Goal: Task Accomplishment & Management: Complete application form

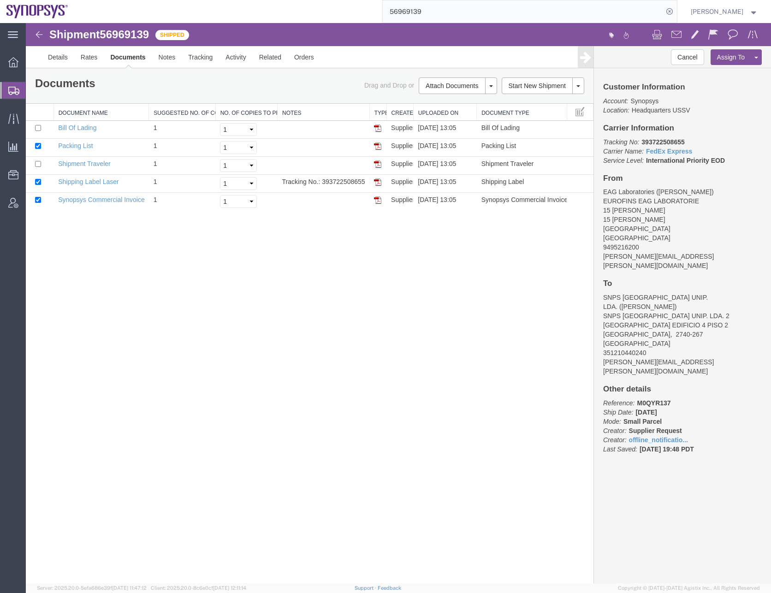
click at [0, 0] on span "Create Shipment" at bounding box center [0, 0] width 0 height 0
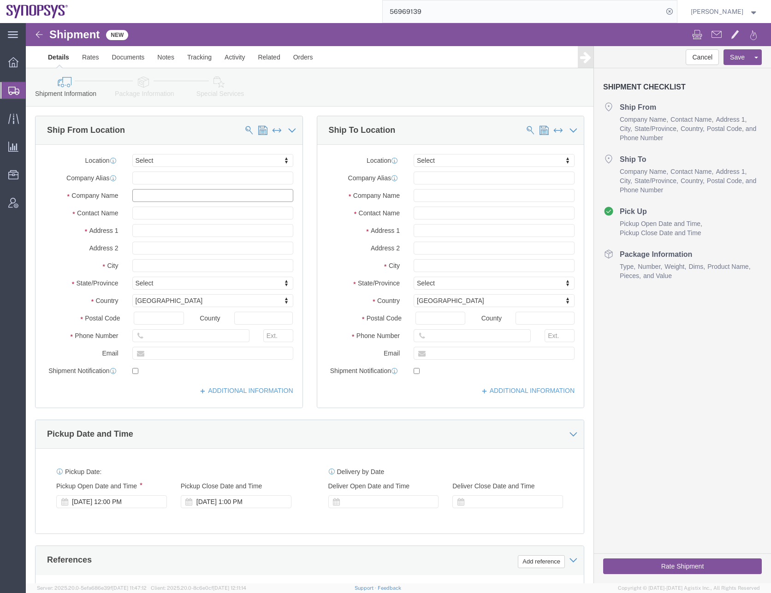
click input "text"
paste input "IMS Engineered Products"
type input "IMS Engineered Products"
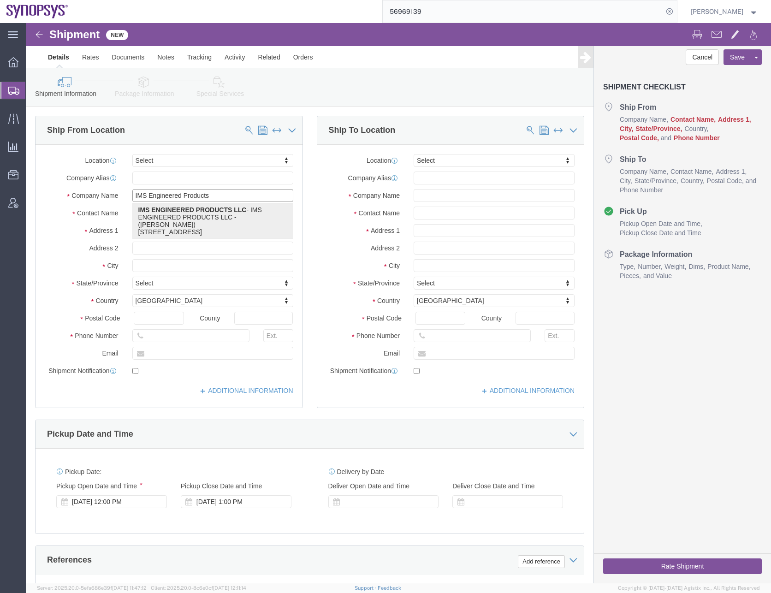
click p "IMS ENGINEERED PRODUCTS LLC - IMS ENGINEERED PRODUCTS LLC - ([PERSON_NAME]) [ST…"
select select "IL"
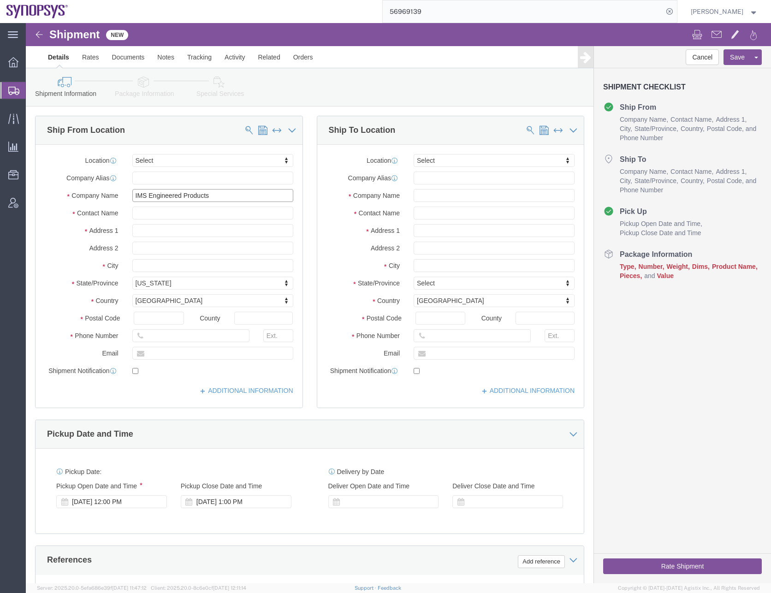
type input "IMS ENGINEERED PRODUCTS LLC"
drag, startPoint x: 158, startPoint y: 190, endPoint x: 71, endPoint y: 198, distance: 87.5
click div "Location Select Select My Profile Location [GEOGRAPHIC_DATA] DE04 Agrate Brianz…"
type input "[PERSON_NAME]"
type input "1 INNOVATION DR"
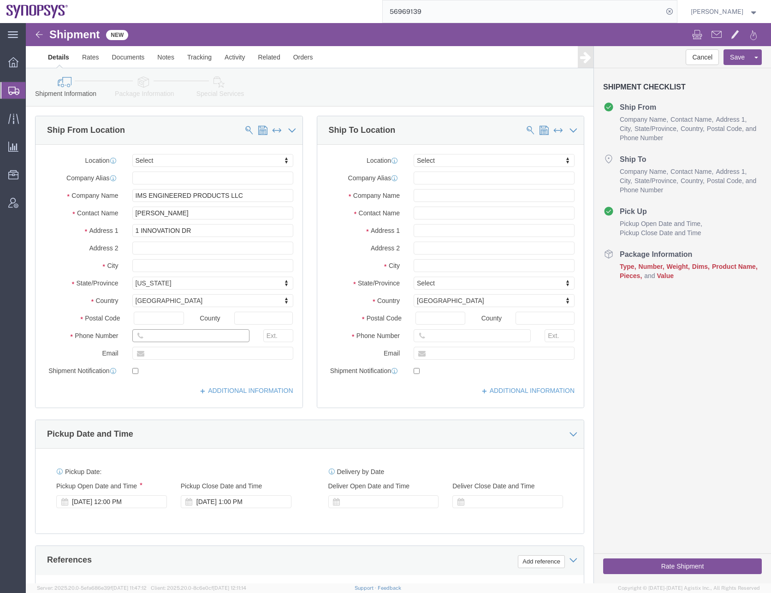
click input "text"
drag, startPoint x: 169, startPoint y: 314, endPoint x: 94, endPoint y: 312, distance: 74.7
click div "Phone Number"
paste input "[PHONE_NUMBER]"
click input "[PHONE_NUMBER]"
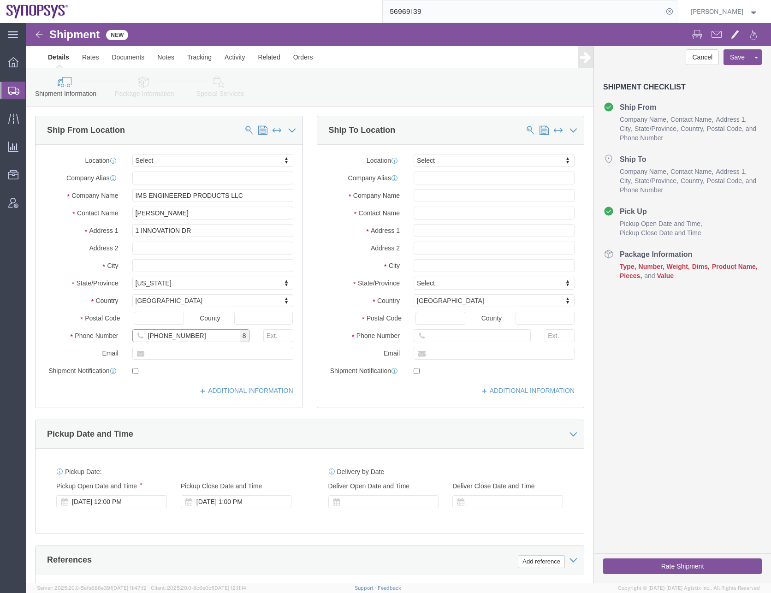
type input "[PHONE_NUMBER]"
type input "US01"
select select "65511"
select select "CA"
click input "text"
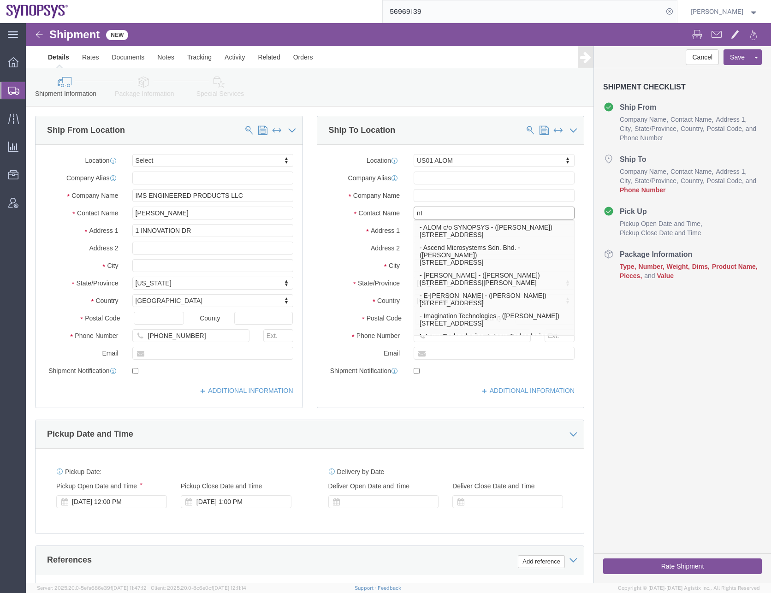
type input "n"
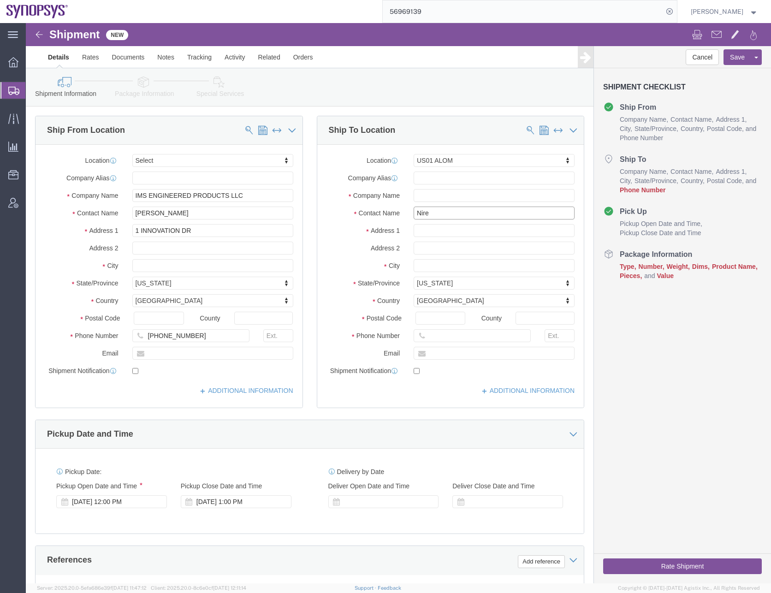
type input "Nir"
click p "- ALOM c/o SYNOPSYS - ([PERSON_NAME]) [STREET_ADDRESS]"
select select
select select "CA"
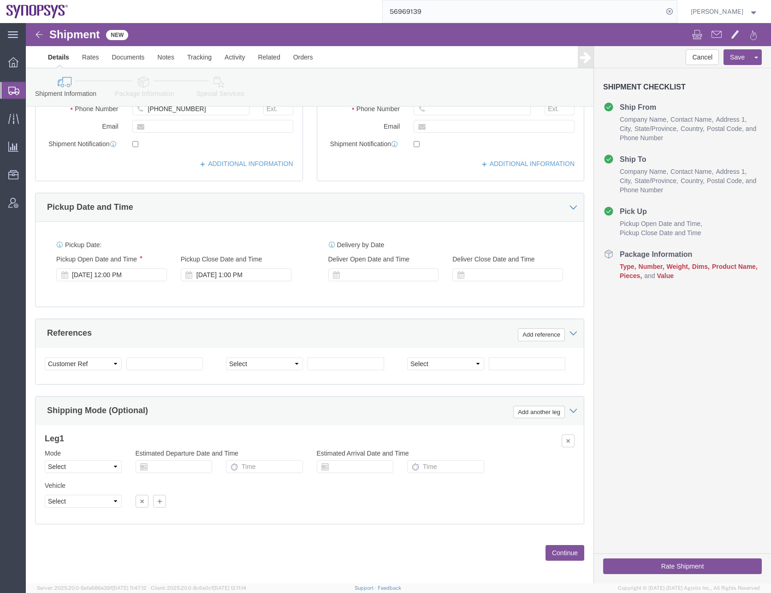
scroll to position [232, 0]
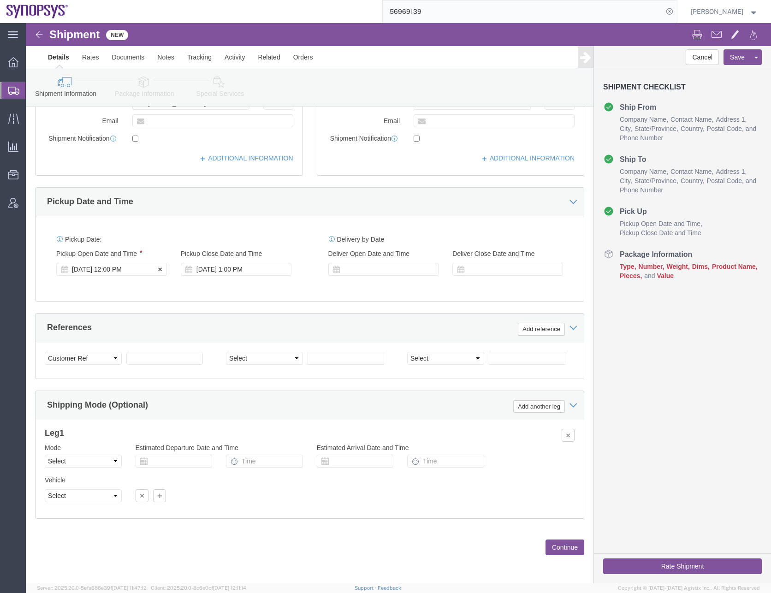
type input "[PERSON_NAME]"
click div "[DATE] 12:00 PM"
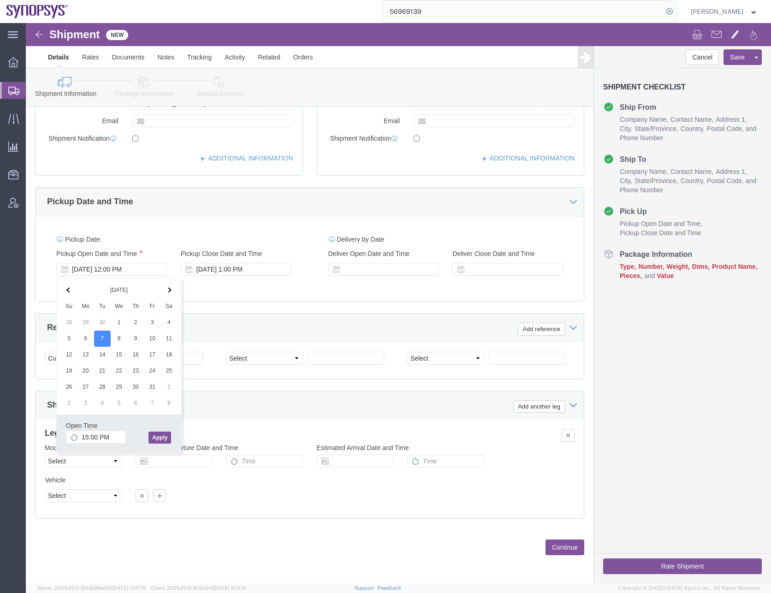
type input "3:00 PM"
click button "Apply"
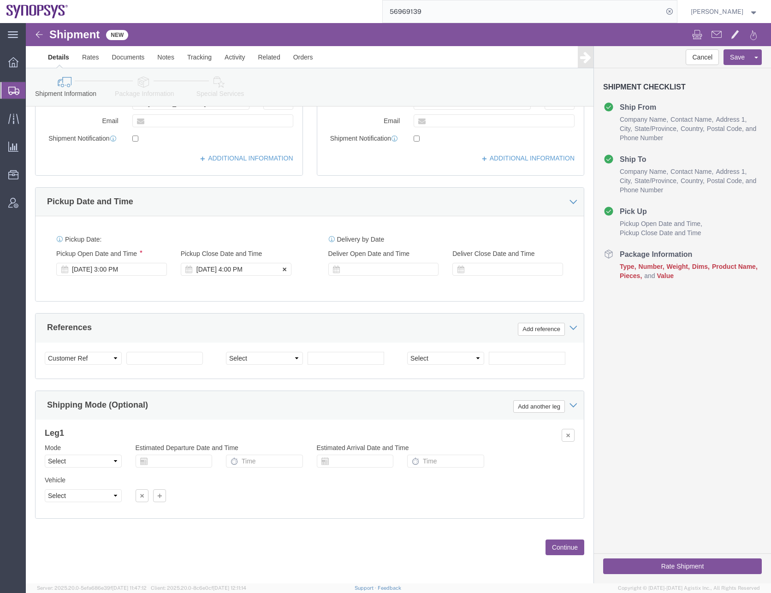
click div "[DATE] 4:00 PM"
type input "5:00 PM"
click button "Apply"
click div "Pickup Date: Pickup Start Date Pickup Start Time Pickup Open Date and Time [DAT…"
click button "Continue"
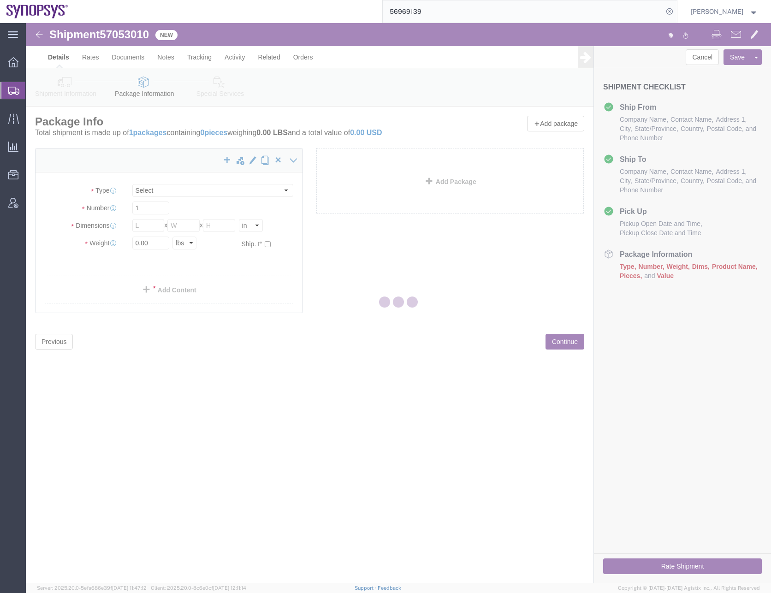
select select "CBOX"
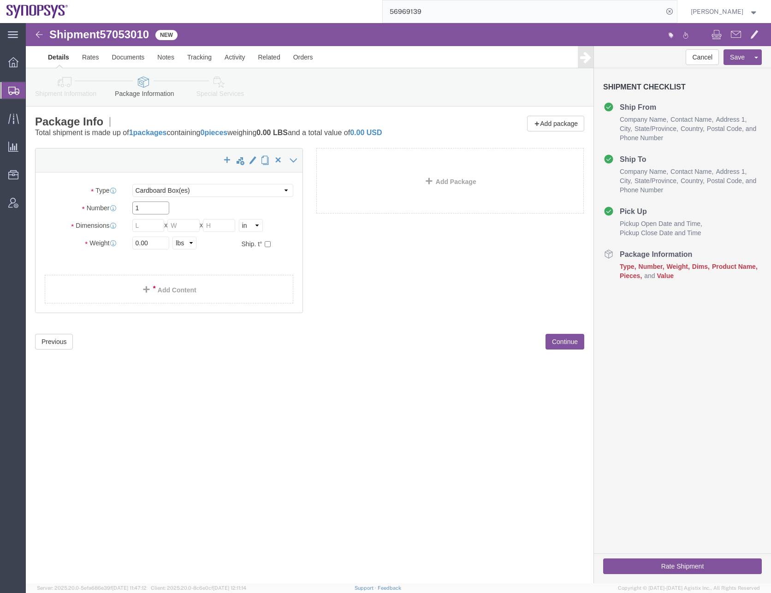
drag, startPoint x: 130, startPoint y: 183, endPoint x: 105, endPoint y: 186, distance: 26.0
click div "1"
type input "30"
type input "18"
type input "8"
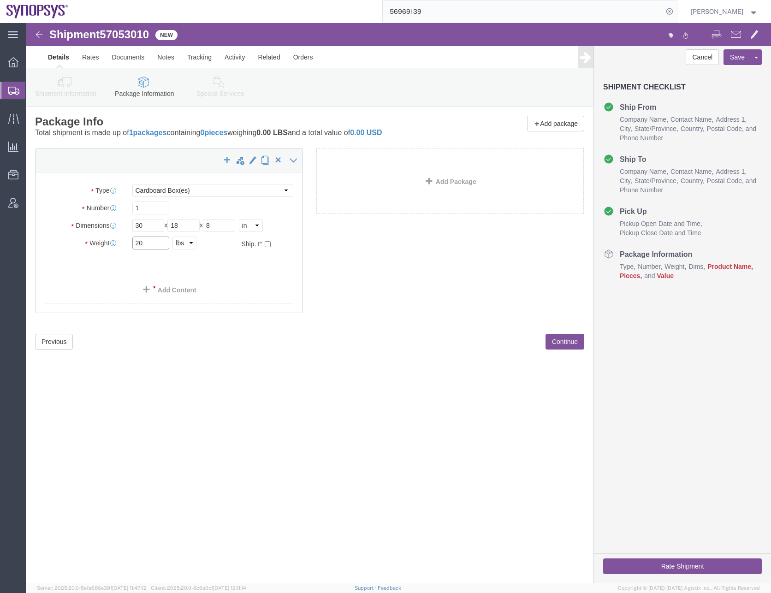
type input "20"
click link "Add Content"
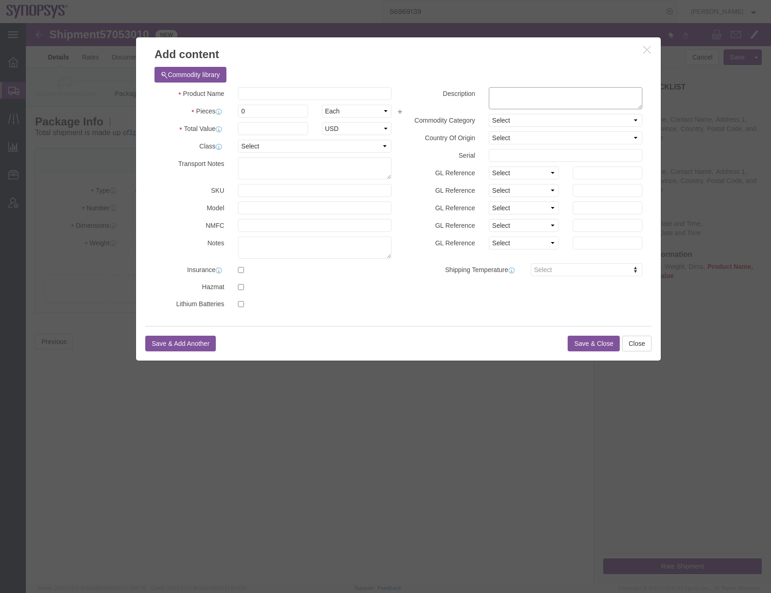
click textarea
paste textarea "Side Shelf Kits"
type textarea "Side Shelf Kits"
click input "text"
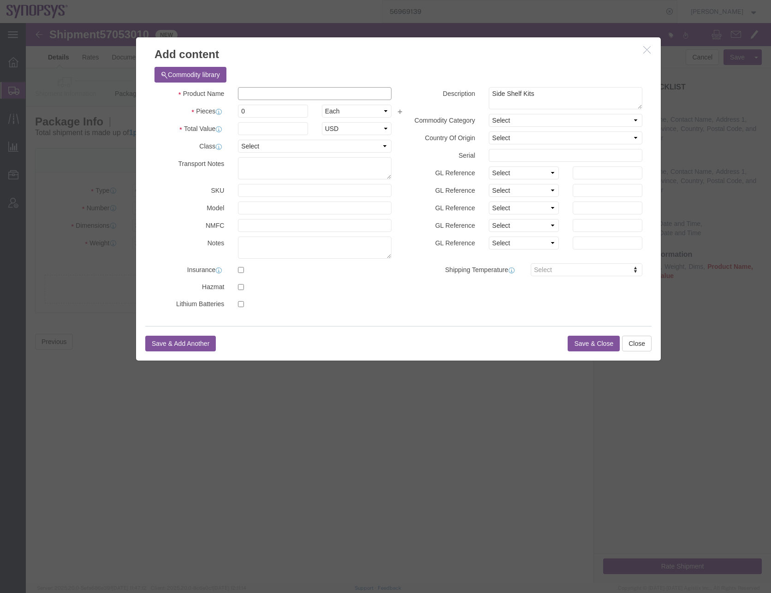
paste input "SH100003643"
type input "SH100003643"
click input "0"
drag, startPoint x: 229, startPoint y: 87, endPoint x: 199, endPoint y: 87, distance: 29.5
click div "Pieces 0 Select Bag Barrels 100Board Feet Bottle Box Blister Pack Carats Can Ca…"
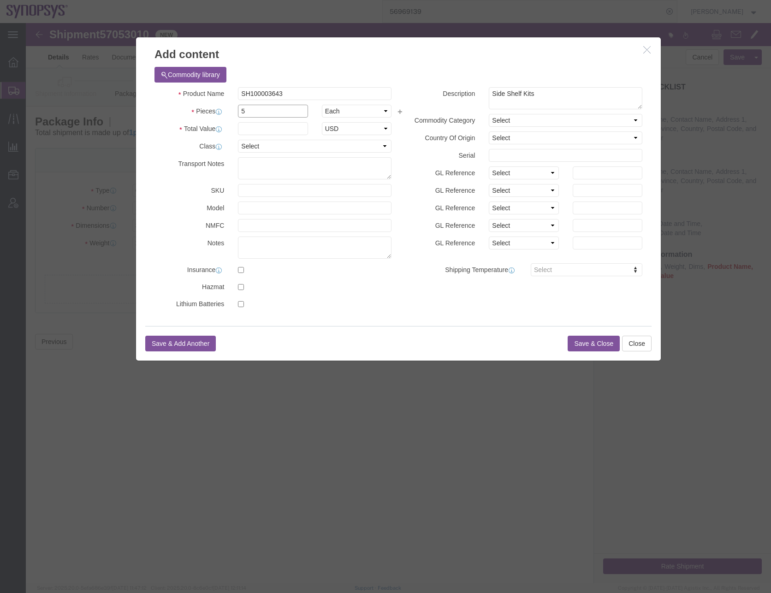
type input "5"
click input "text"
type input "100"
click select "Select 50 55 60 65 70 85 92.5 100 125 175 250 300 400"
select select "50"
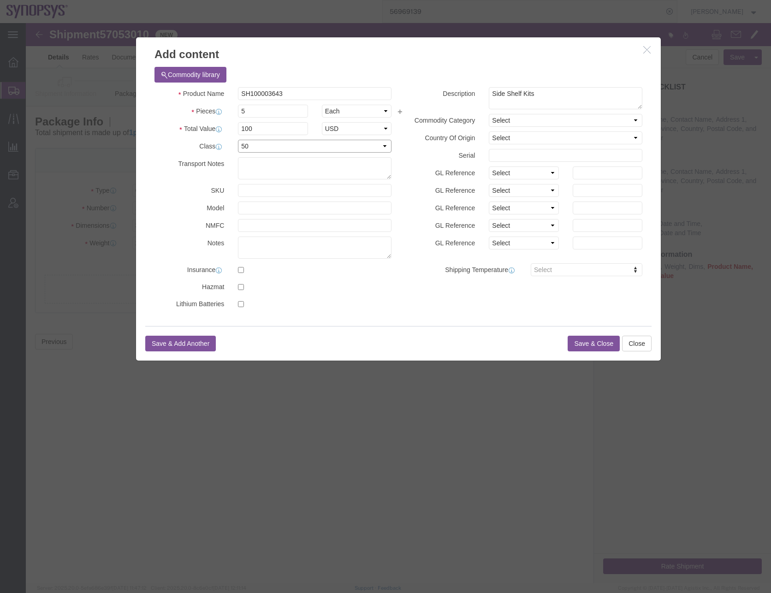
click select "Select 50 55 60 65 70 85 92.5 100 125 175 250 300 400"
click select "Select [GEOGRAPHIC_DATA] [GEOGRAPHIC_DATA] [GEOGRAPHIC_DATA] [GEOGRAPHIC_DATA] …"
select select "US"
click select "Select [GEOGRAPHIC_DATA] [GEOGRAPHIC_DATA] [GEOGRAPHIC_DATA] [GEOGRAPHIC_DATA] …"
click button "Save & Close"
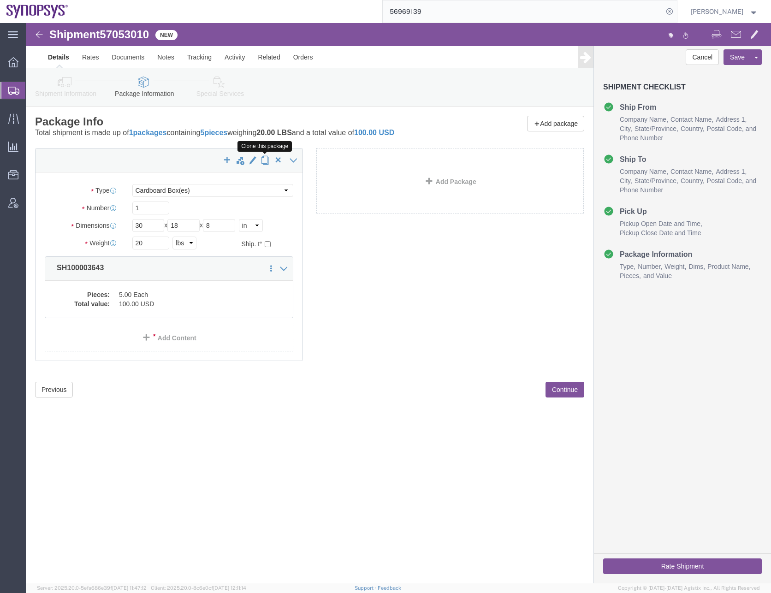
click span "button"
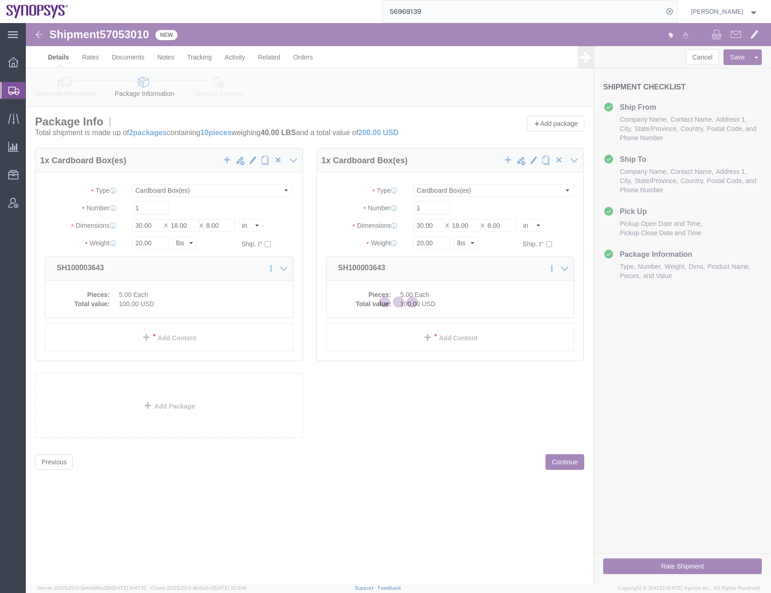
select select "CBOX"
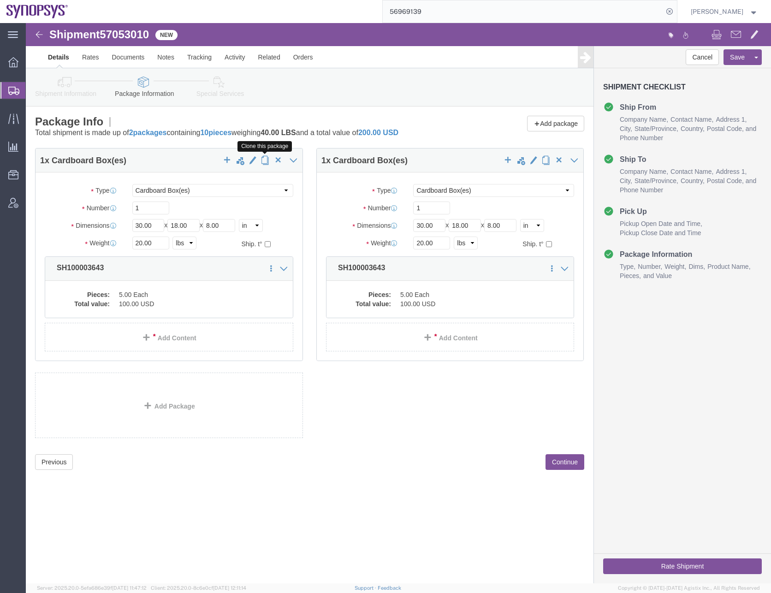
click span "button"
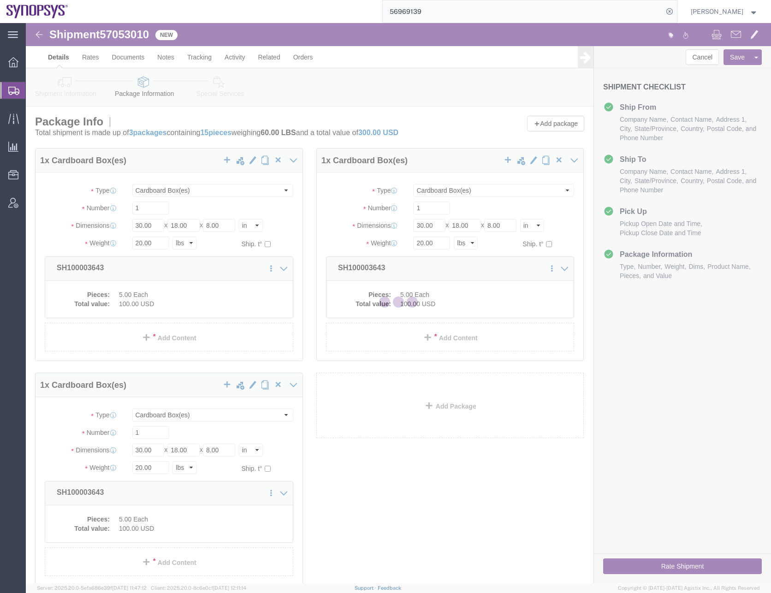
select select "CBOX"
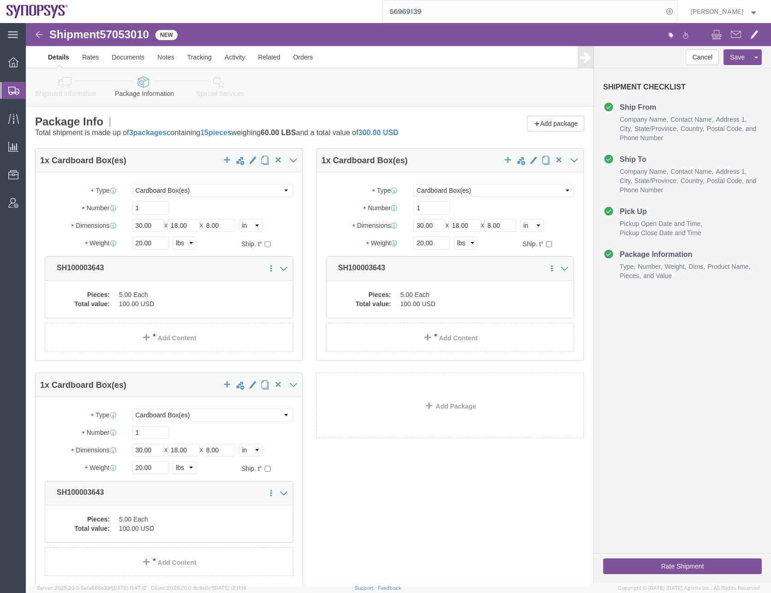
click div "1 x Cardboard Box(es) Package Type Select Bale(s) Basket(s) Bolt(s) Bottle(s) B…"
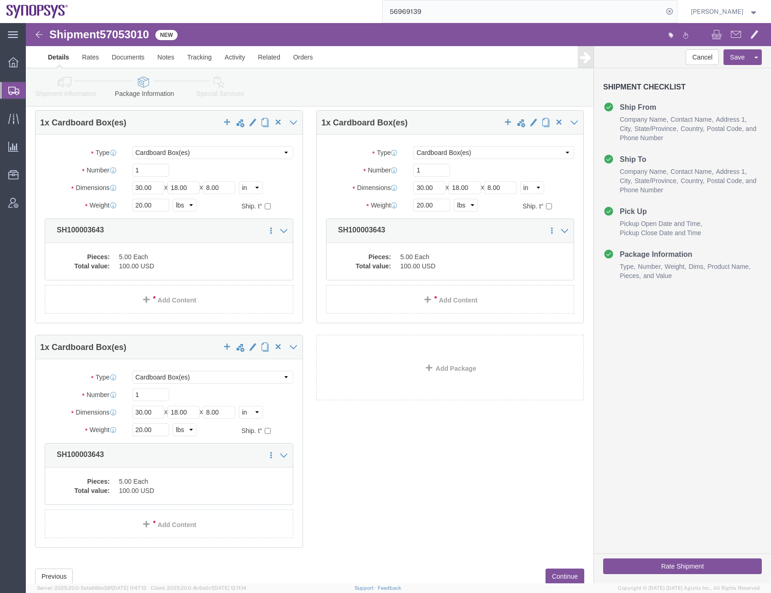
scroll to position [67, 0]
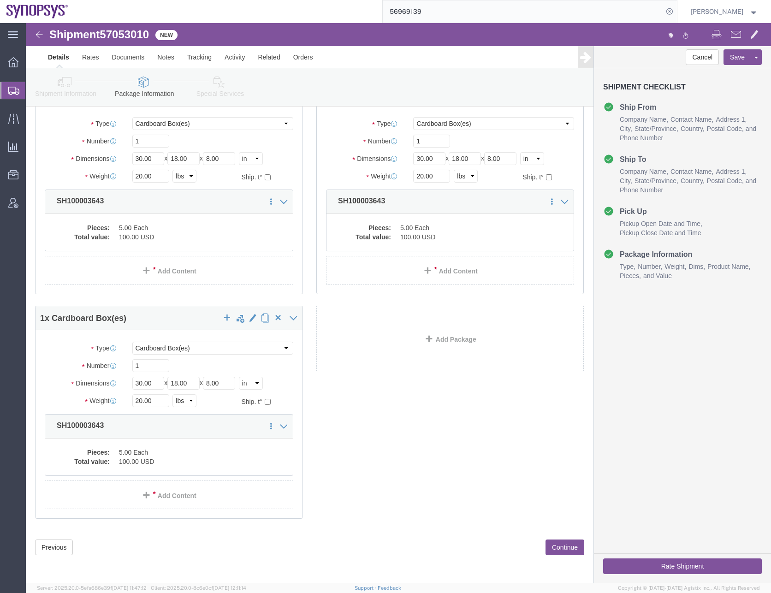
click button "Continue"
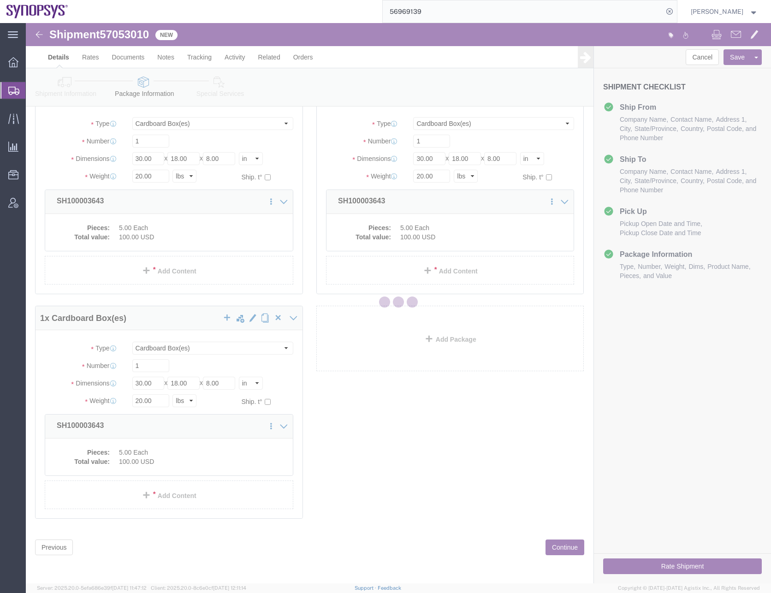
select select
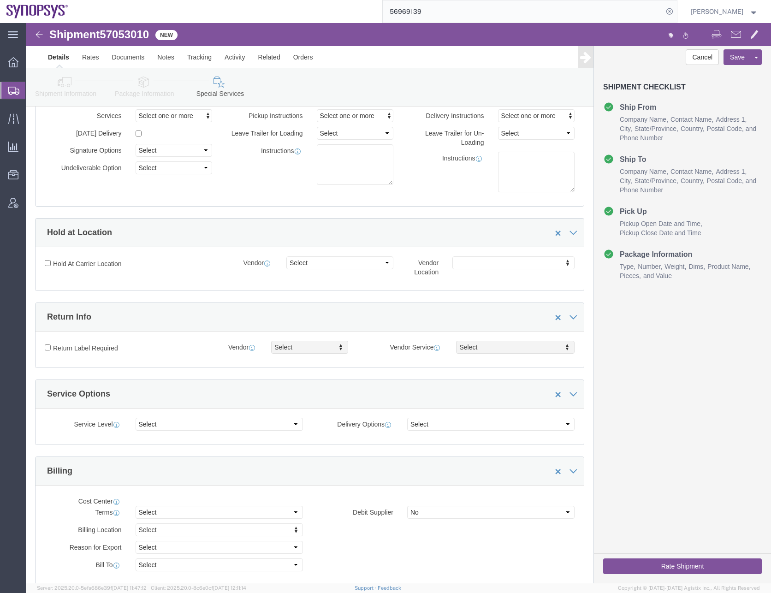
select select "COSTCENTER"
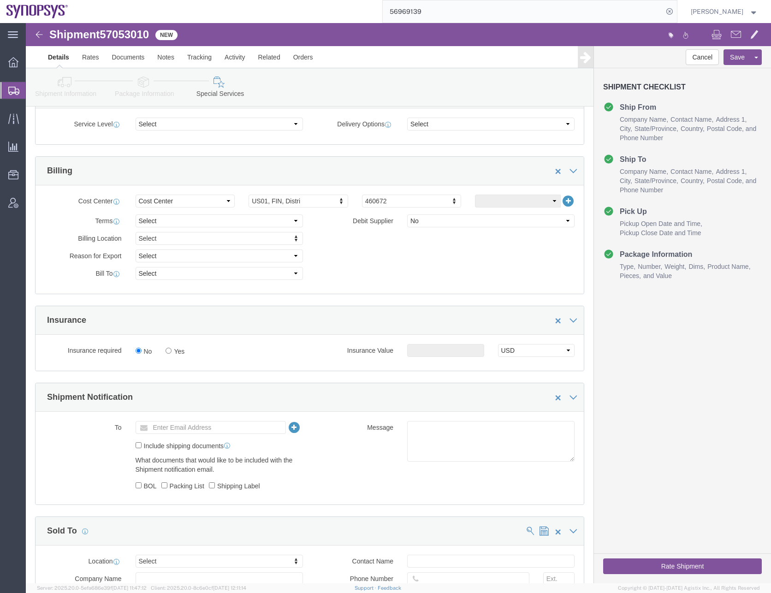
scroll to position [369, 0]
click select "Select Recipient Account Sender/Shipper Third Party Account"
select select "SHIP"
click select "Select Recipient Account Sender/Shipper Third Party Account"
click div "Billing Location Select Select My Profile Location [GEOGRAPHIC_DATA] DE04 Agrat…"
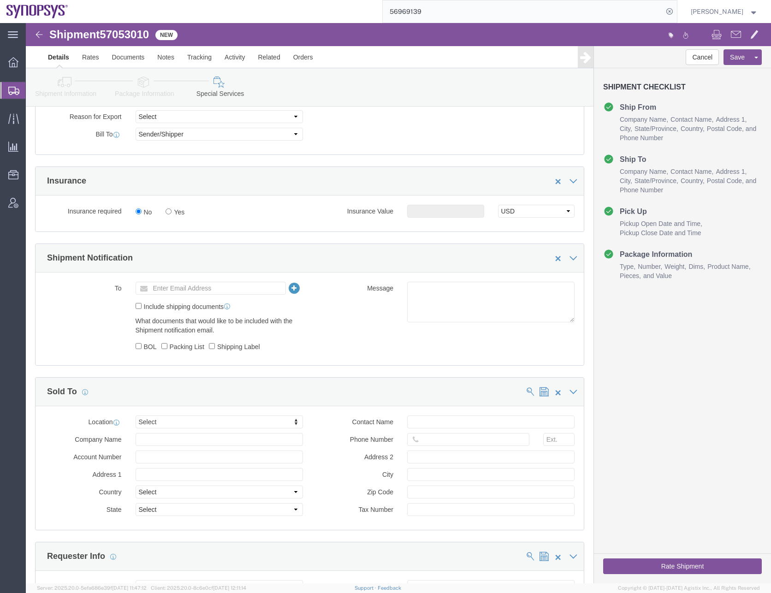
scroll to position [507, 0]
click input "text"
paste input "[EMAIL_ADDRESS][DOMAIN_NAME]"
type input "[EMAIL_ADDRESS][DOMAIN_NAME]"
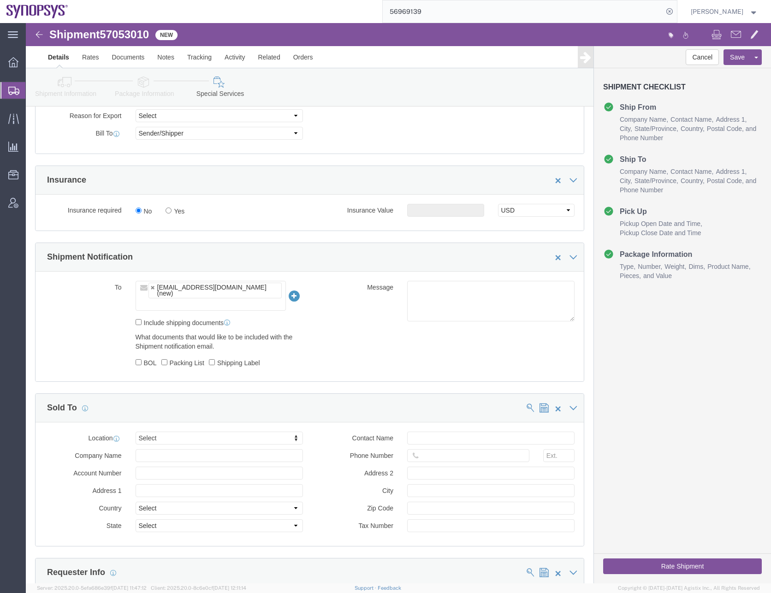
click input "text"
paste input "[PERSON_NAME][EMAIL_ADDRESS][DOMAIN_NAME]"
type input "[PERSON_NAME][EMAIL_ADDRESS][DOMAIN_NAME]"
type input "[EMAIL_ADDRESS][DOMAIN_NAME],[PERSON_NAME][EMAIL_ADDRESS][DOMAIN_NAME]"
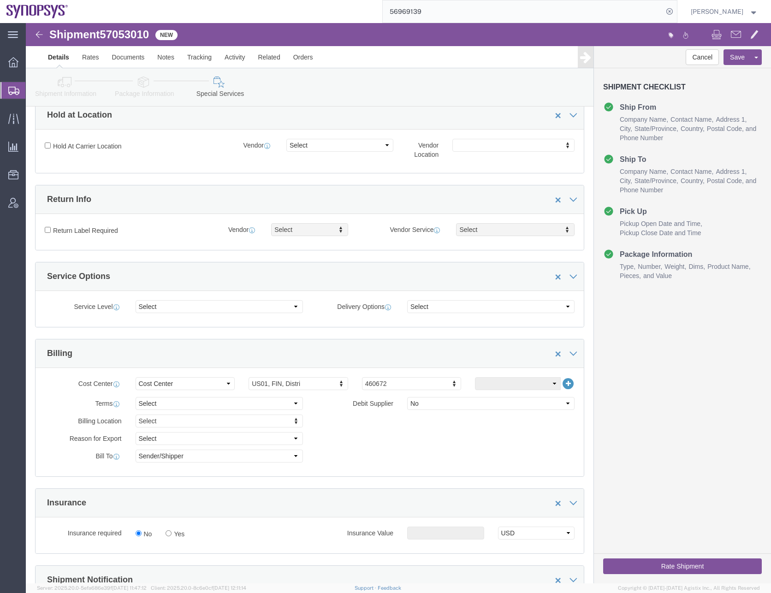
scroll to position [0, 0]
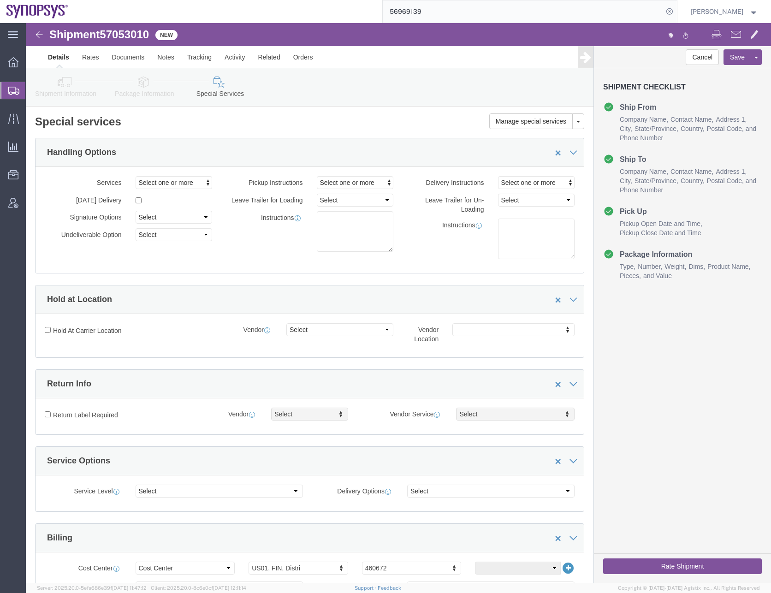
click icon
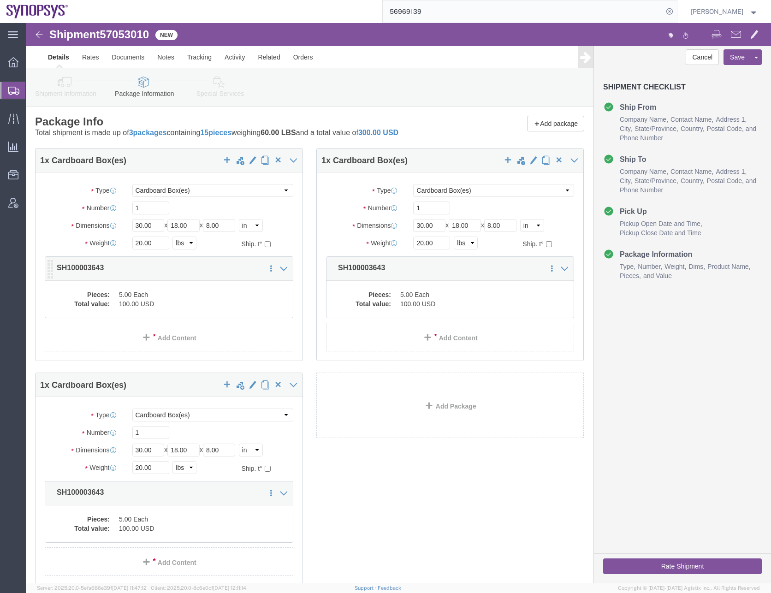
click dd "100.00 USD"
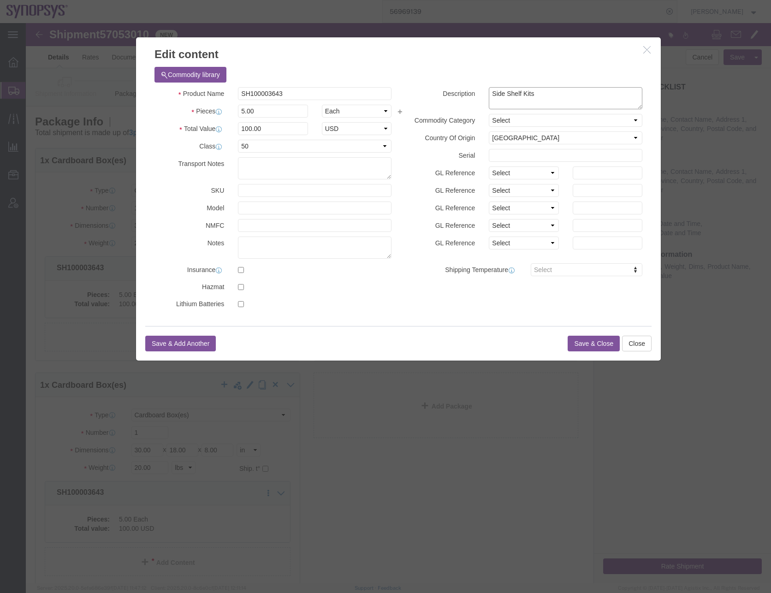
click textarea "Side Shelf Kits"
paste textarea "PO# EM00007183 - IMS SO#76880"
click textarea "Side Shelf Kits"
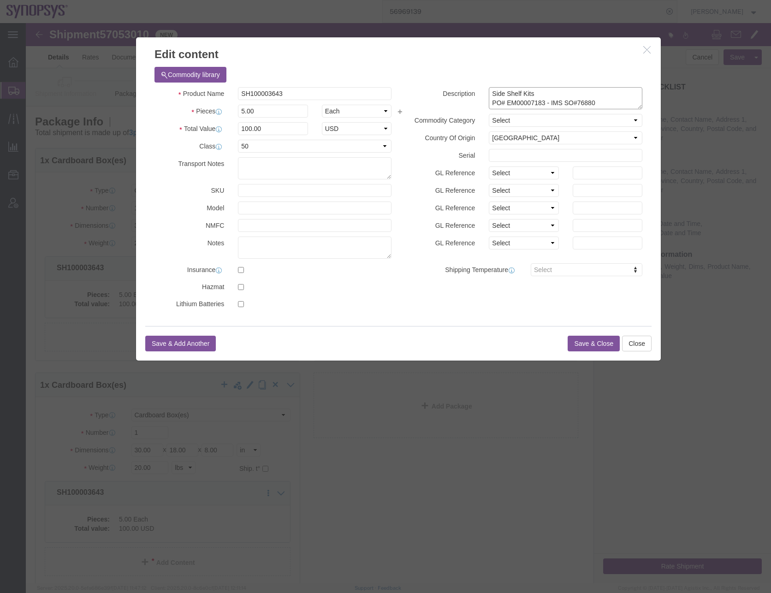
type textarea "Side Shelf Kits PO# EM00007183 - IMS SO#76880"
click button "Save & Close"
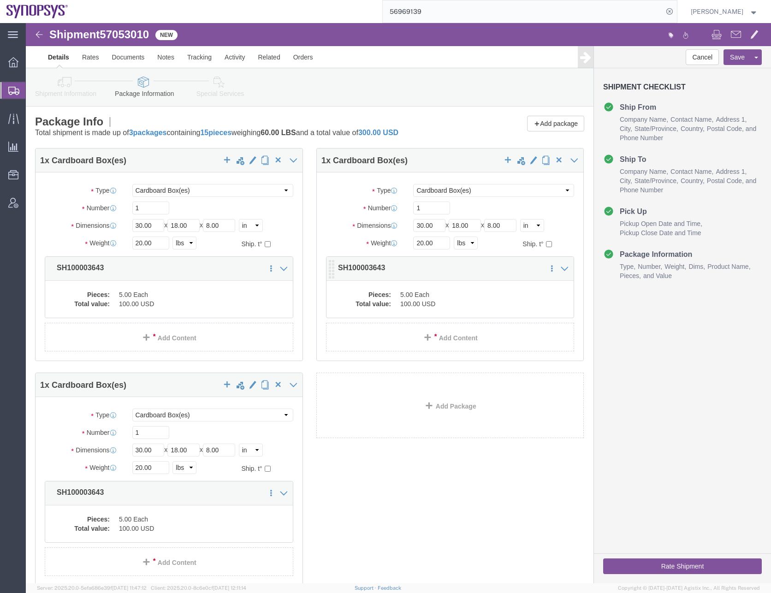
click dd "100.00 USD"
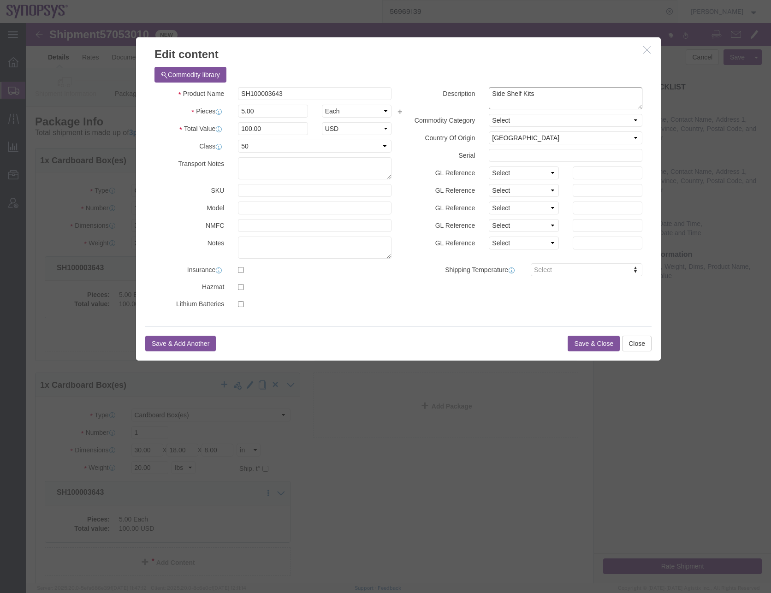
click textarea "Side Shelf Kits"
paste textarea "PO# EM00007183 - IMS SO#76880"
type textarea "Side Shelf Kits PO# EM00007183 - IMS SO#76880"
click button "Save & Close"
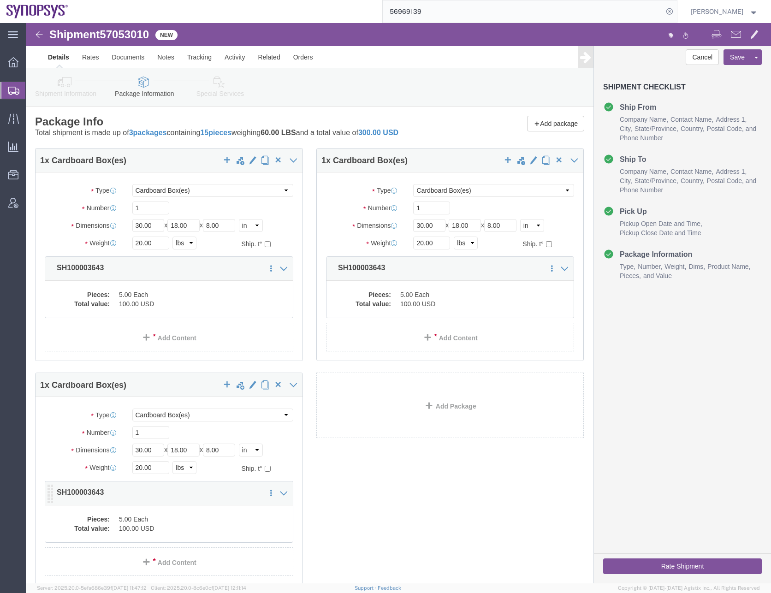
click dd "5.00 Each"
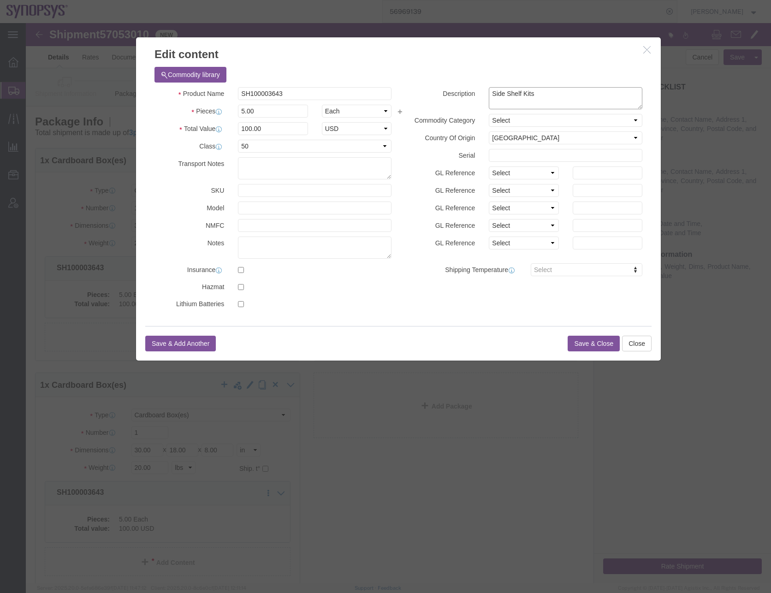
click textarea "Side Shelf Kits"
paste textarea "PO# EM00007183 - IMS SO#76880"
type textarea "Side Shelf Kits PO# EM00007183 - IMS SO#76880"
click button "Save & Close"
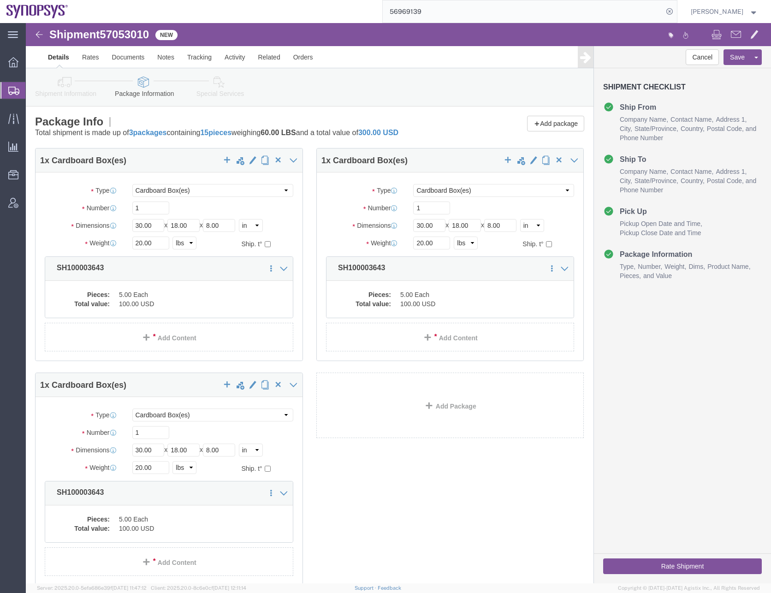
scroll to position [67, 0]
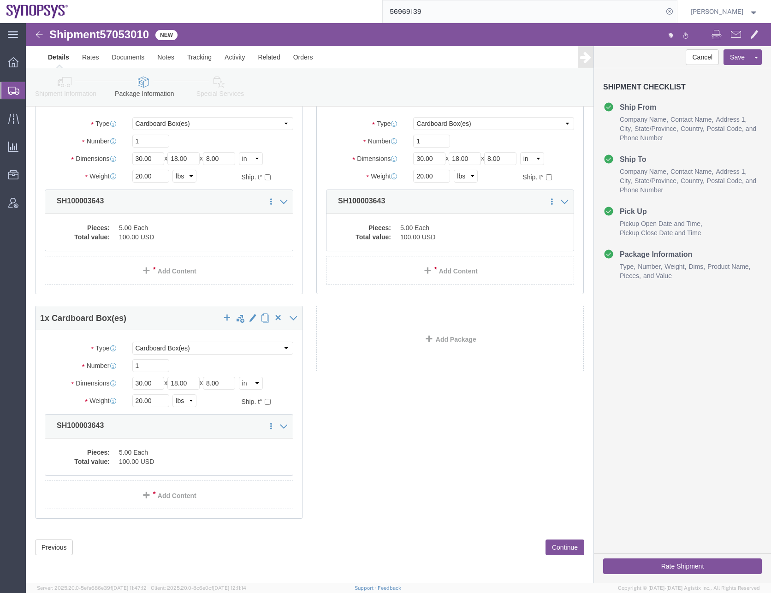
click button "Continue"
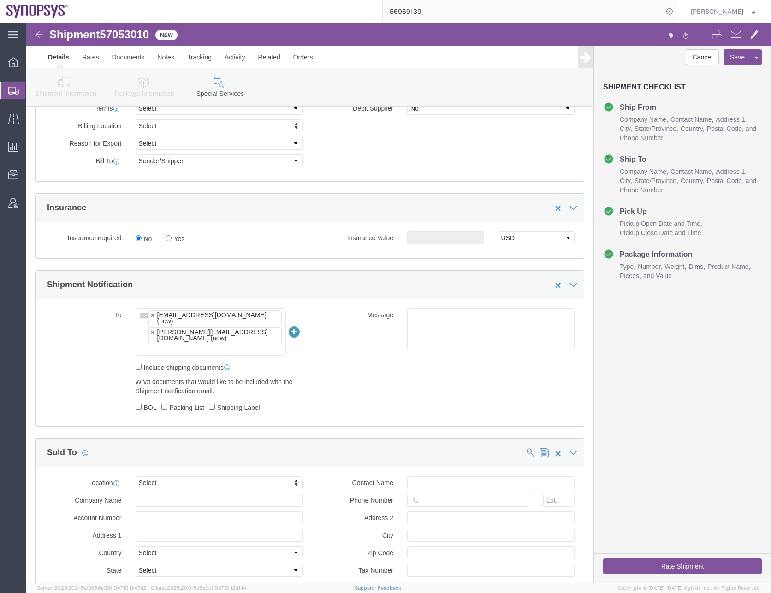
scroll to position [482, 0]
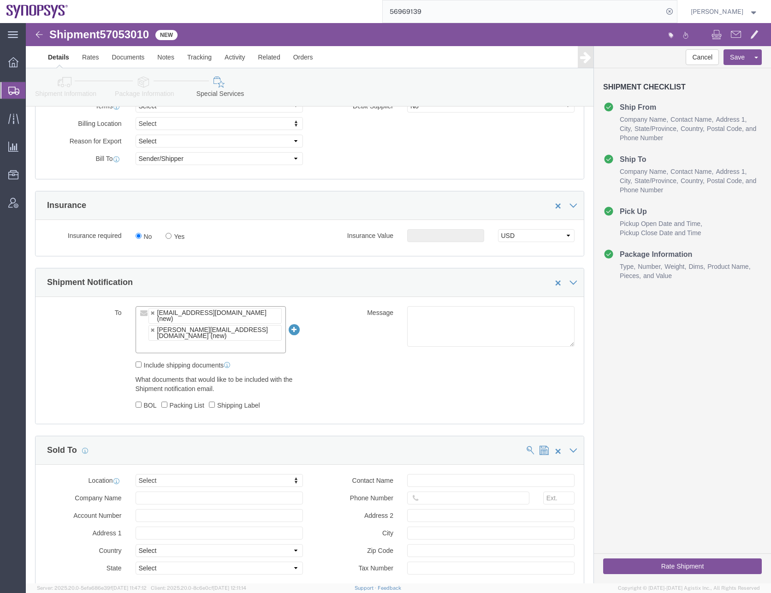
click input "text"
type input "[EMAIL_ADDRESS][DOMAIN_NAME]"
type input "[EMAIL_ADDRESS][DOMAIN_NAME],[PERSON_NAME][EMAIL_ADDRESS][DOMAIN_NAME],[EMAIL_A…"
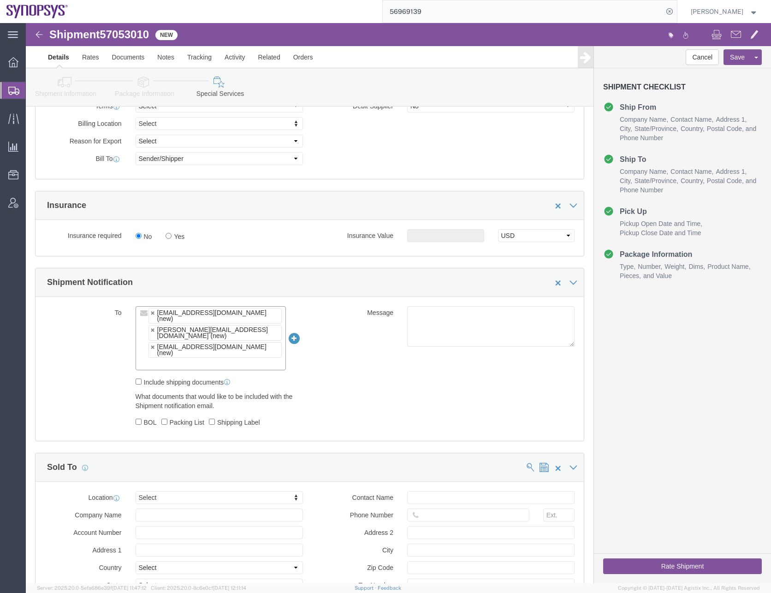
click div "To [EMAIL_ADDRESS][DOMAIN_NAME] (new) [PERSON_NAME][EMAIL_ADDRESS][DOMAIN_NAME]…"
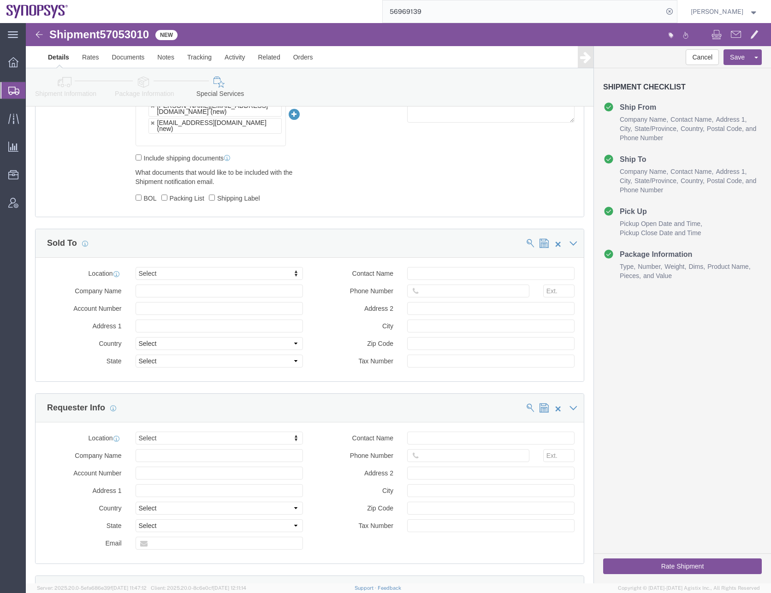
scroll to position [712, 0]
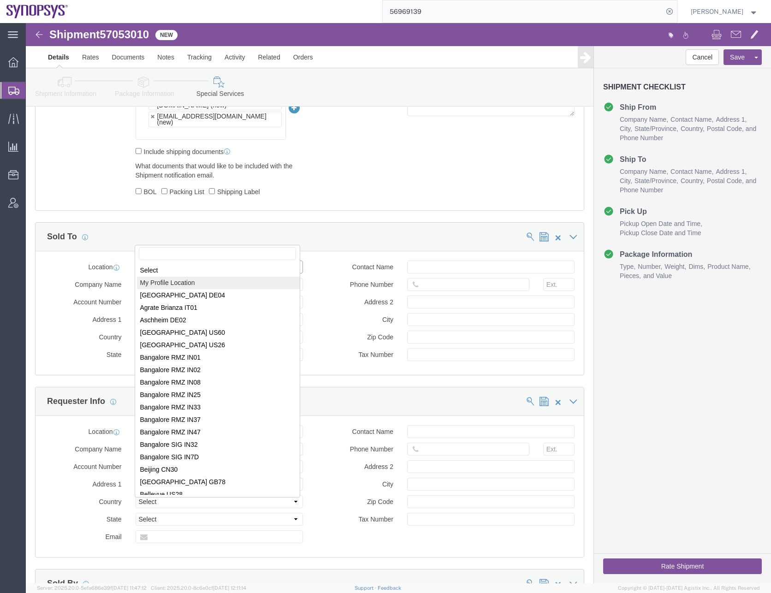
select select "MYPROFILE"
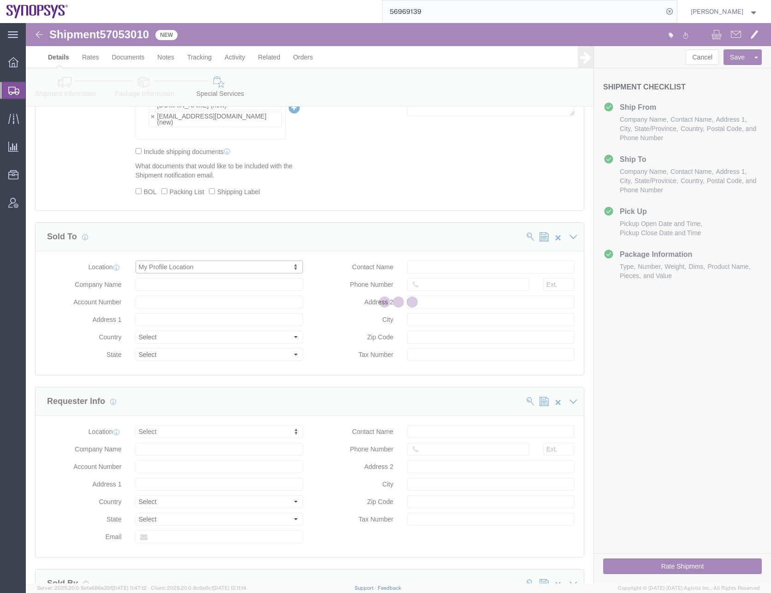
type input "Synopsys Headquarters USSV"
type input "[STREET_ADDRESS]"
select select "US"
type input "[PERSON_NAME]"
type input "0016505845000"
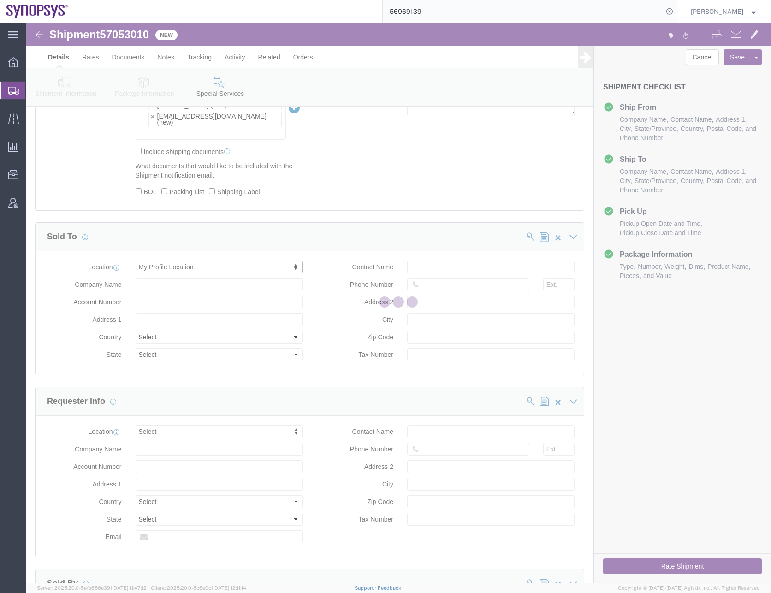
type input "Sunnyvale"
type input "94085"
type input "[US_EMPLOYER_IDENTIFICATION_NUMBER]"
select select "CA"
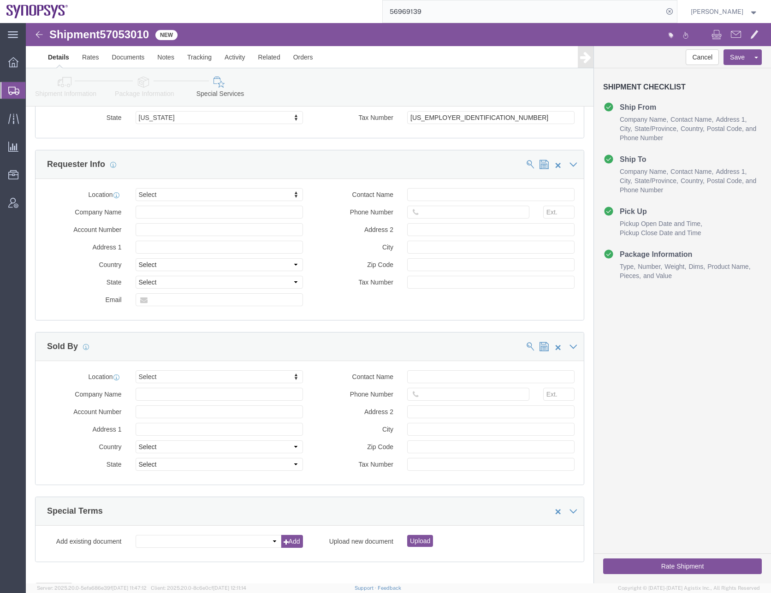
scroll to position [963, 0]
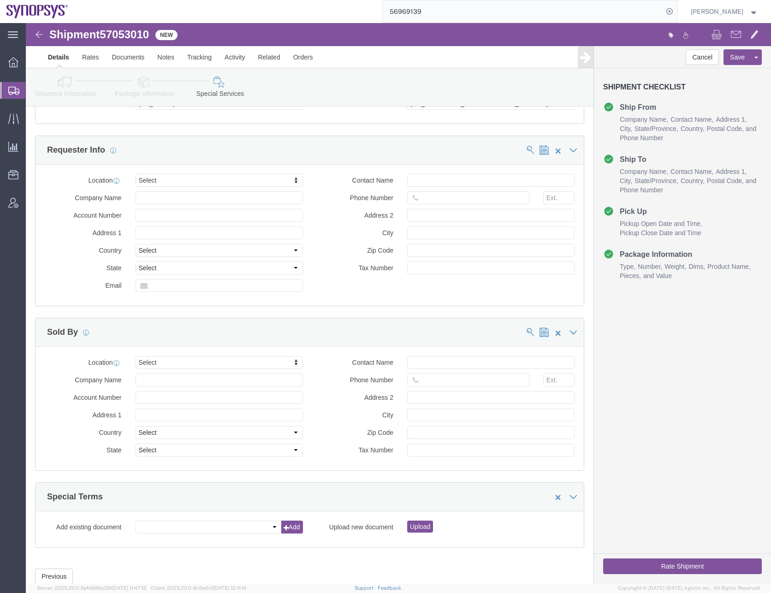
click button "Rate Shipment"
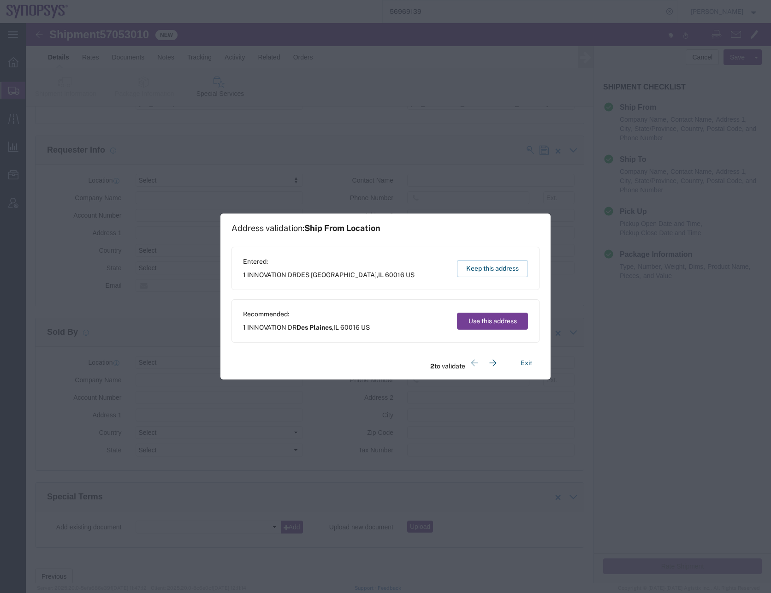
click at [497, 321] on button "Use this address" at bounding box center [492, 320] width 71 height 17
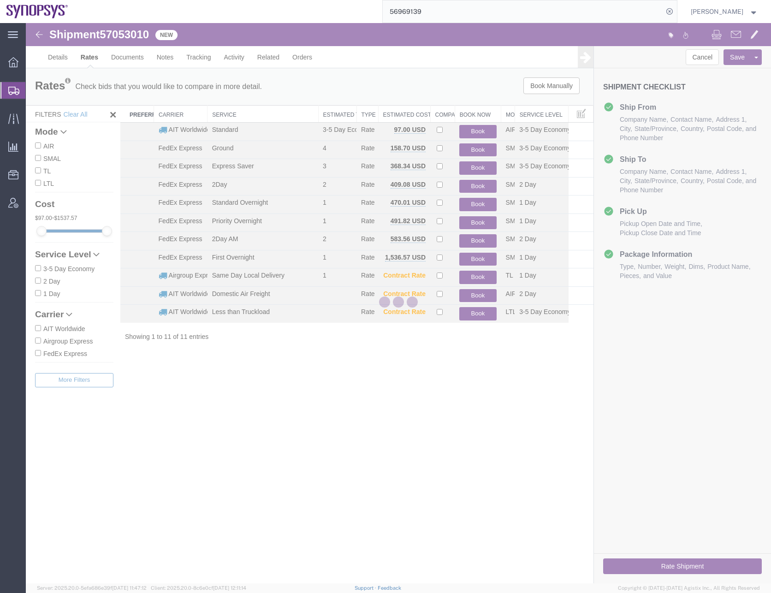
scroll to position [0, 0]
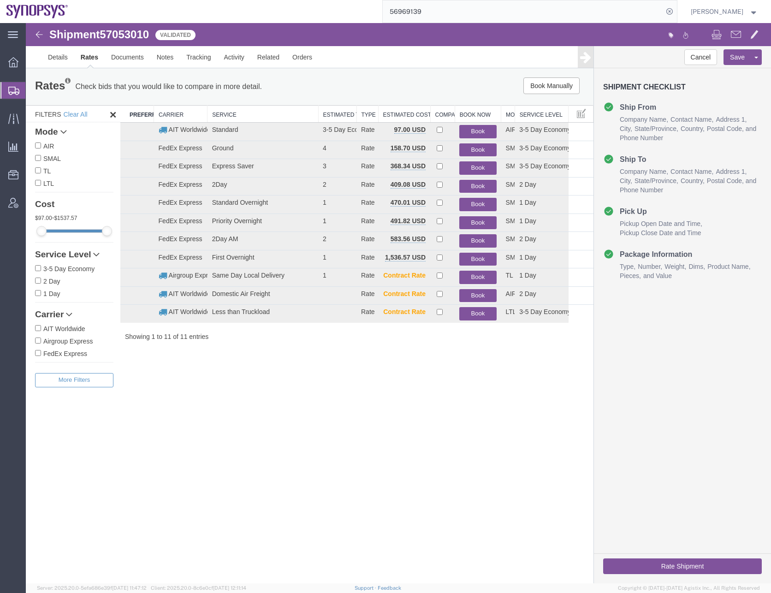
click at [447, 459] on div "Shipment 57053010 11 of 11 Validated Details Rates Documents Notes Tracking Act…" at bounding box center [398, 303] width 745 height 560
click at [479, 148] on button "Book" at bounding box center [477, 149] width 37 height 13
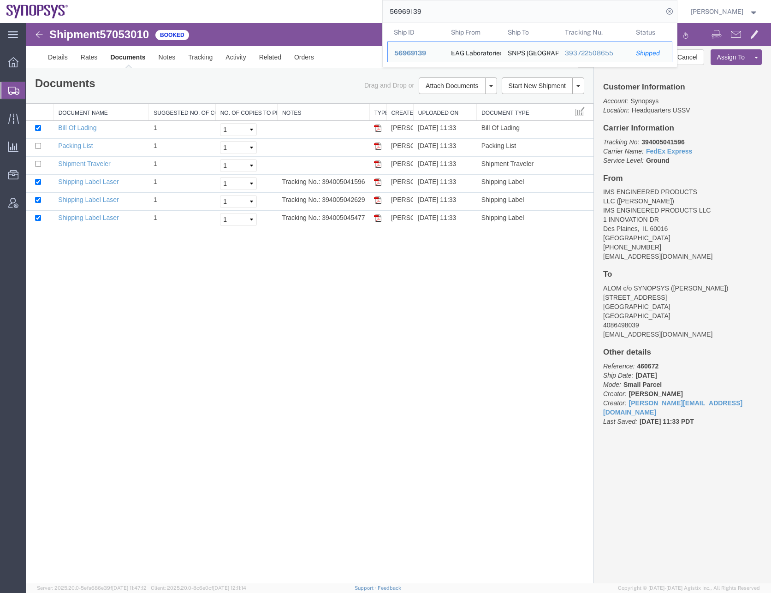
click at [411, 13] on input "56969139" at bounding box center [523, 11] width 280 height 22
paste input "705085"
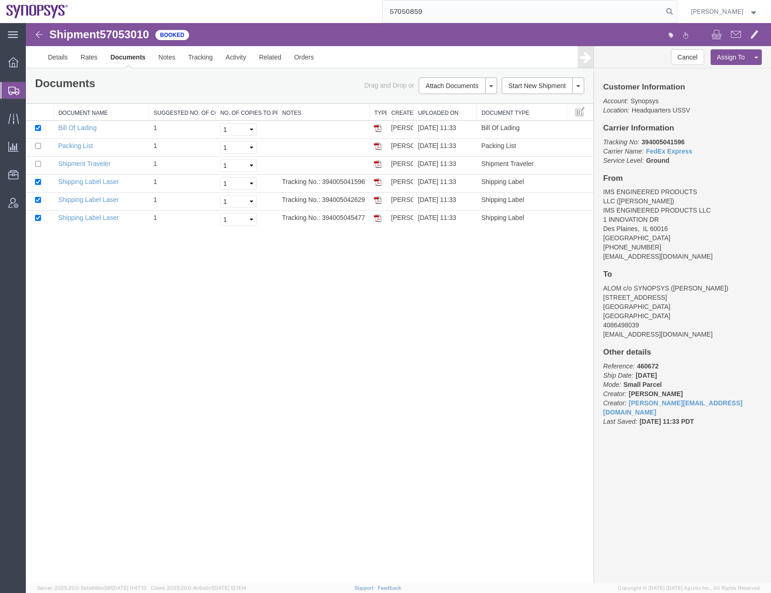
type input "57050859"
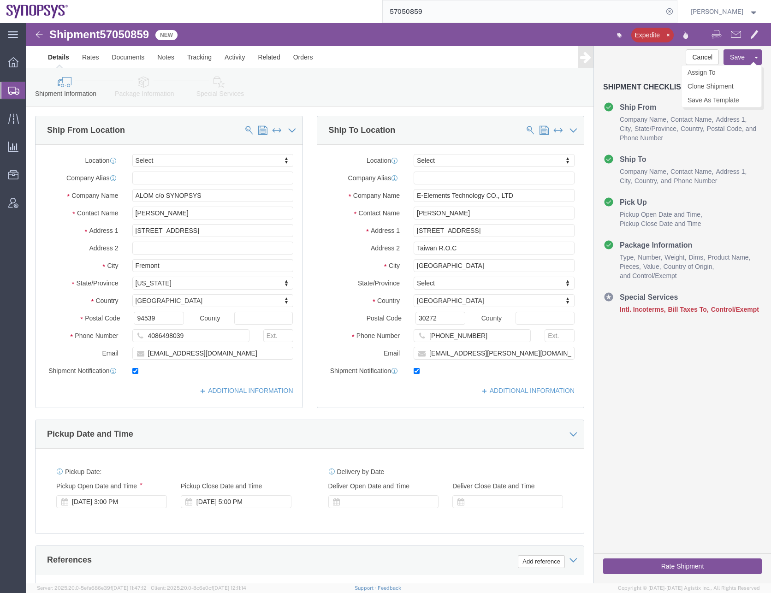
click span
click link "Assign To"
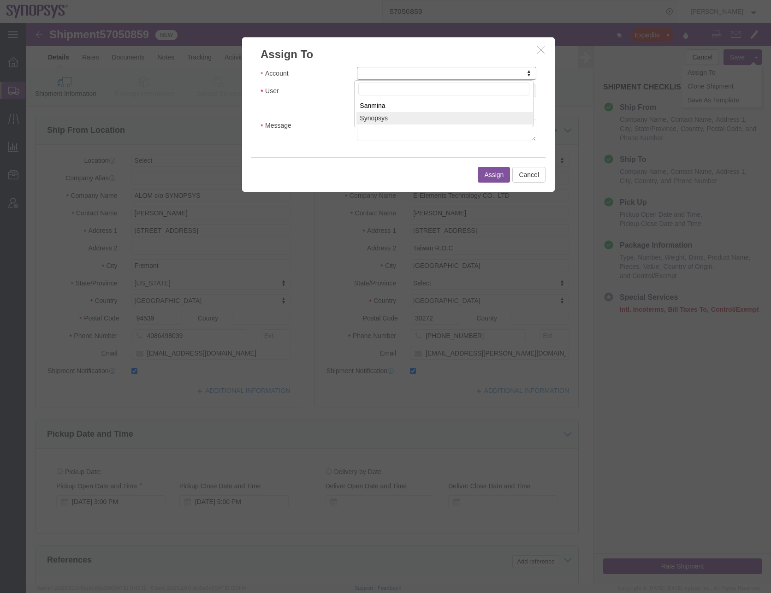
select select "117156"
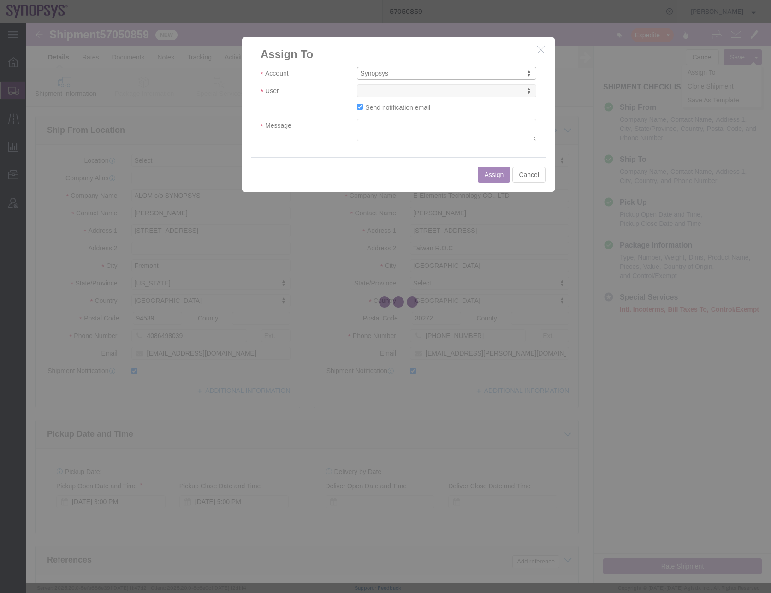
select select
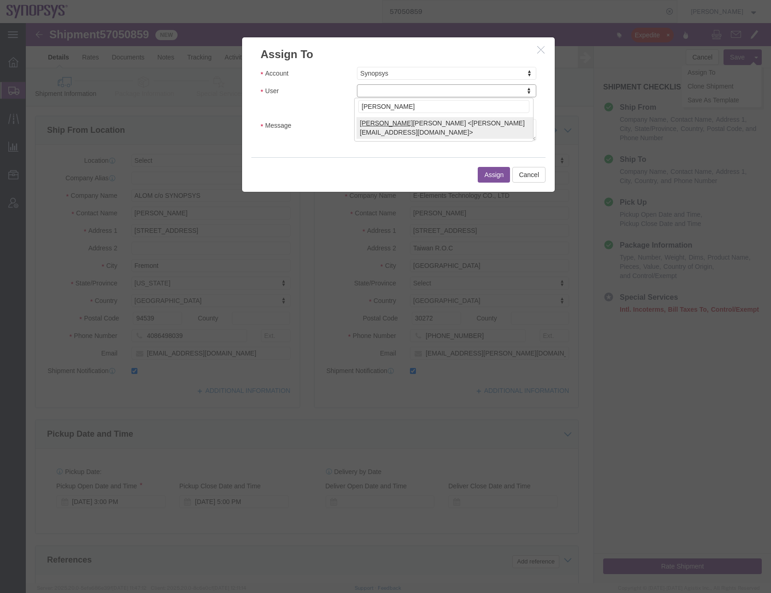
type input "[PERSON_NAME]"
select select "95522"
click input "Send notification email"
checkbox input "false"
click button "Assign"
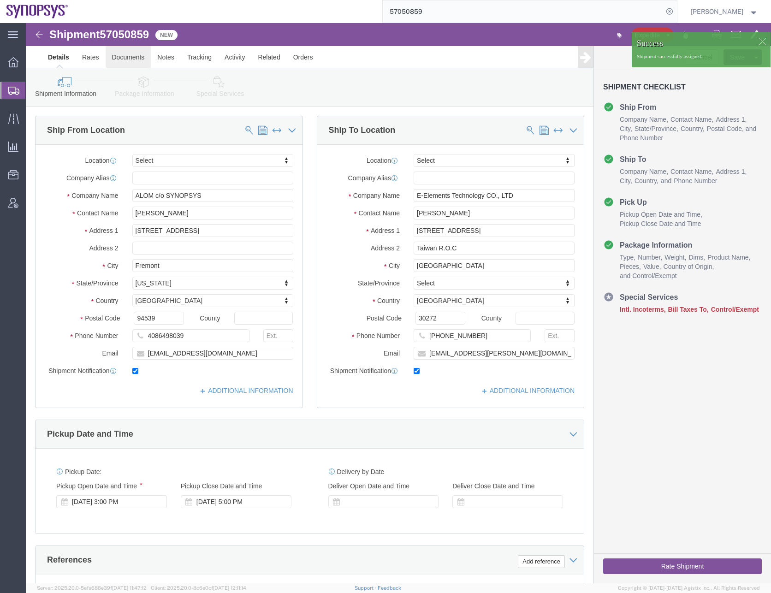
click link "Documents"
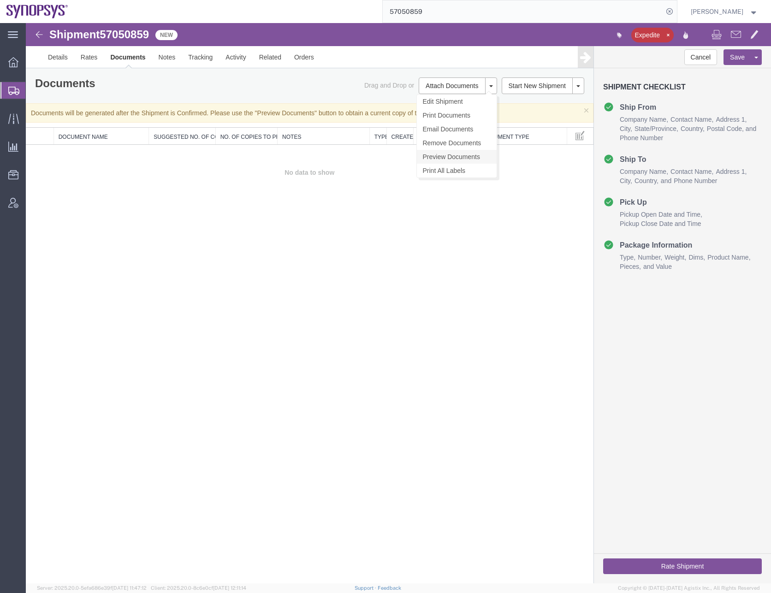
click at [450, 155] on link "Preview Documents" at bounding box center [457, 157] width 80 height 14
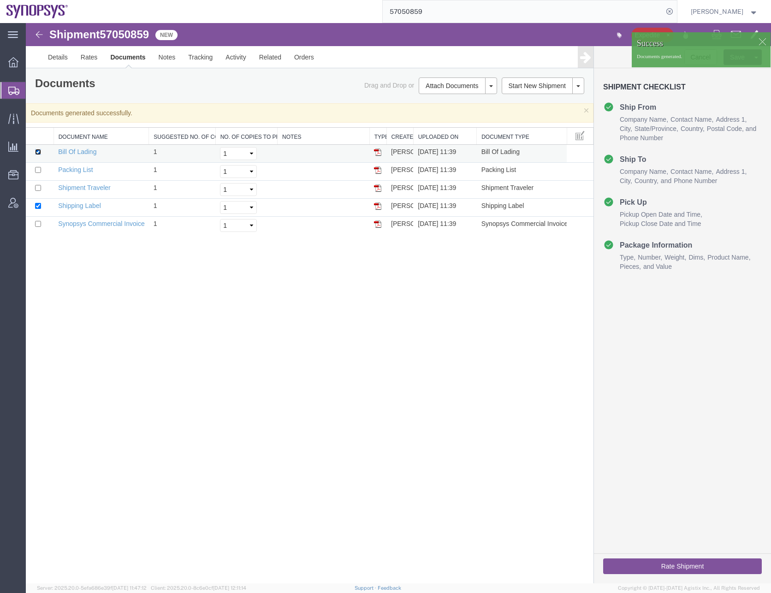
click at [37, 153] on input "checkbox" at bounding box center [38, 152] width 6 height 6
checkbox input "false"
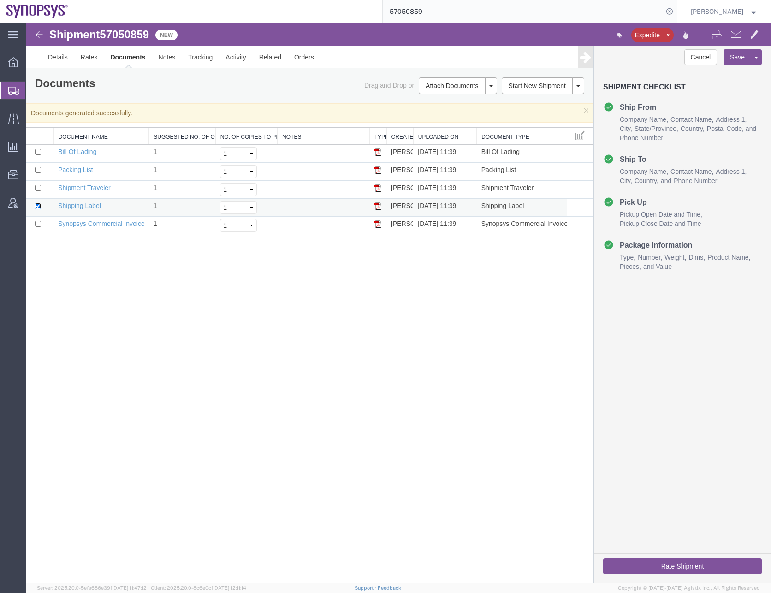
click at [37, 207] on input "checkbox" at bounding box center [38, 206] width 6 height 6
checkbox input "false"
click at [38, 189] on input "checkbox" at bounding box center [38, 188] width 6 height 6
checkbox input "true"
click at [447, 117] on link "Print Documents" at bounding box center [456, 115] width 80 height 14
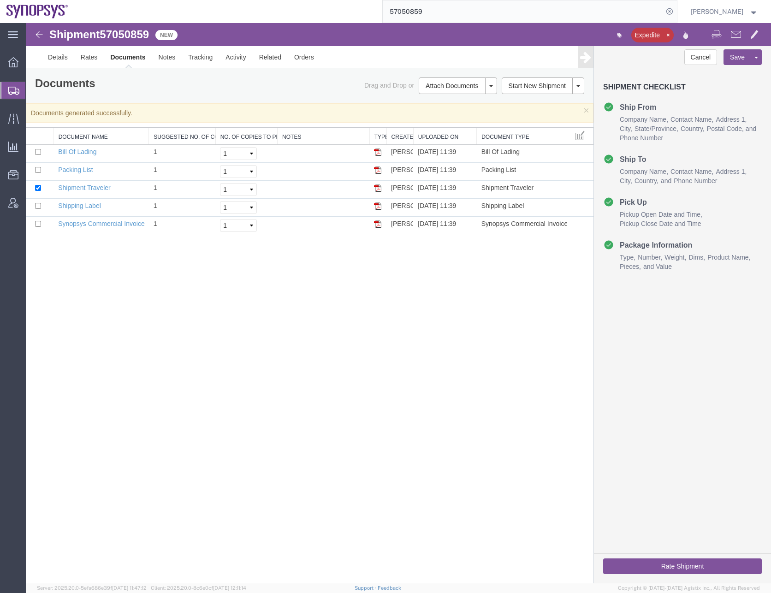
click at [404, 13] on input "57050859" at bounding box center [523, 11] width 280 height 22
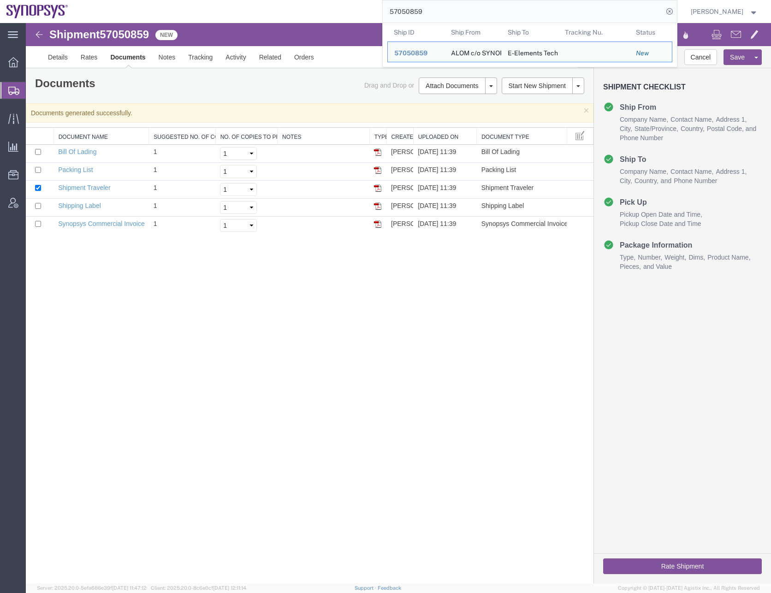
click at [404, 13] on input "57050859" at bounding box center [523, 11] width 280 height 22
paste input "44145"
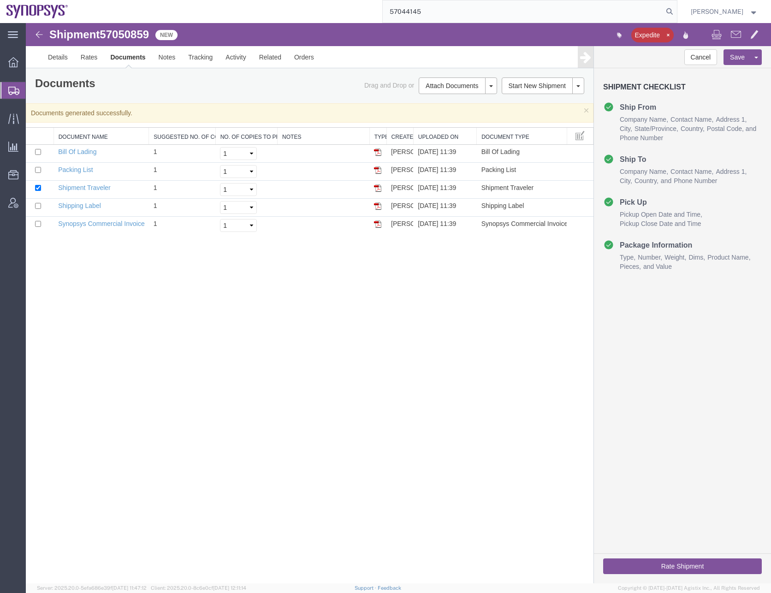
type input "57044145"
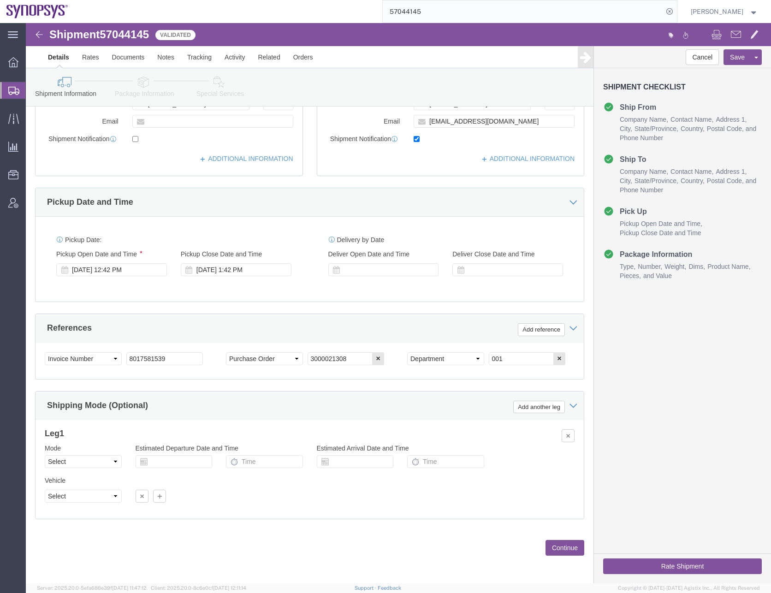
scroll to position [232, 0]
click icon
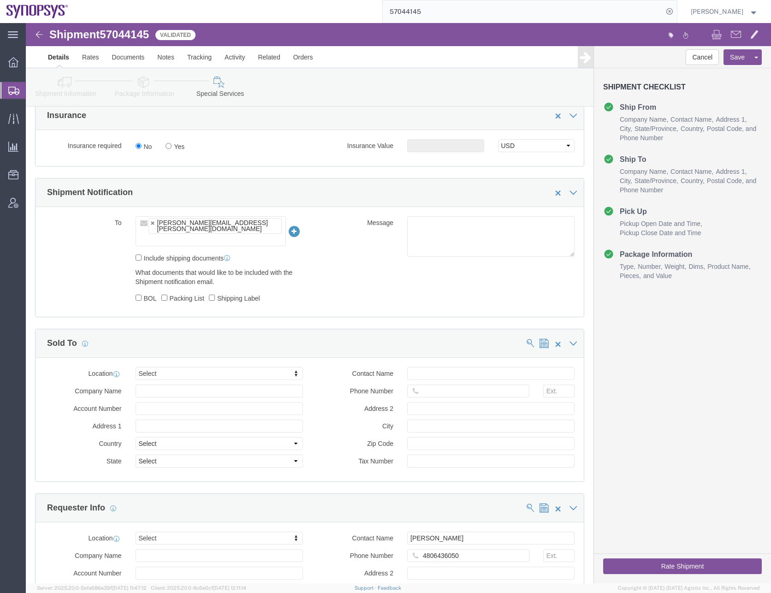
scroll to position [572, 0]
click input "text"
type input "[EMAIL_ADDRESS][DOMAIN_NAME]"
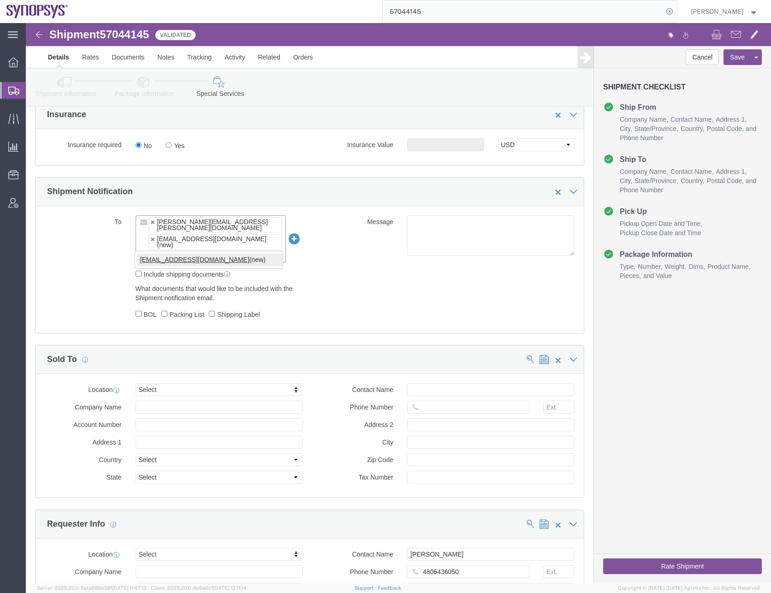
type input "[EMAIL_ADDRESS][DOMAIN_NAME]"
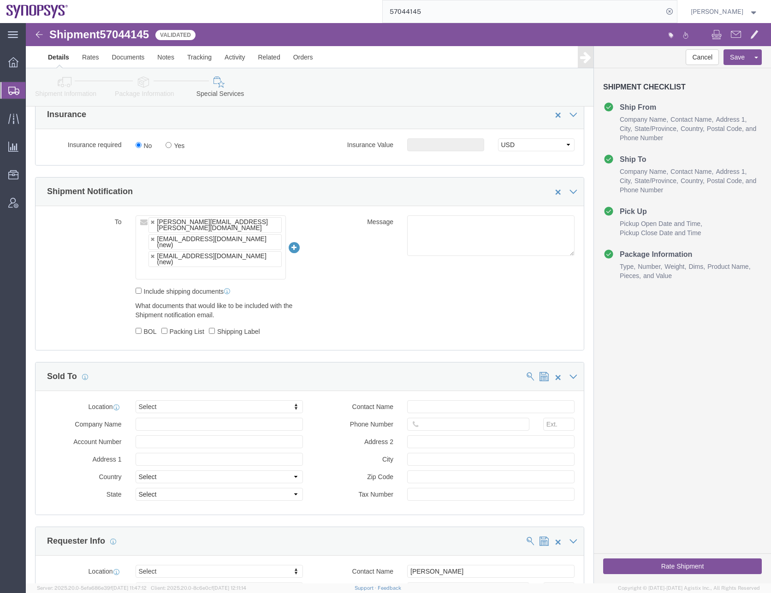
click div "To [PERSON_NAME][EMAIL_ADDRESS][PERSON_NAME][DOMAIN_NAME] [EMAIL_ADDRESS][DOMAI…"
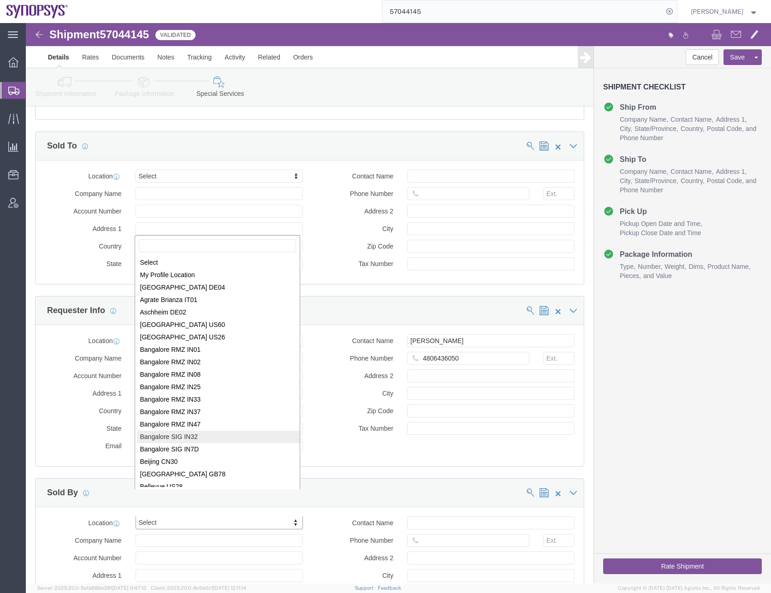
scroll to position [1, 0]
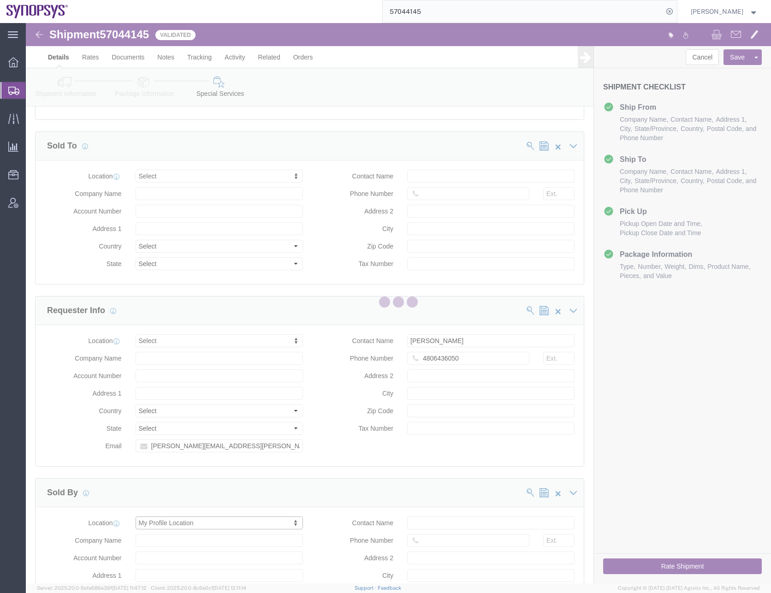
select select "CA"
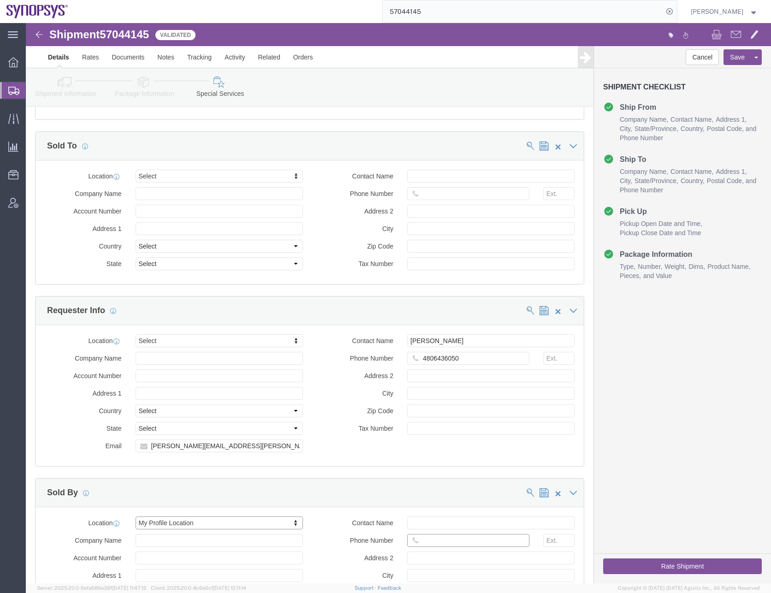
click input "Phone Number"
type input "6505845000"
click icon
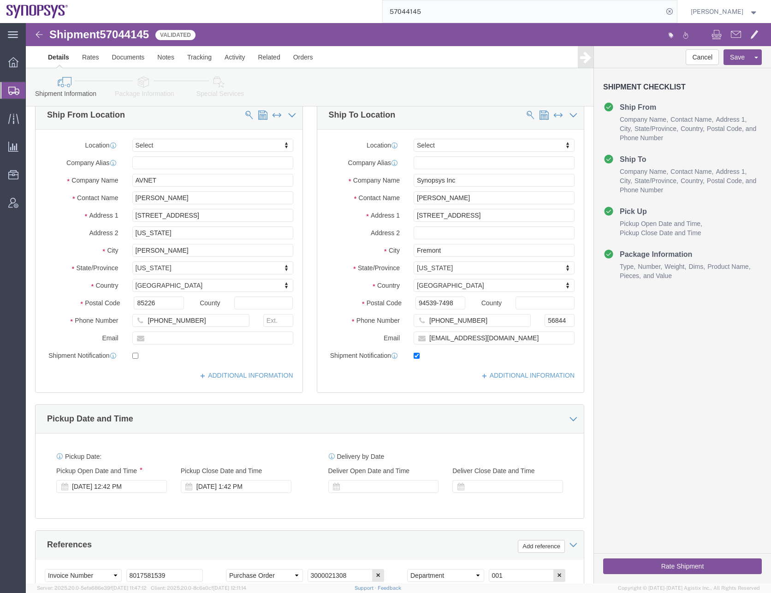
scroll to position [2, 0]
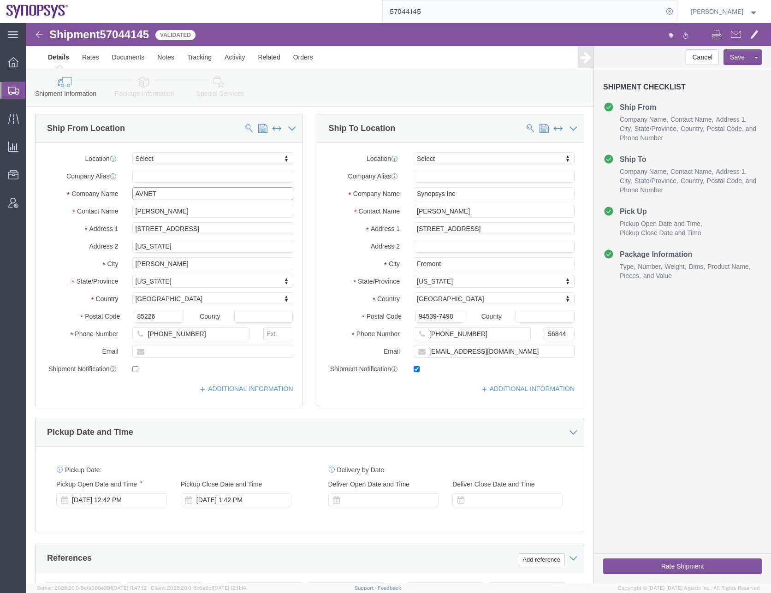
click input "AVNET"
type input "AVNET"
click p "- AVNET - ([PERSON_NAME]) [STREET_ADDRESS][US_STATE]"
select select "AZ"
click input "[PHONE_NUMBER]"
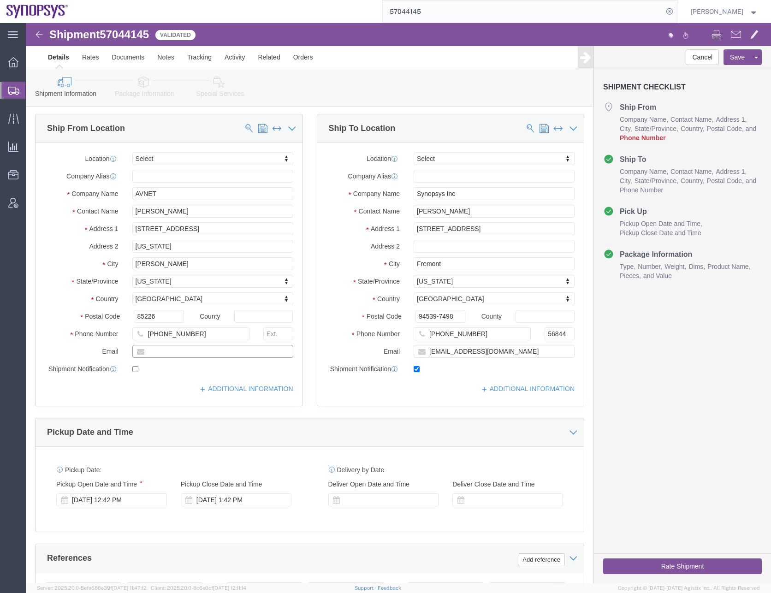
click input "text"
paste input "[PERSON_NAME][EMAIL_ADDRESS][PERSON_NAME][DOMAIN_NAME]"
type input "[PERSON_NAME][EMAIL_ADDRESS][PERSON_NAME][DOMAIN_NAME]"
click input "checkbox"
checkbox input "false"
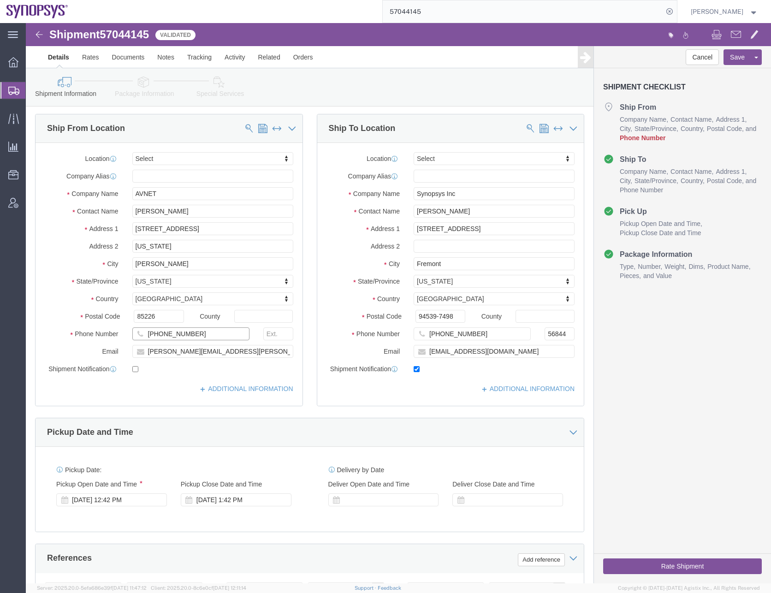
click input "[PHONE_NUMBER]"
paste input "4806435161"
type input "4806435161"
click input "checkbox"
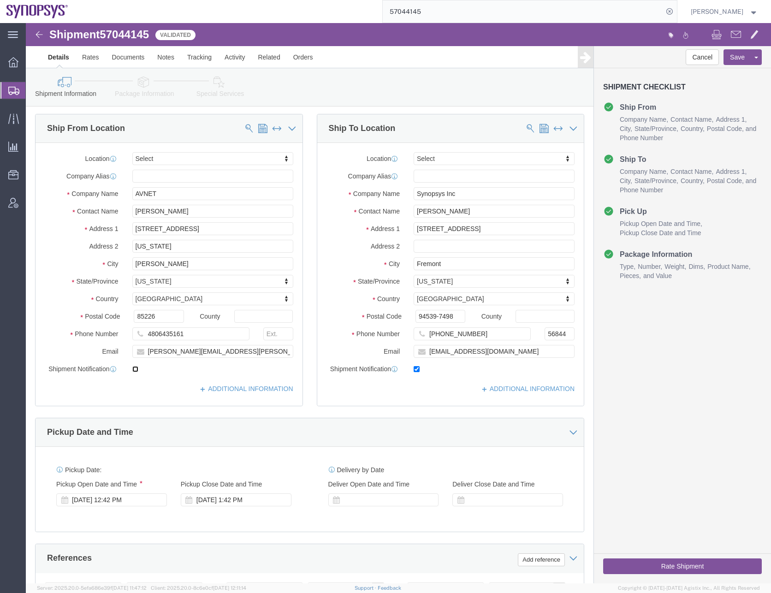
checkbox input "true"
click button "Save"
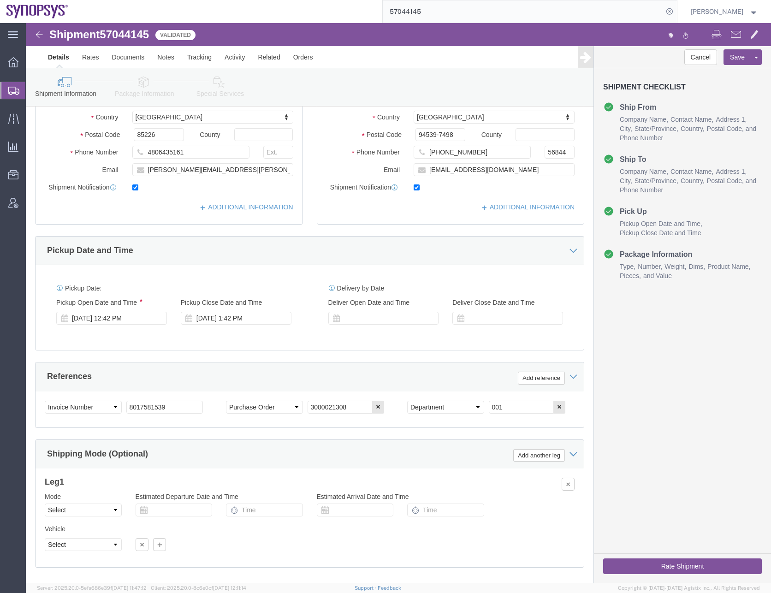
scroll to position [232, 0]
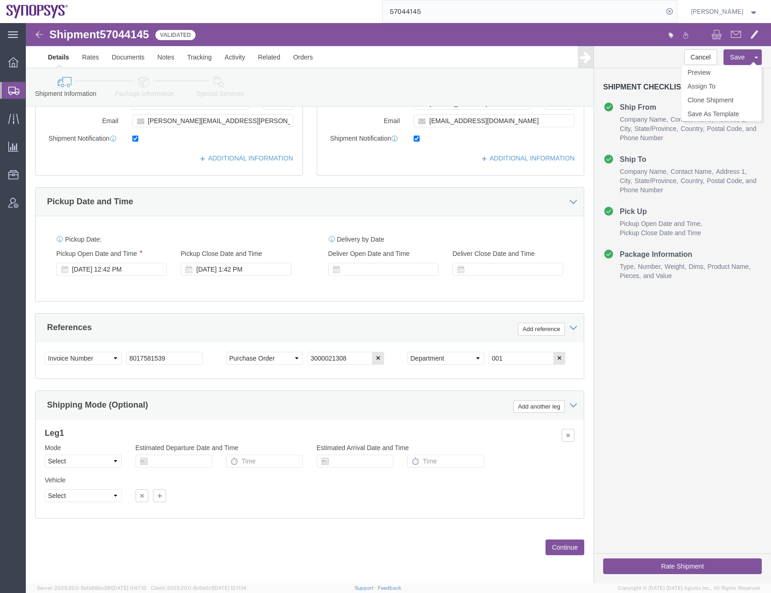
click button "Save"
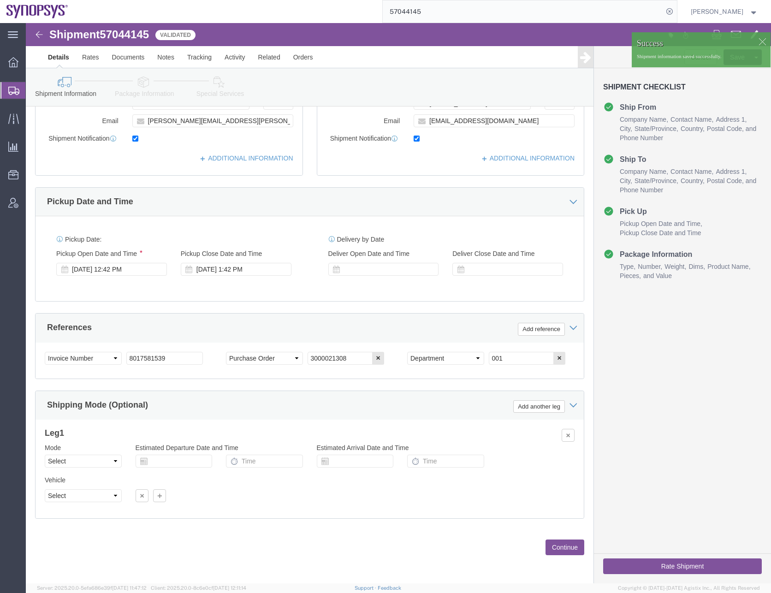
click button "Continue"
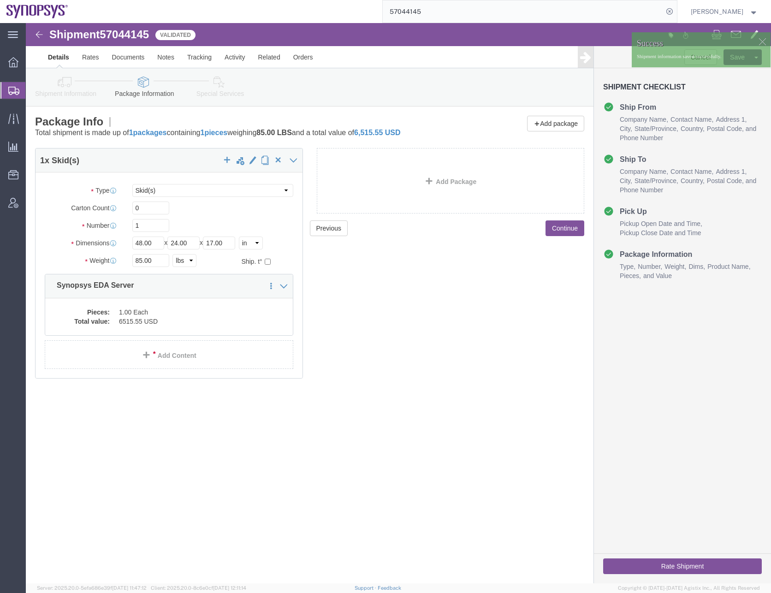
scroll to position [0, 0]
click button "Continue"
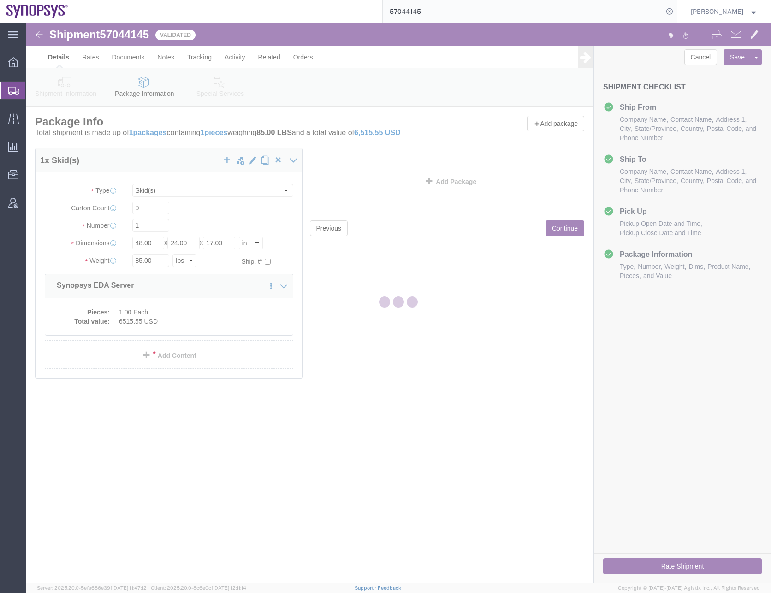
select select
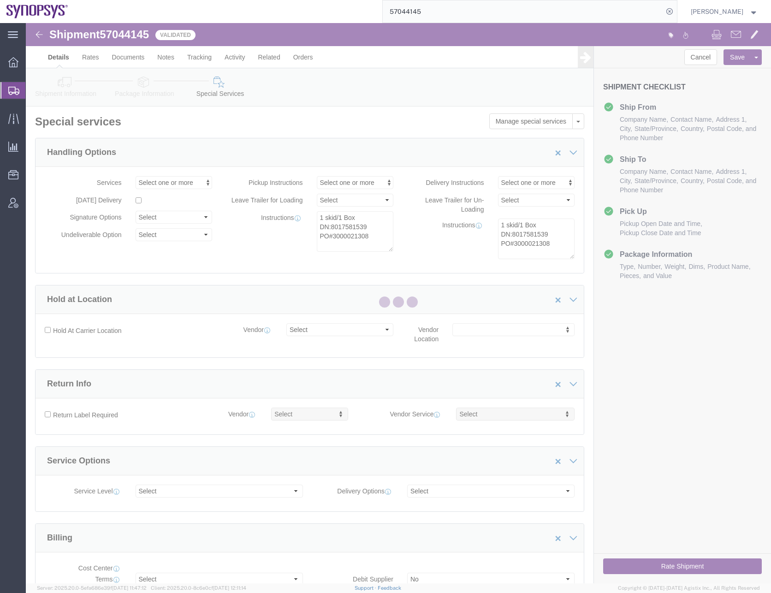
select select "COSTCENTER"
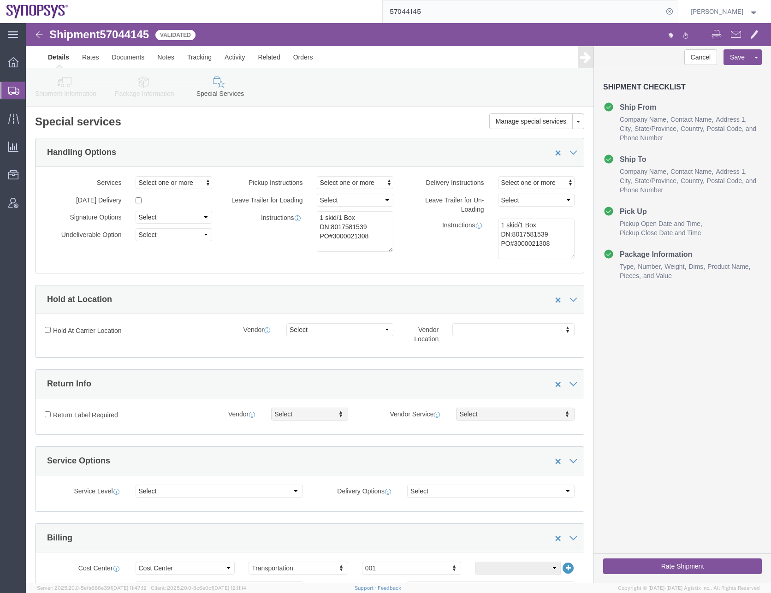
click button "Rate Shipment"
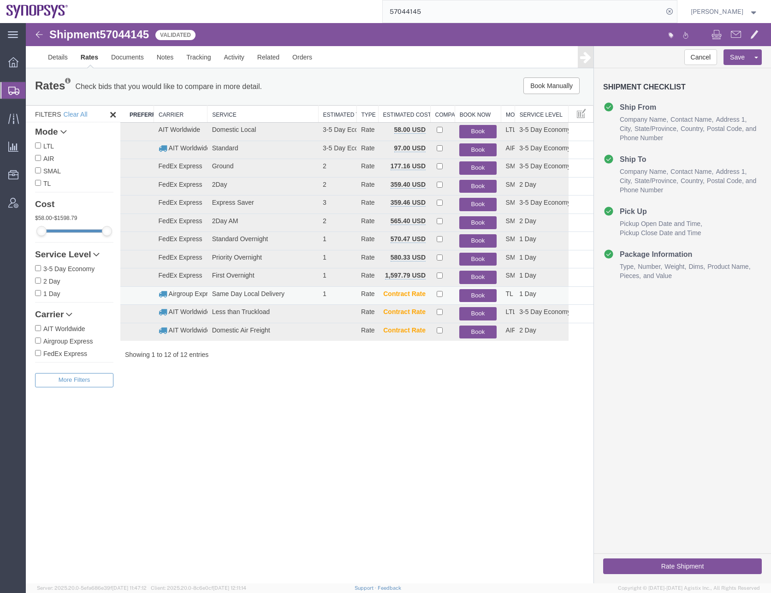
click at [476, 292] on button "Book" at bounding box center [477, 295] width 37 height 13
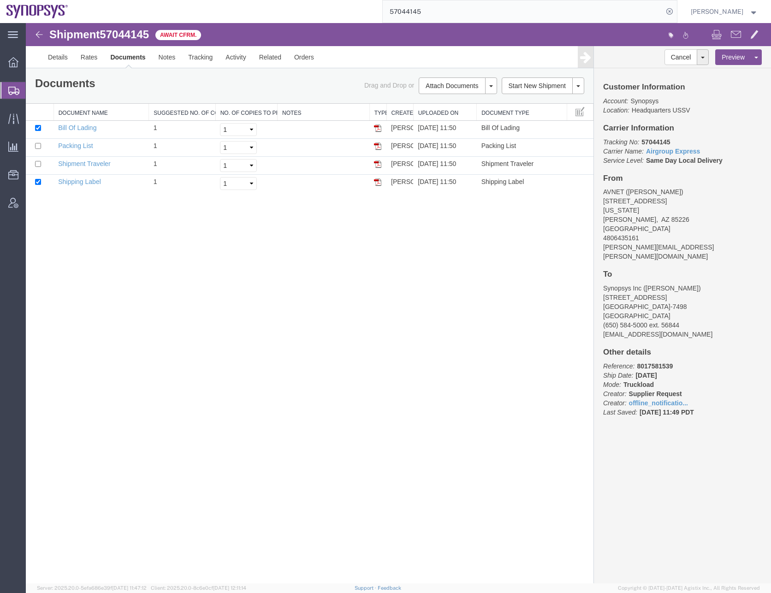
click at [180, 353] on div "Shipment 57044145 4 of 4 Await Cfrm. Details Rates Documents Notes Tracking Act…" at bounding box center [398, 303] width 745 height 560
click at [140, 255] on div "Shipment 57044145 4 of 4 Await Cfrm. Details Rates Documents Notes Tracking Act…" at bounding box center [398, 303] width 745 height 560
click at [414, 12] on input "57044145" at bounding box center [523, 11] width 280 height 22
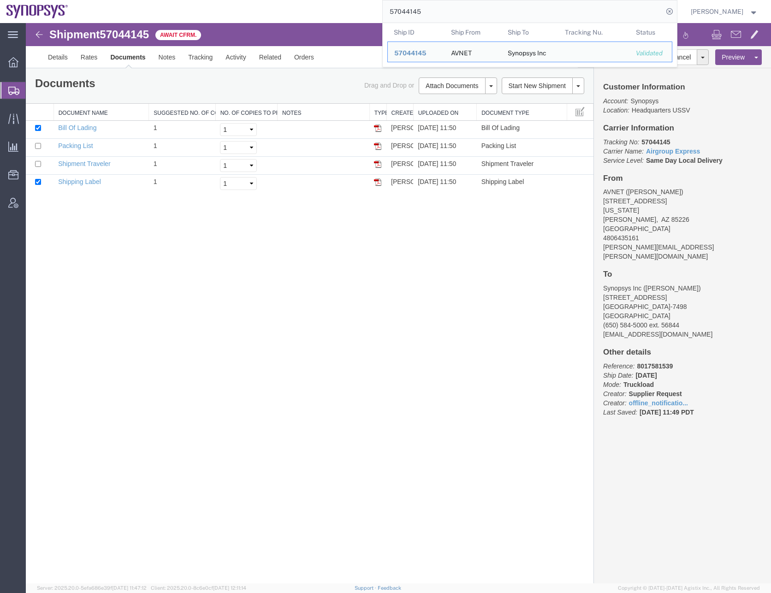
click at [414, 12] on input "57044145" at bounding box center [523, 11] width 280 height 22
paste input "34074"
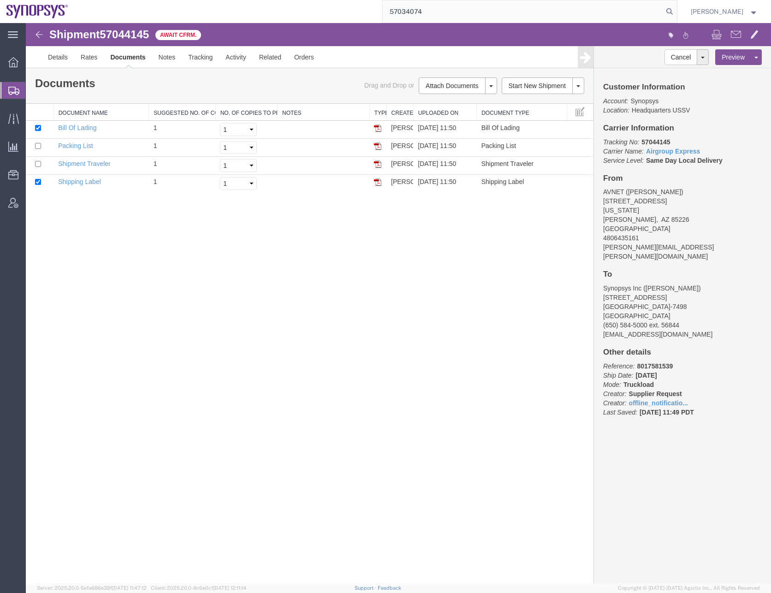
type input "57034074"
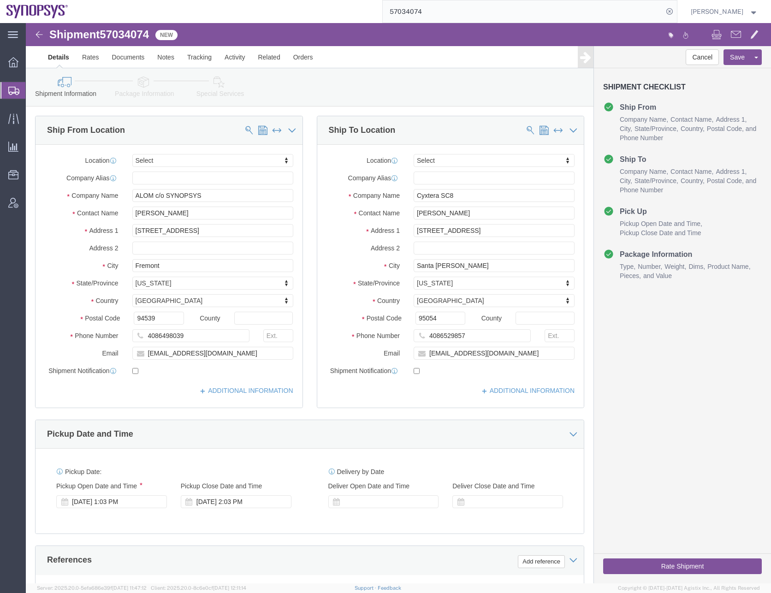
click label
click input "checkbox"
checkbox input "true"
click input "checkbox"
checkbox input "true"
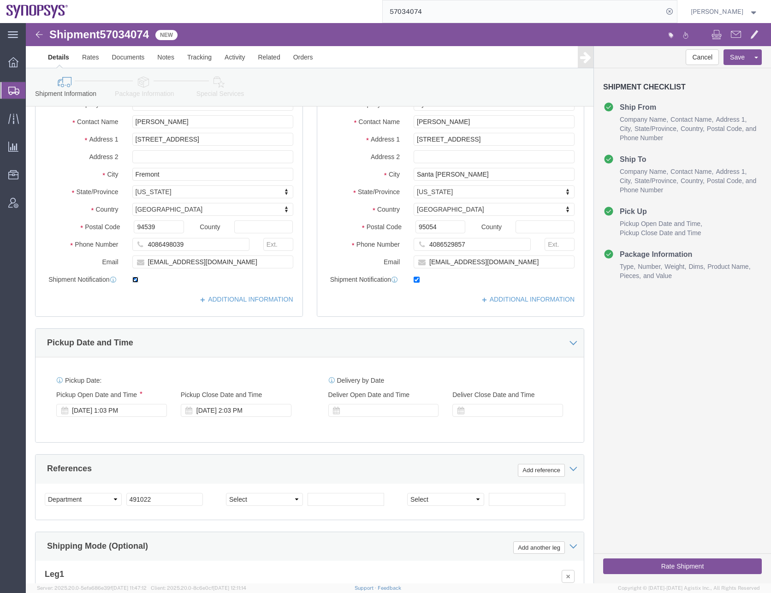
scroll to position [92, 0]
click div "[DATE] 1:03 PM"
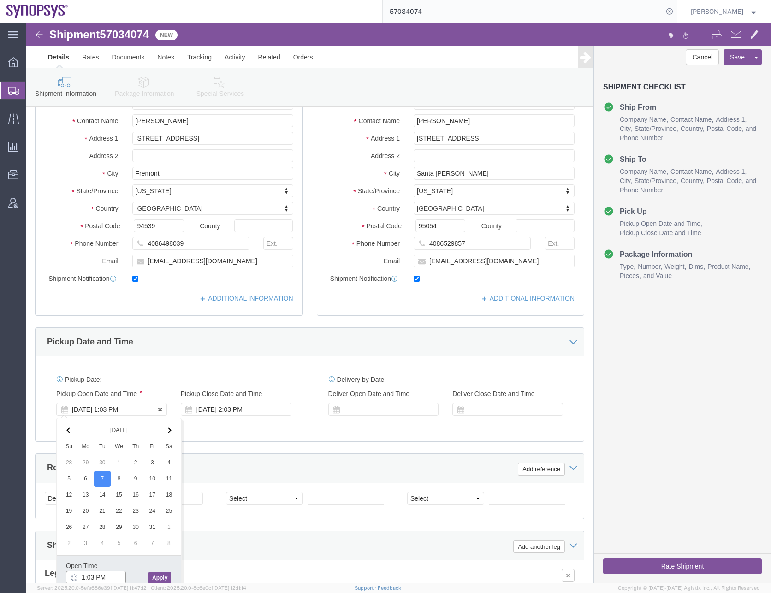
scroll to position [93, 0]
type input "2:00 PM"
click button "Apply"
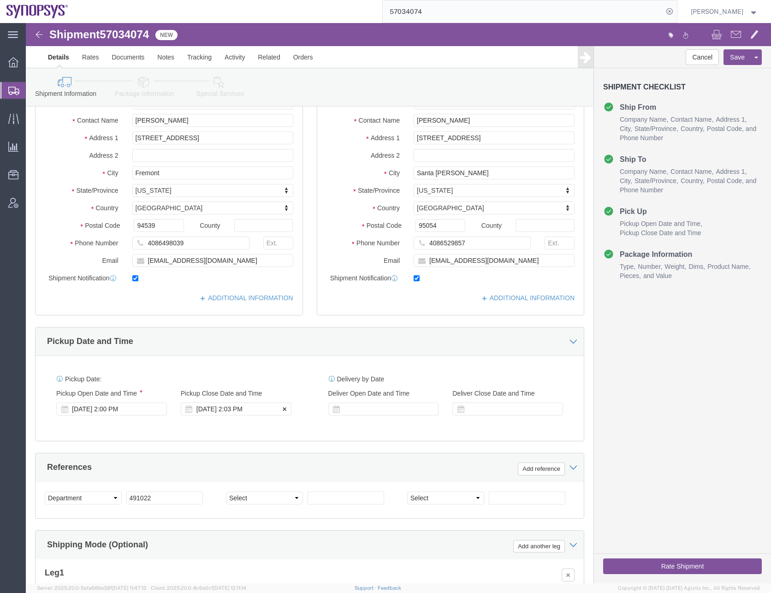
click div "[DATE] 2:03 PM"
type input "4:00 PM"
click button "Apply"
click div "Pickup Date: Pickup Start Date Pickup Start Time Pickup Open Date and Time [DAT…"
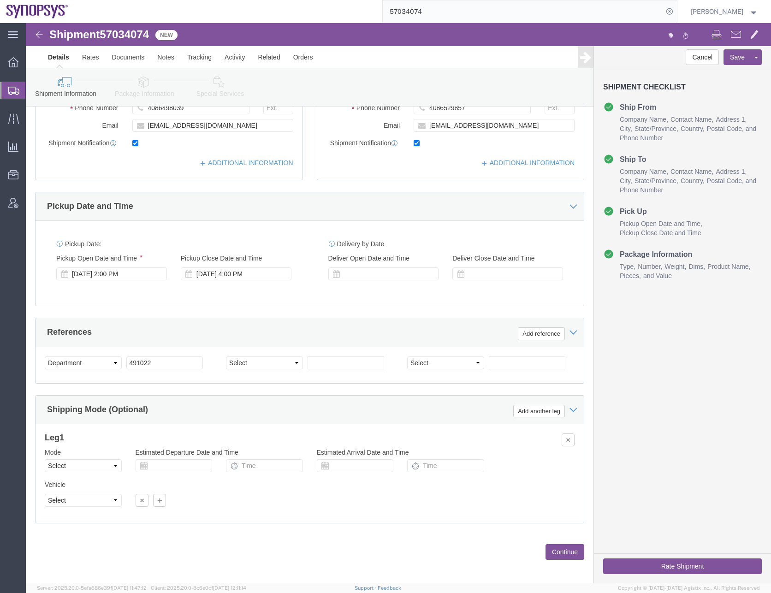
scroll to position [232, 0]
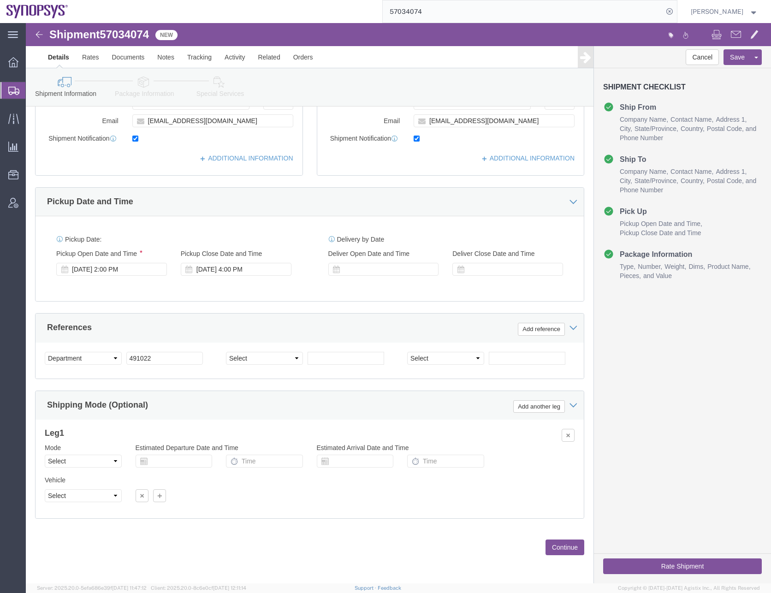
click button "Continue"
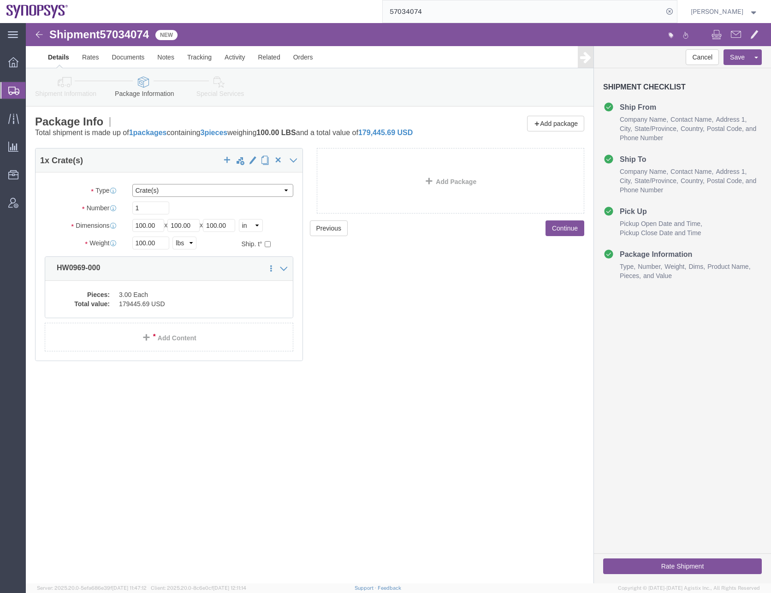
click select "Select Bale(s) Basket(s) Bolt(s) Bottle(s) Buckets Bulk Bundle(s) Can(s) Cardbo…"
select select "PSNS"
click select "Select Bale(s) Basket(s) Bolt(s) Bottle(s) Buckets Bulk Bundle(s) Can(s) Cardbo…"
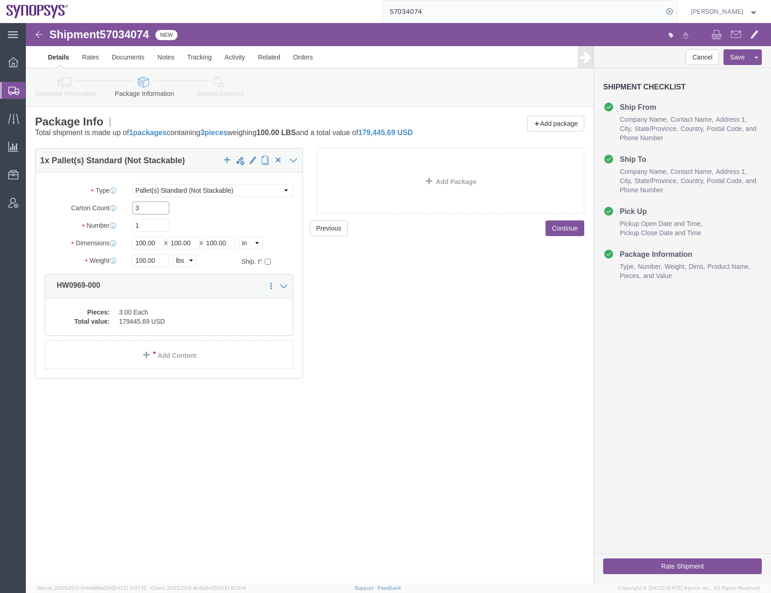
type input "3"
type input "48"
type input "40"
type input "24"
type input "168"
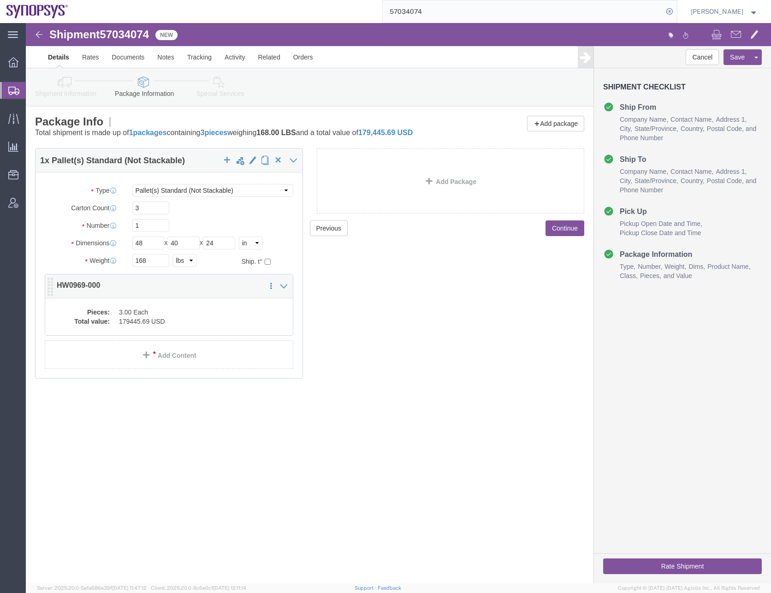
click dd "179445.69 USD"
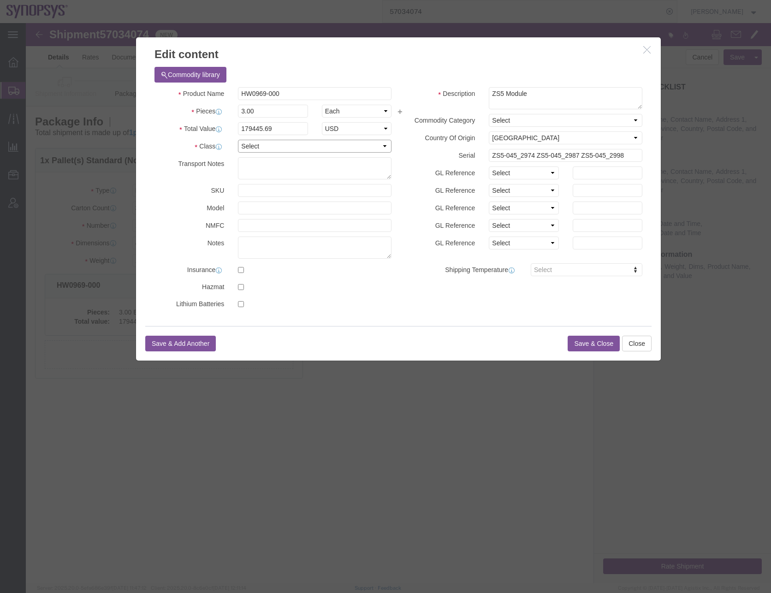
click select "Select 50 55 60 65 70 85 92.5 100 125 175 250 300 400"
select select "50"
click select "Select 50 55 60 65 70 85 92.5 100 125 175 250 300 400"
click button "Save & Close"
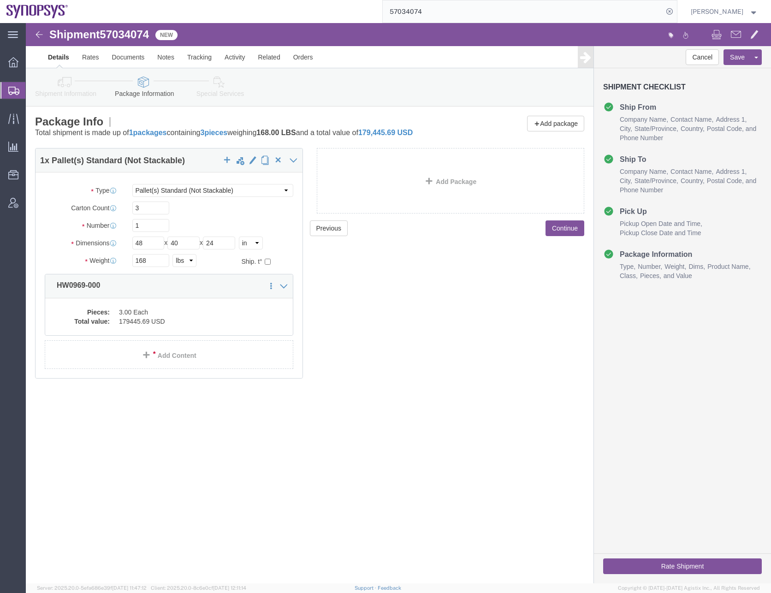
click div "Previous Continue"
click button "Continue"
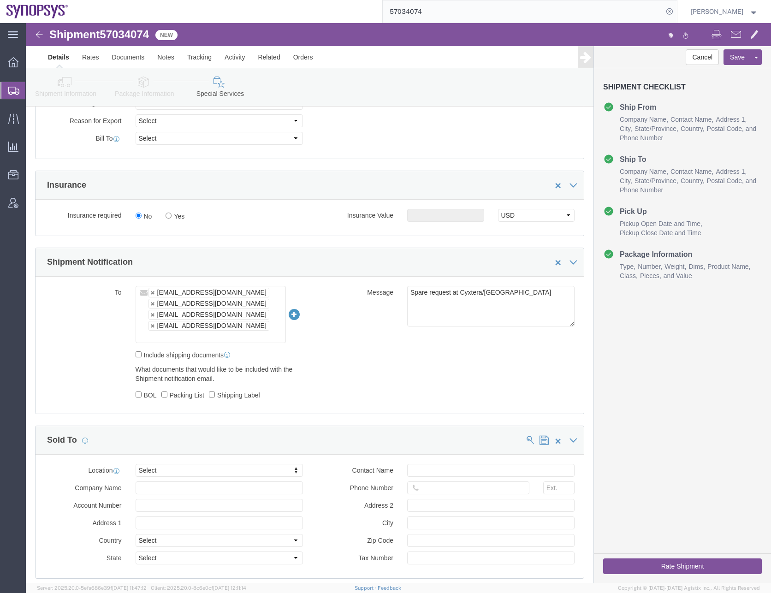
scroll to position [507, 0]
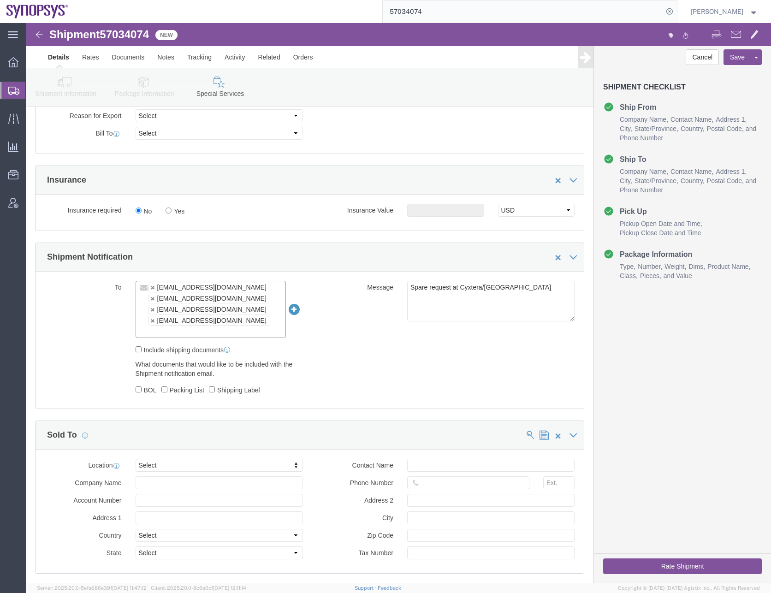
click input "text"
type input "[EMAIL_ADDRESS][DOMAIN_NAME]"
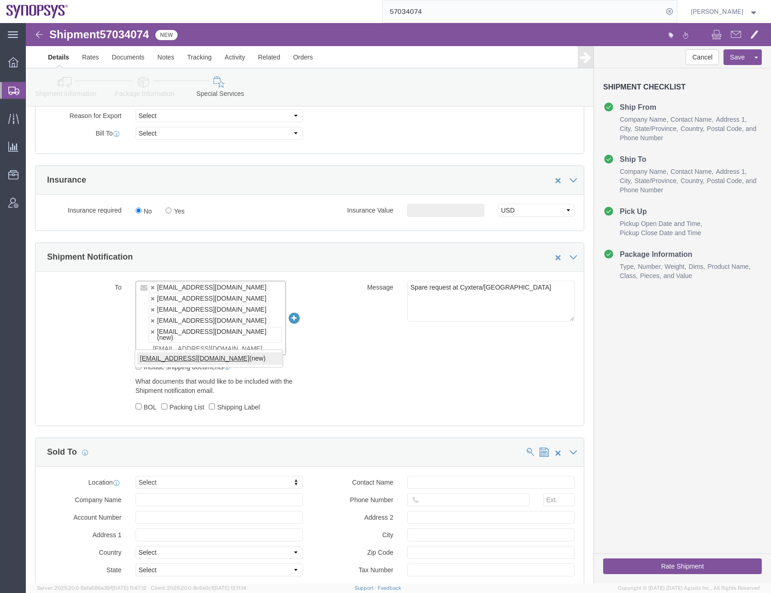
type input "[EMAIL_ADDRESS][DOMAIN_NAME]"
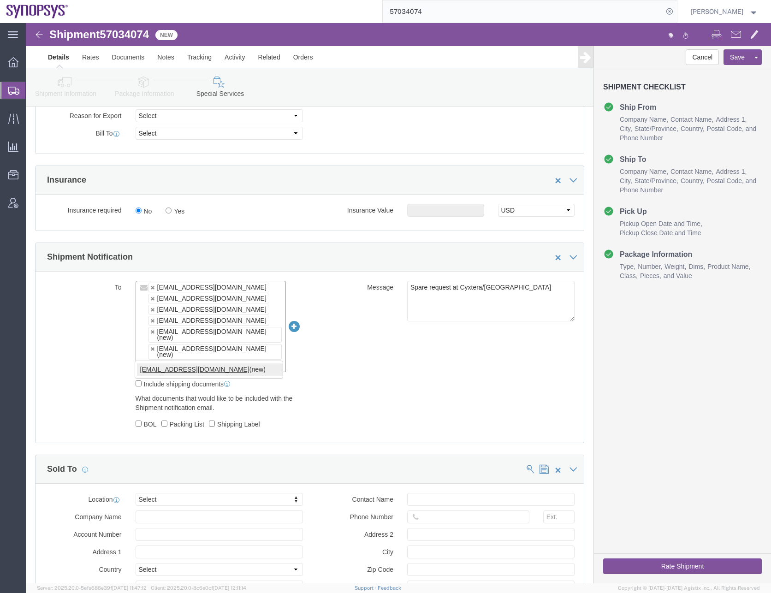
type input "[EMAIL_ADDRESS][DOMAIN_NAME]"
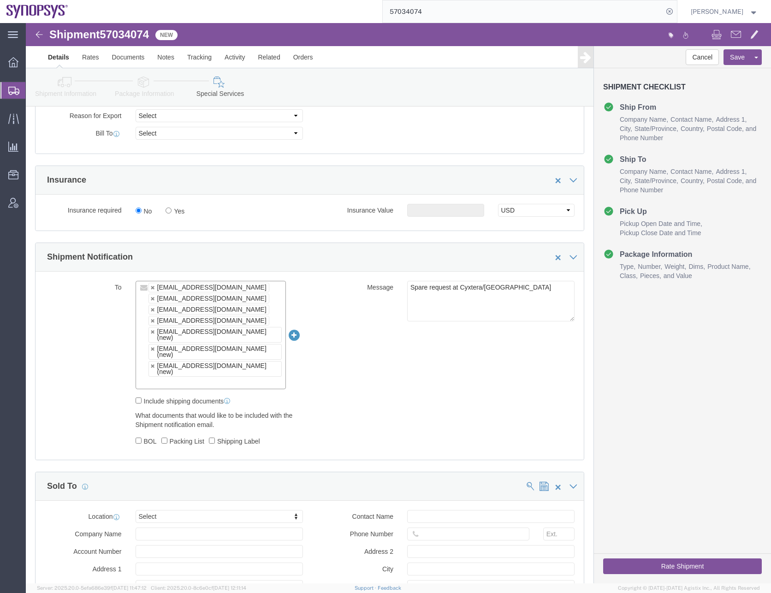
click div "To [EMAIL_ADDRESS][DOMAIN_NAME] [EMAIL_ADDRESS][DOMAIN_NAME] [EMAIL_ADDRESS][DO…"
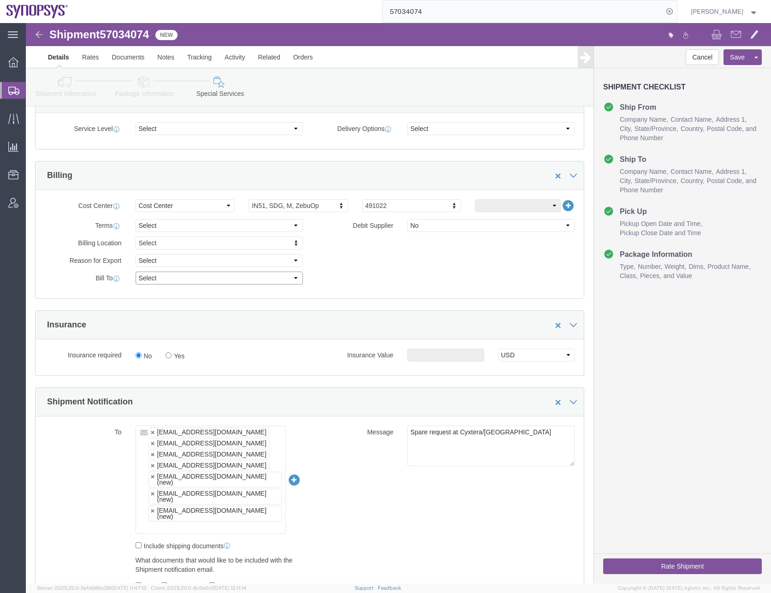
click select "Select Recipient Account Sender/Shipper Third Party Account"
select select "SHIP"
click select "Select Recipient Account Sender/Shipper Third Party Account"
click div "Billing Location Select Select My Profile Location [GEOGRAPHIC_DATA] DE04 Agrat…"
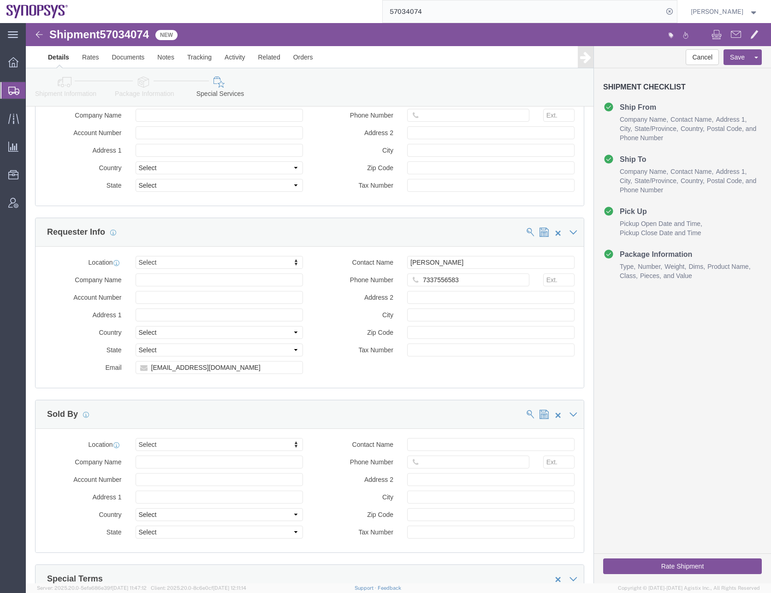
scroll to position [1008, 0]
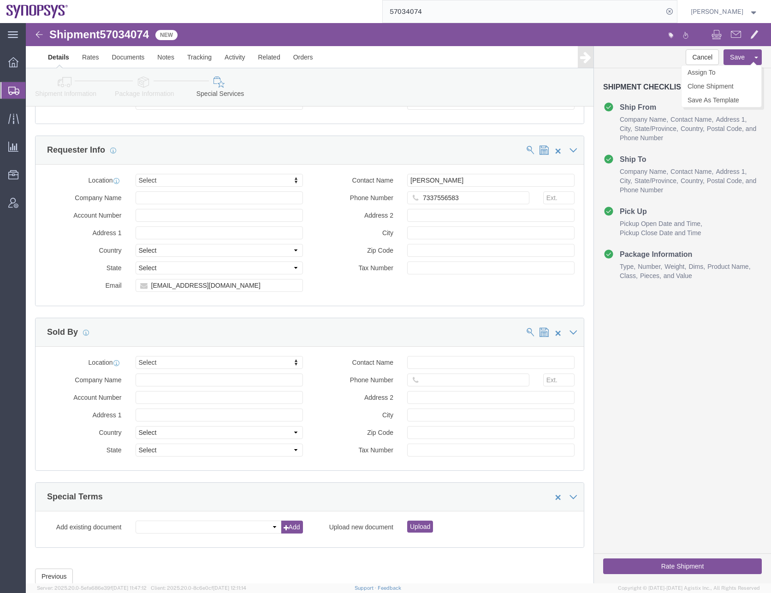
click button "Save"
click icon
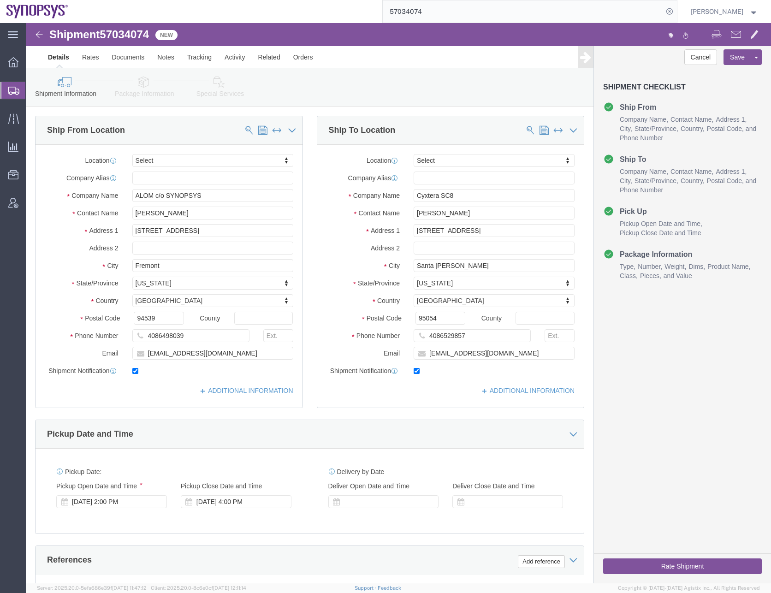
click button "Rate Shipment"
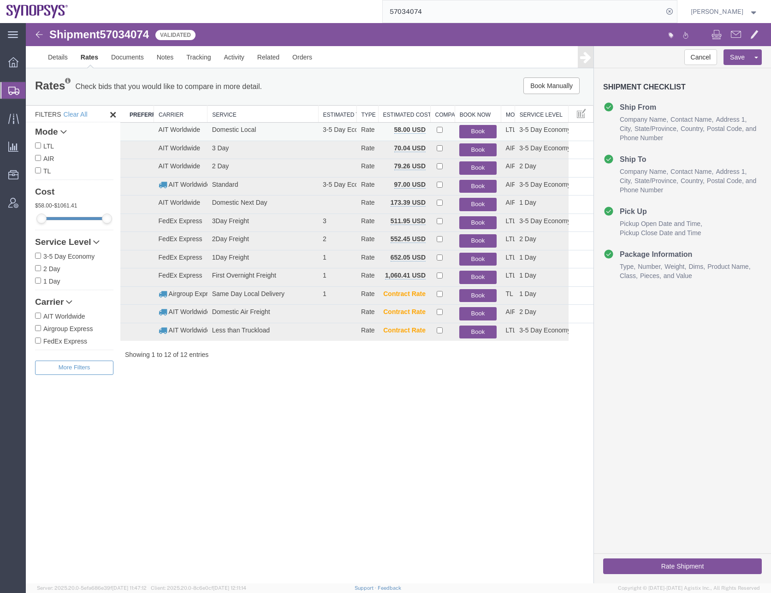
click at [472, 129] on button "Book" at bounding box center [477, 131] width 37 height 13
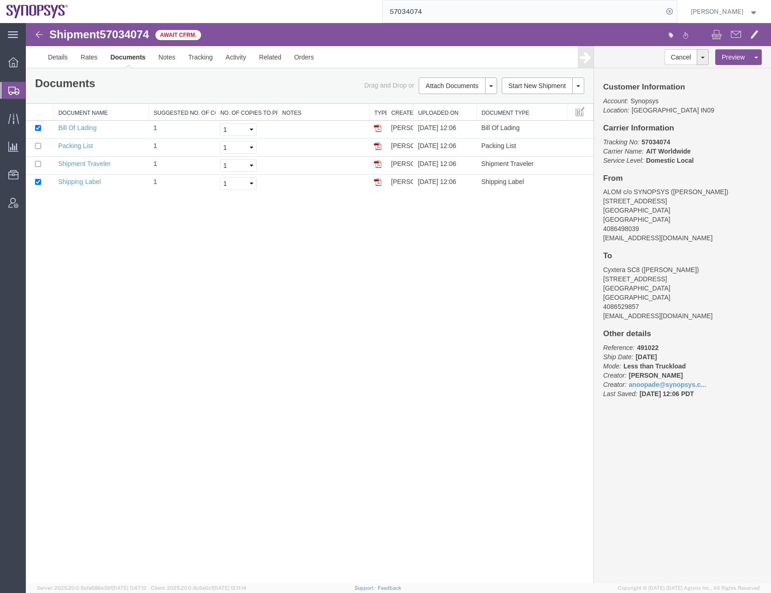
click at [345, 405] on div "Shipment 57034074 4 of 4 Await Cfrm. Details Rates Documents Notes Tracking Act…" at bounding box center [398, 303] width 745 height 560
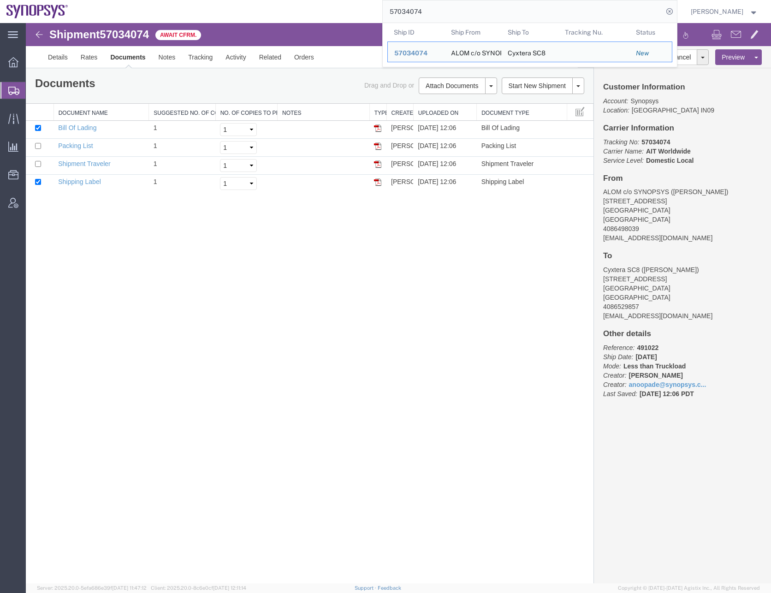
drag, startPoint x: 463, startPoint y: 36, endPoint x: 371, endPoint y: 24, distance: 92.6
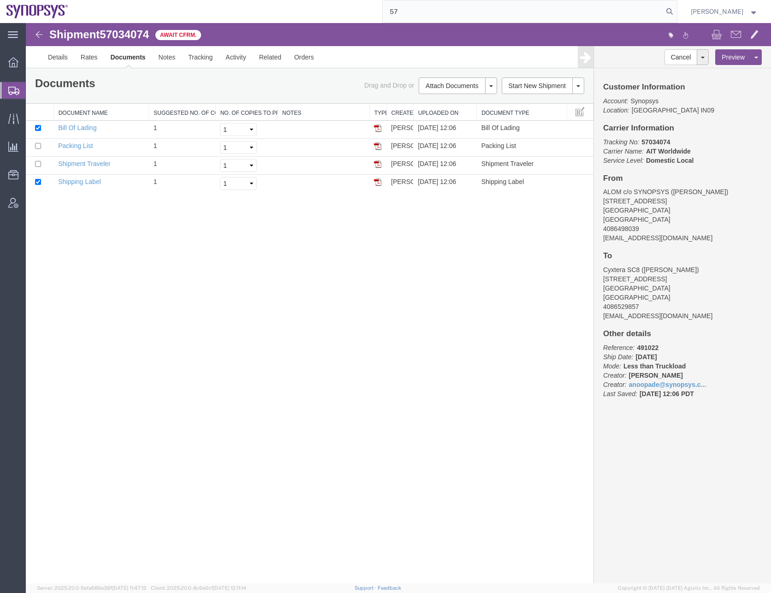
type input "5"
paste input "57034074"
type input "5"
type input "57036033"
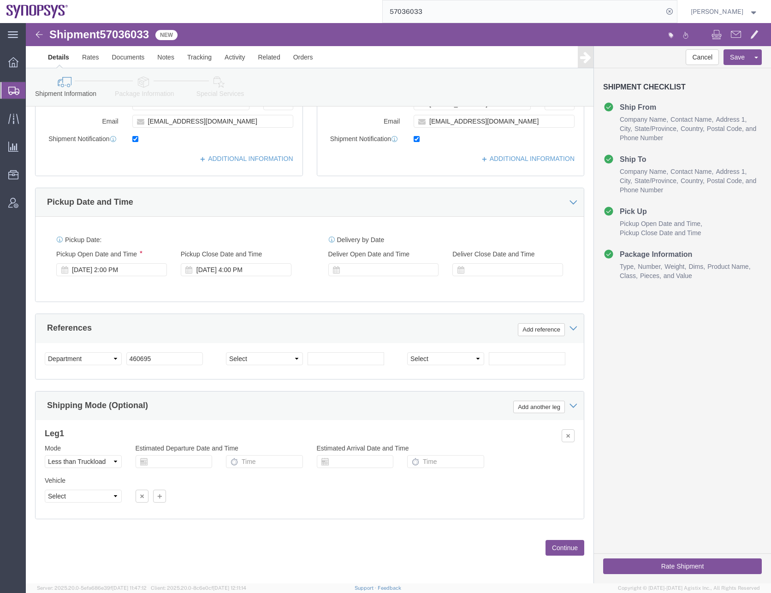
scroll to position [232, 0]
click select "Select Air Less than Truckload Multi-Leg Ocean Freight Rail Small Parcel Truckl…"
select select
click select "Select Air Less than Truckload Multi-Leg Ocean Freight Rail Small Parcel Truckl…"
click button "Continue"
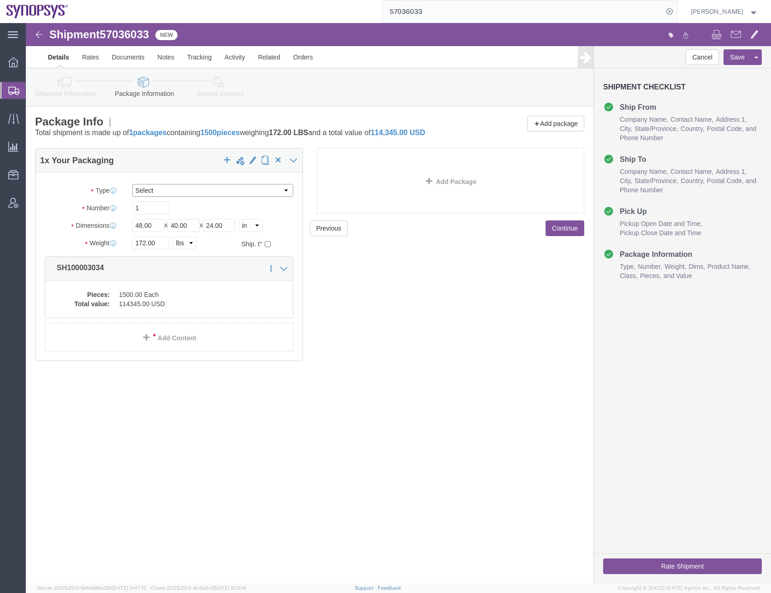
click select "Select Bale(s) Basket(s) Bolt(s) Bottle(s) Buckets Bulk Bundle(s) Can(s) Cardbo…"
select select "PSNS"
click select "Select Bale(s) Basket(s) Bolt(s) Bottle(s) Buckets Bulk Bundle(s) Can(s) Cardbo…"
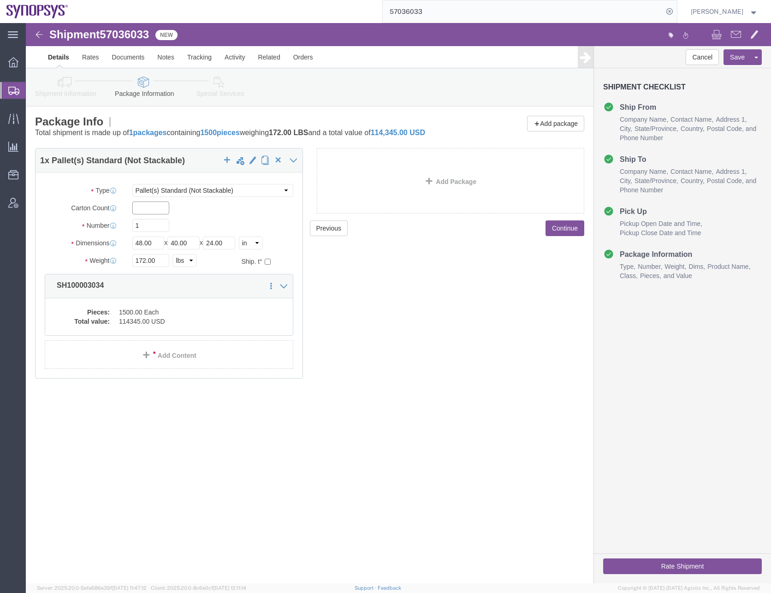
click input "text"
type input "30"
type input "69"
type input "397"
click dd "114345.00 USD"
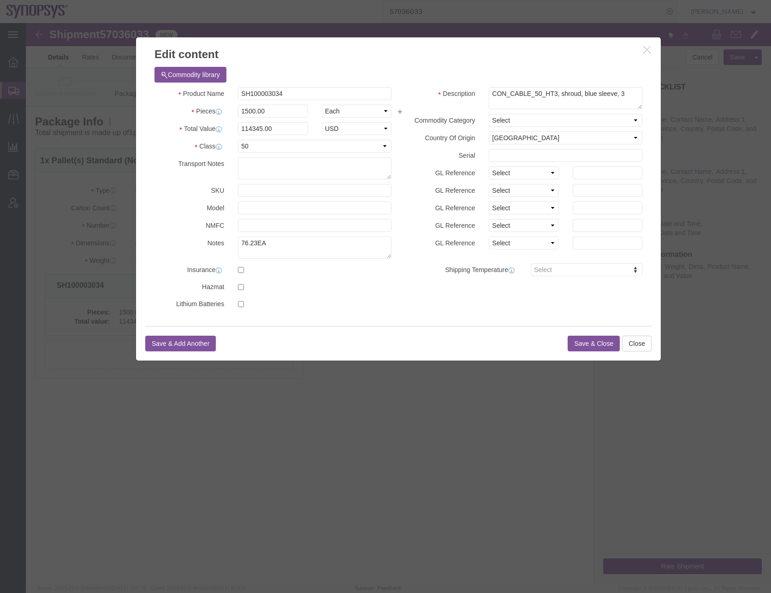
click button "Save & Close"
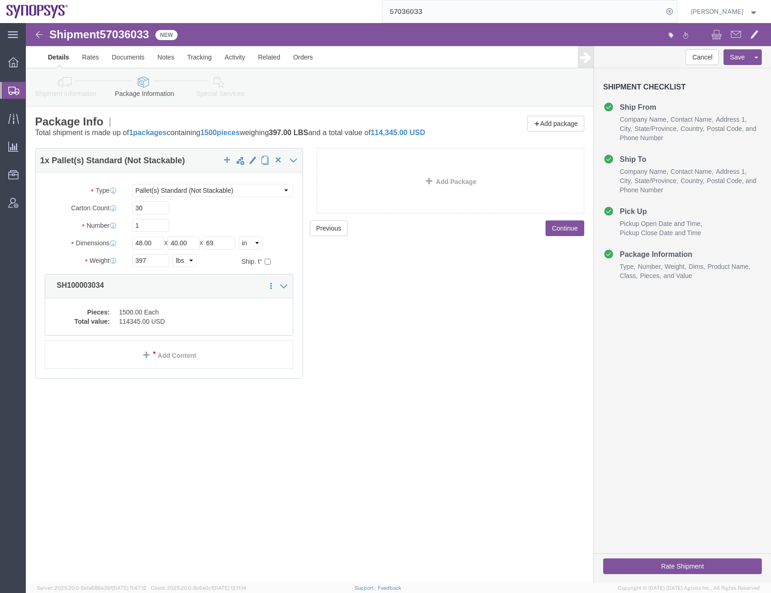
click button "Continue"
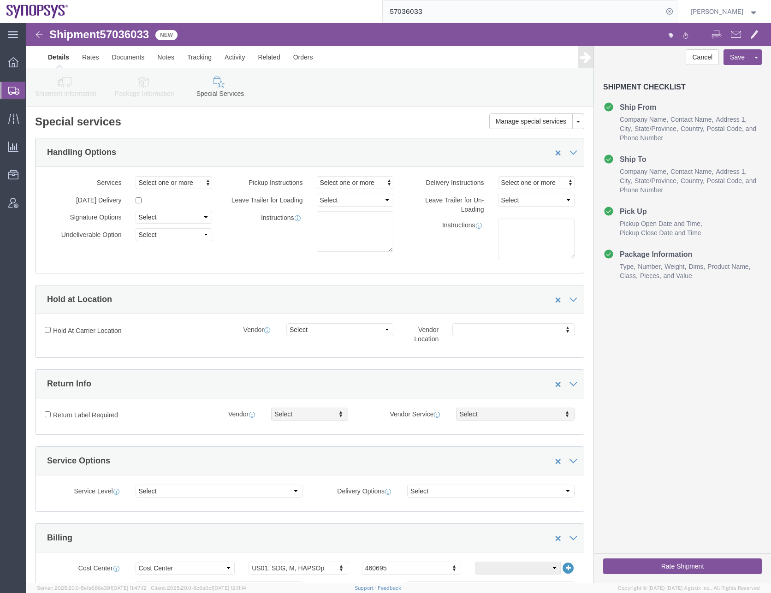
click icon
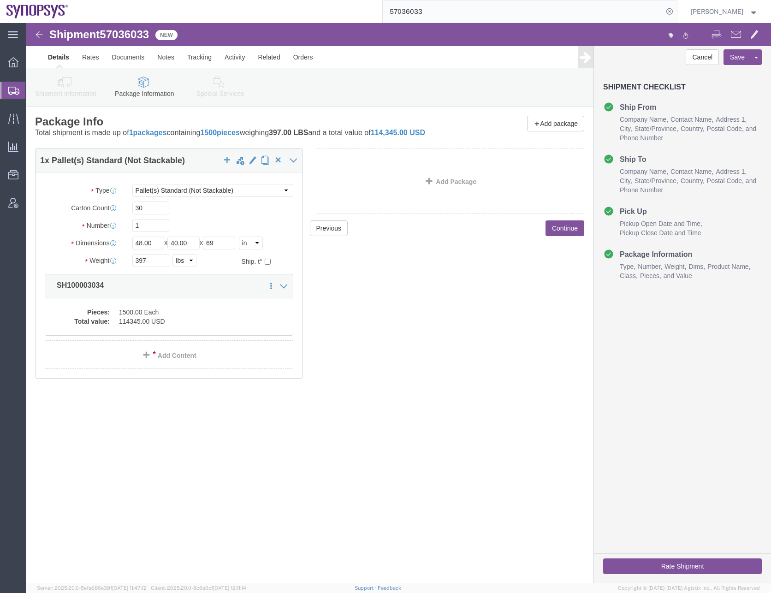
click div "Previous Continue"
click button "Continue"
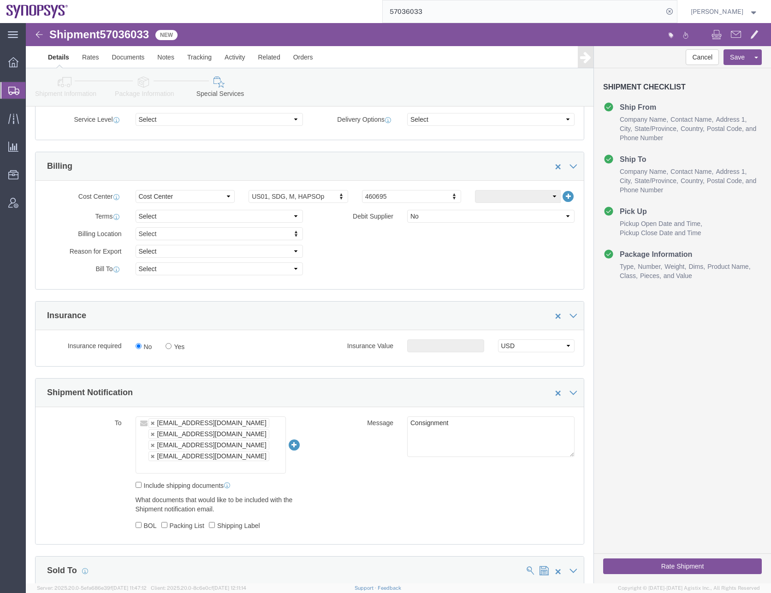
scroll to position [461, 0]
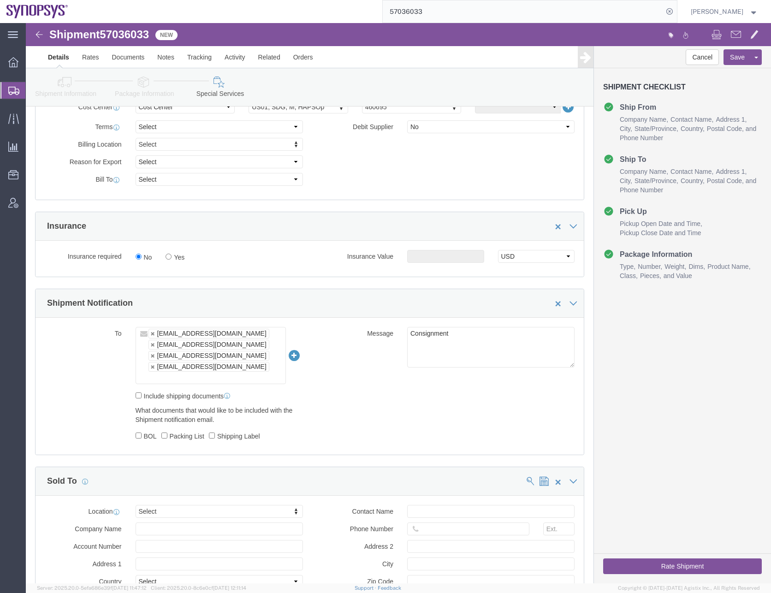
click input "text"
type input "[EMAIL_ADDRESS][DOMAIN_NAME]"
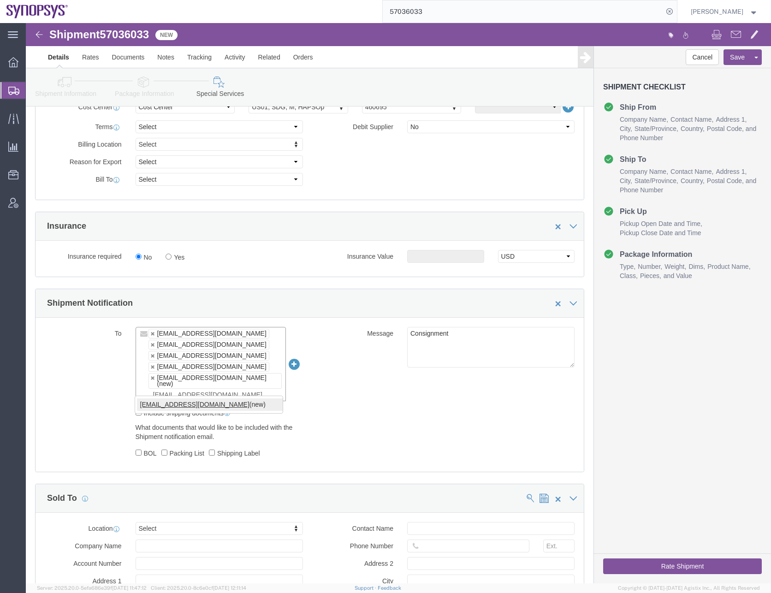
type input "[EMAIL_ADDRESS][DOMAIN_NAME]"
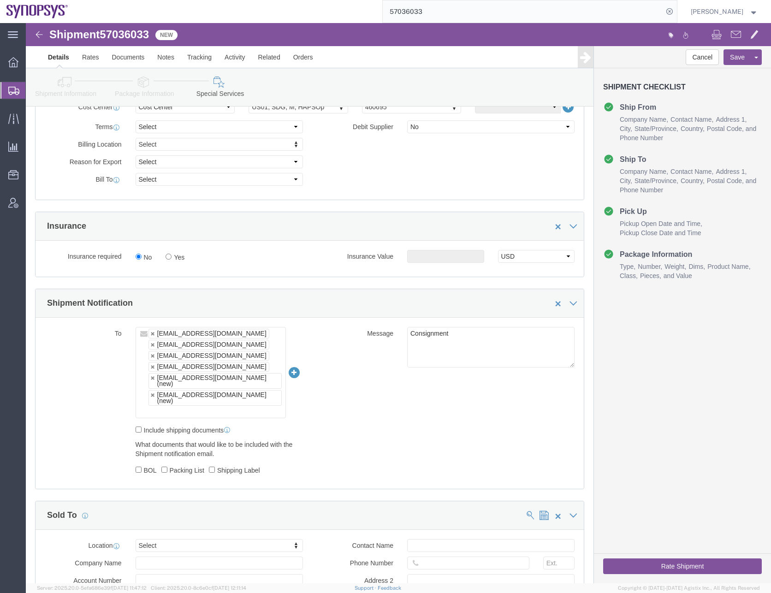
click div "To [EMAIL_ADDRESS][DOMAIN_NAME] [EMAIL_ADDRESS][DOMAIN_NAME] [EMAIL_ADDRESS][DO…"
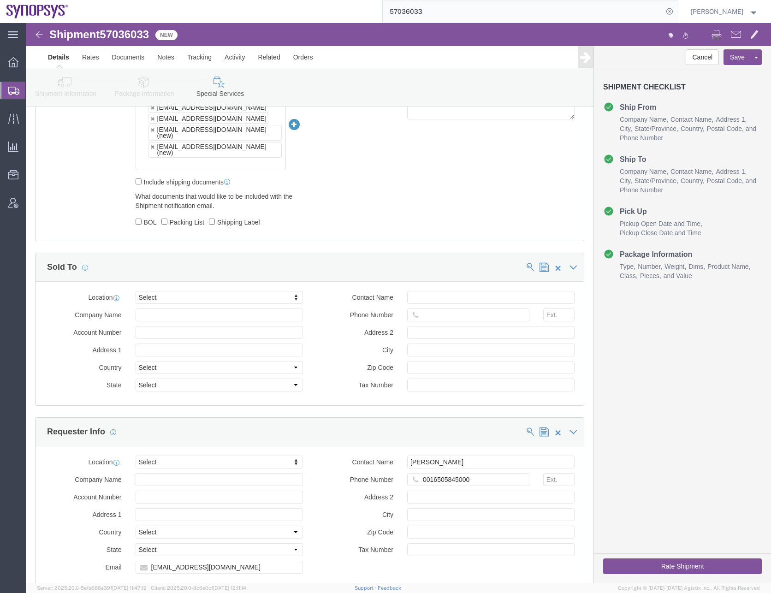
scroll to position [876, 0]
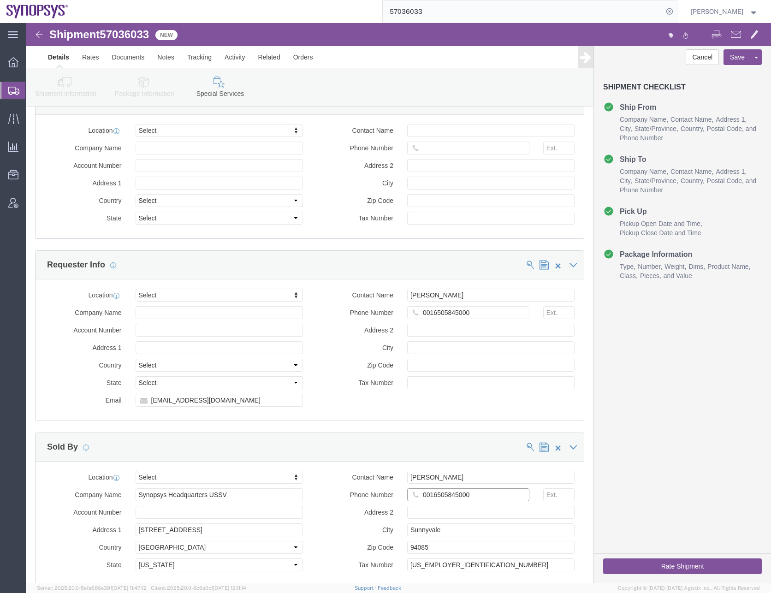
click input "0016505845000"
type input "6505845000"
click button "Rate Shipment"
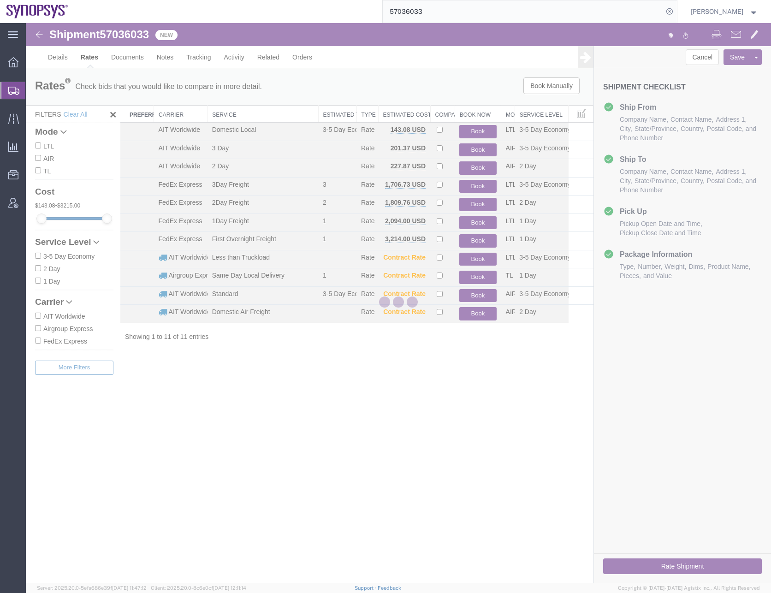
scroll to position [0, 0]
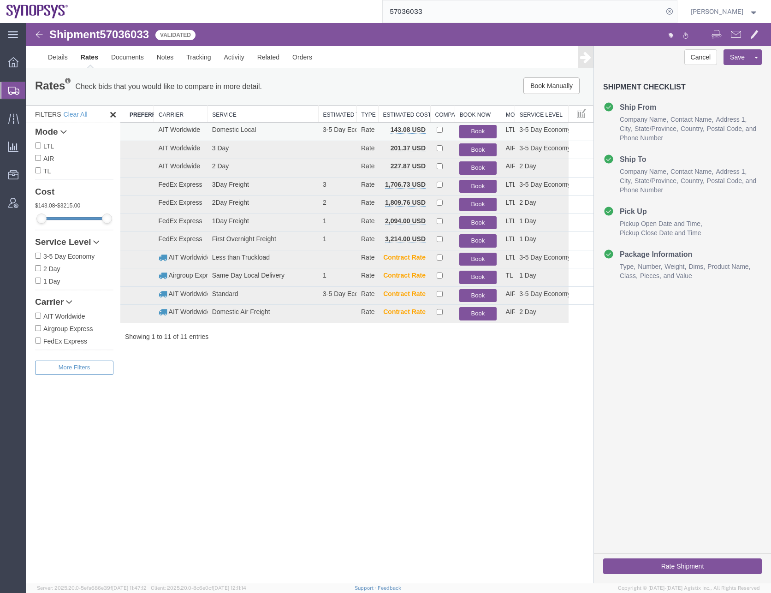
click at [475, 129] on button "Book" at bounding box center [477, 131] width 37 height 13
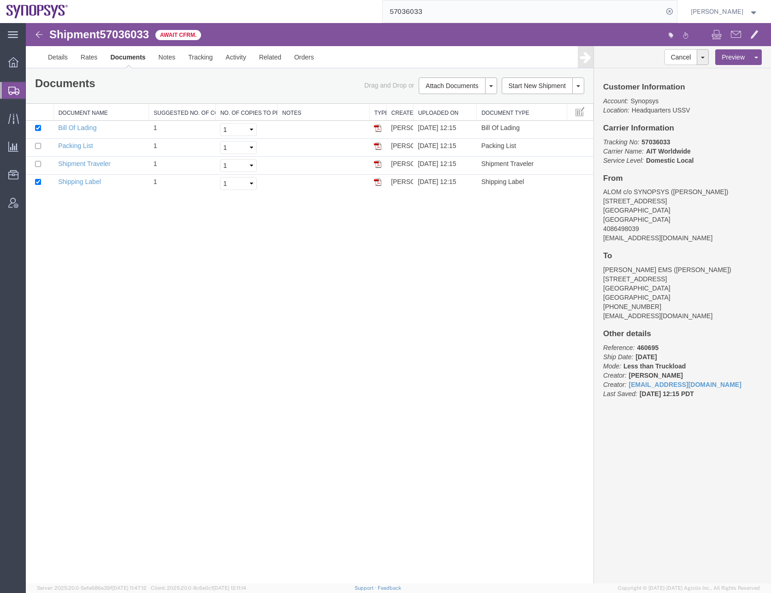
click at [166, 321] on div "Shipment 57036033 4 of 4 Await Cfrm. Details Rates Documents Notes Tracking Act…" at bounding box center [398, 303] width 745 height 560
click at [418, 11] on input "57036033" at bounding box center [523, 11] width 280 height 22
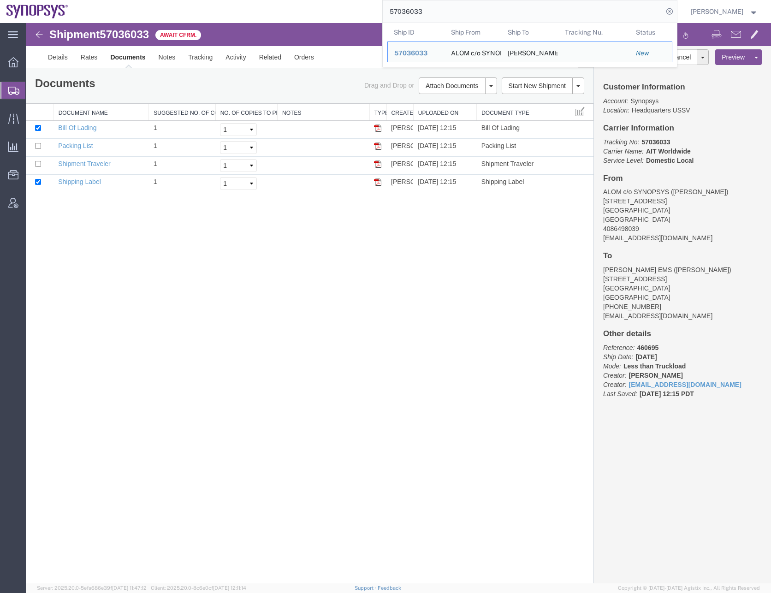
click at [418, 11] on input "57036033" at bounding box center [523, 11] width 280 height 22
paste input "4037"
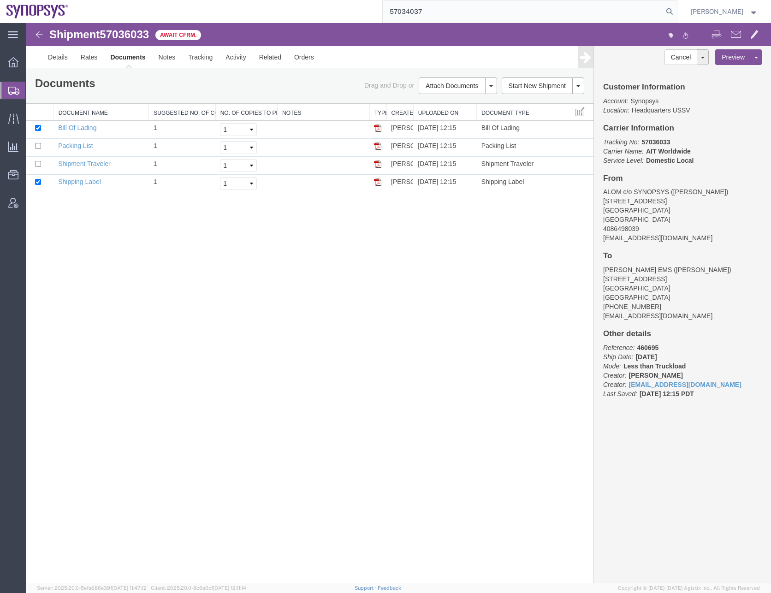
type input "57034037"
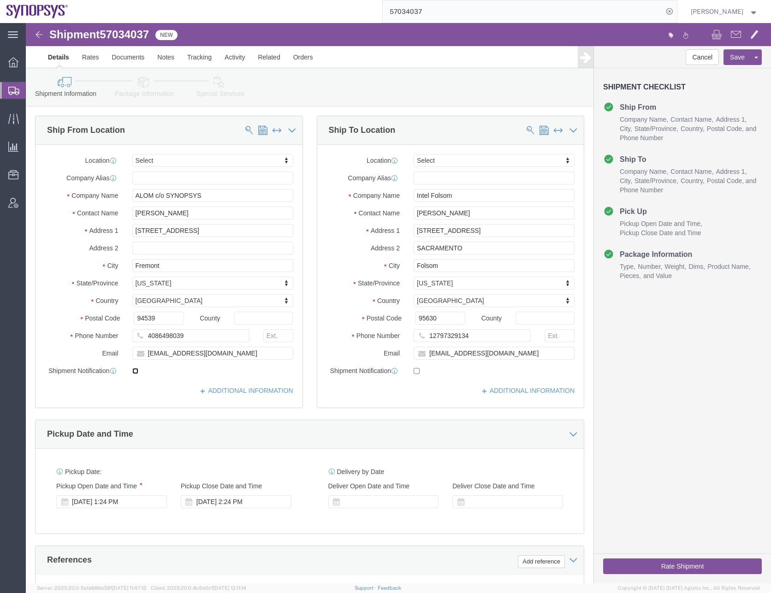
click input "checkbox"
checkbox input "true"
click input "checkbox"
checkbox input "true"
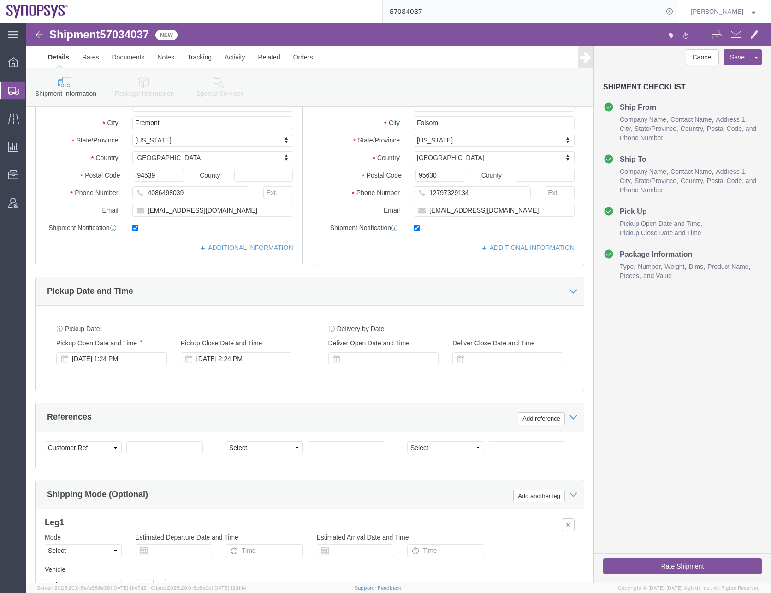
scroll to position [230, 0]
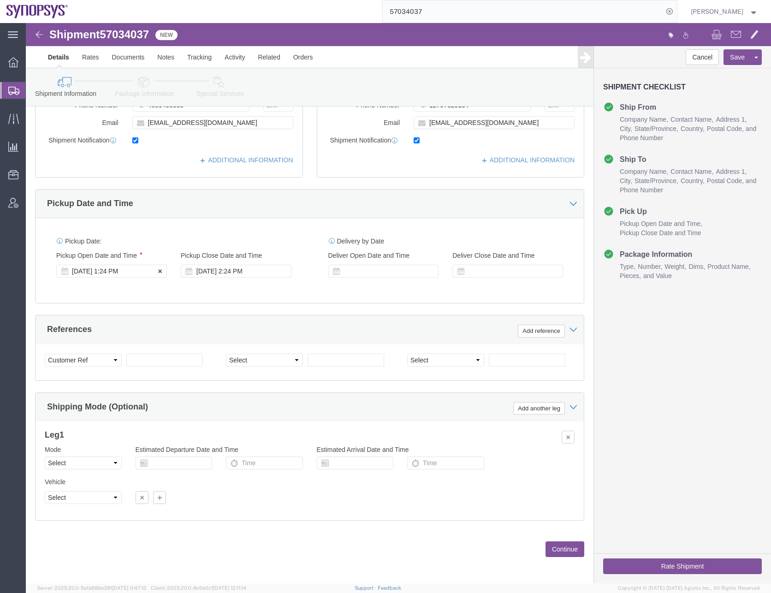
click div "[DATE] 1:24 PM"
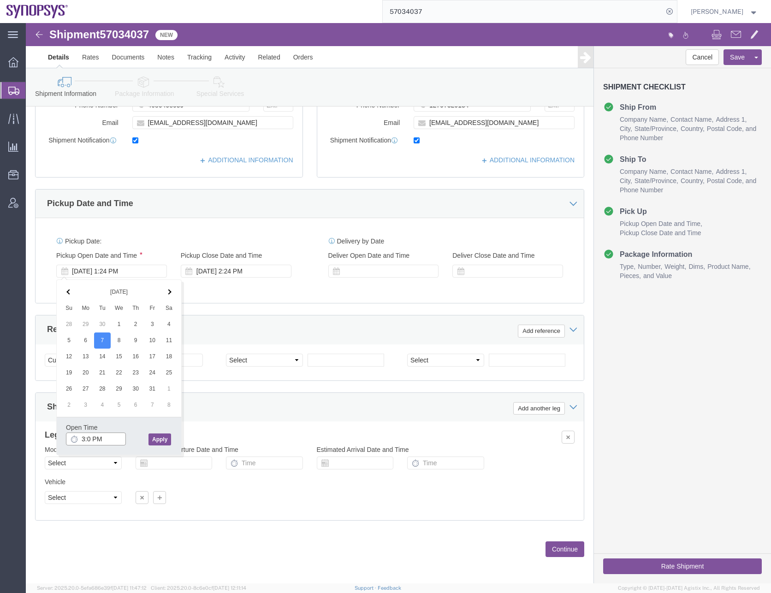
type input "3:00 PM"
click button "Apply"
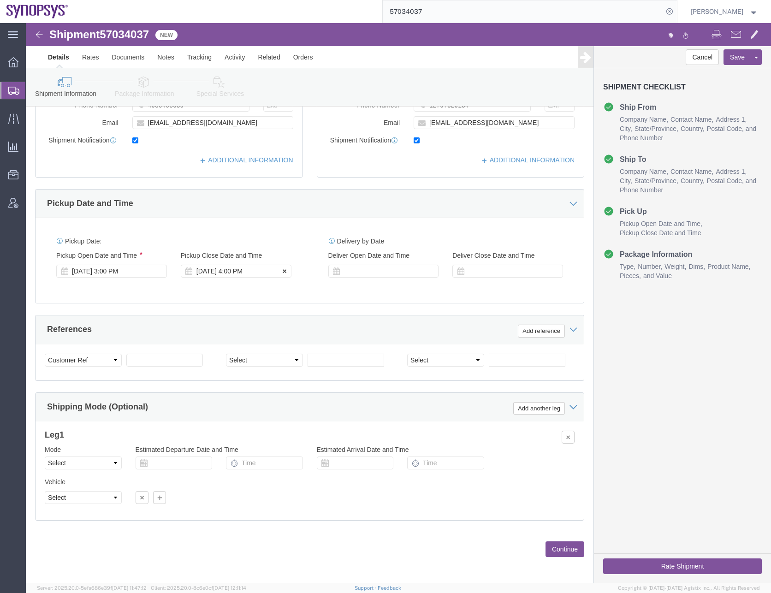
click div "[DATE] 4:00 PM"
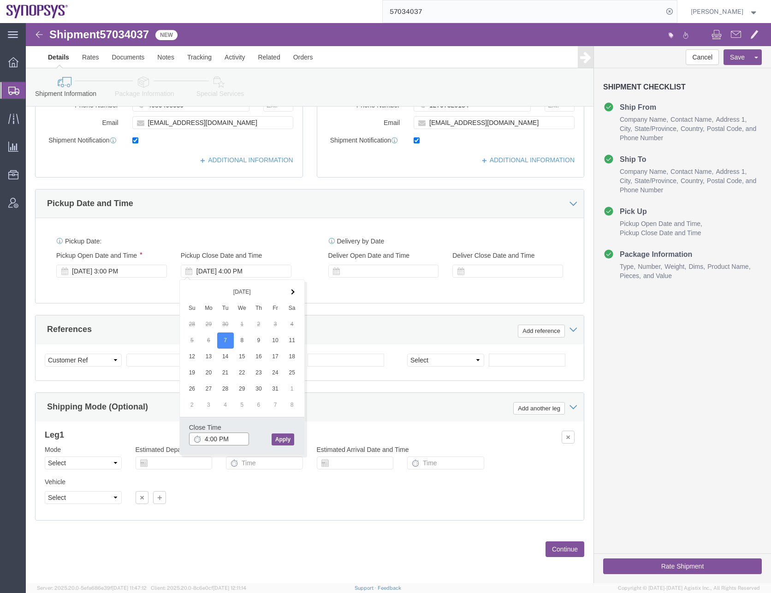
type input "5:00 PM"
click button "Apply"
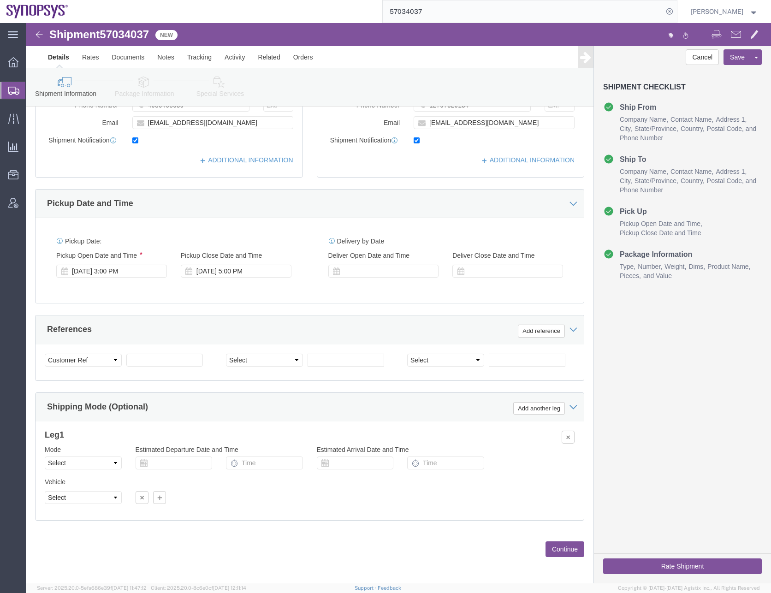
click button "Continue"
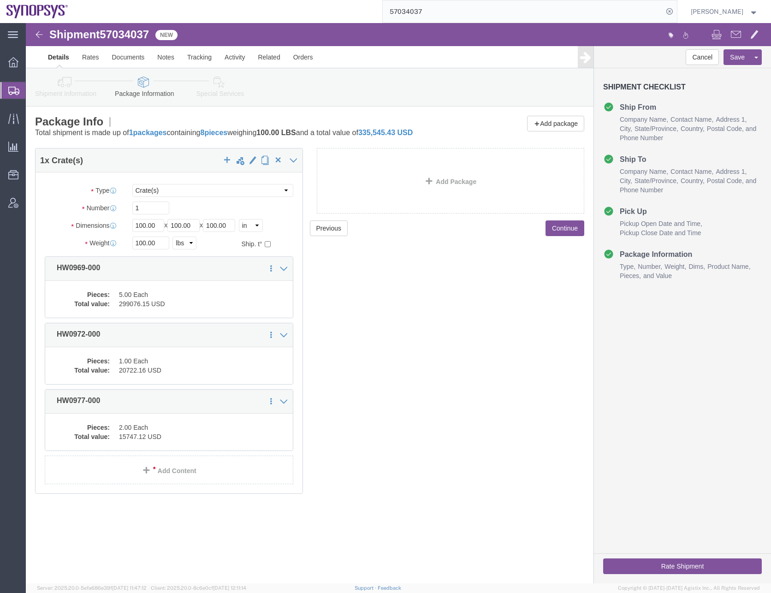
click icon
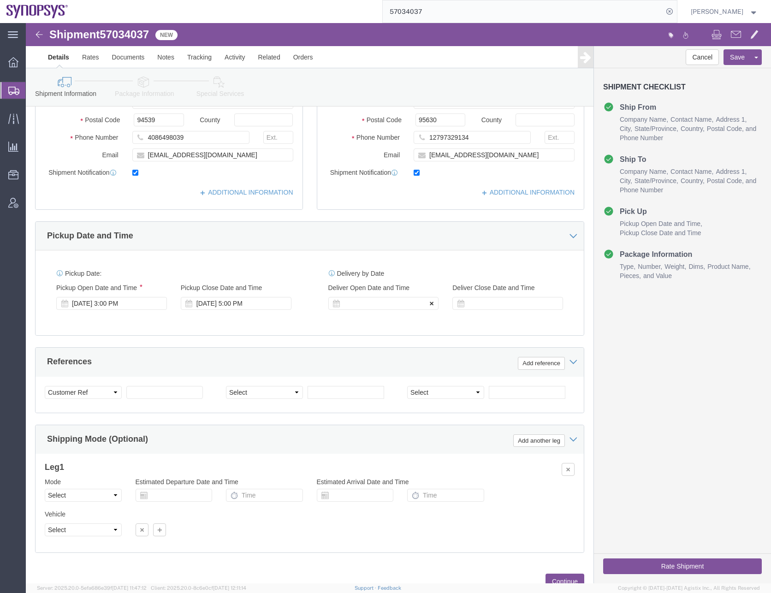
scroll to position [232, 0]
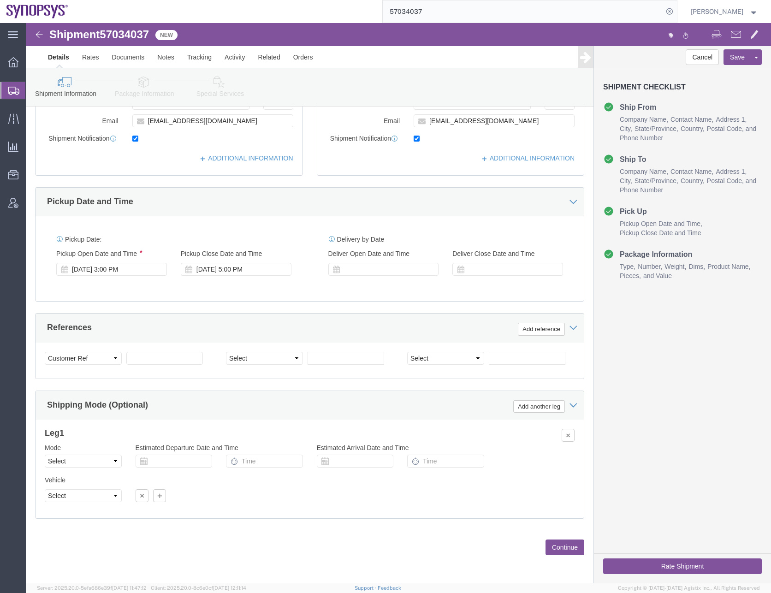
click div "Previous Continue"
click button "Continue"
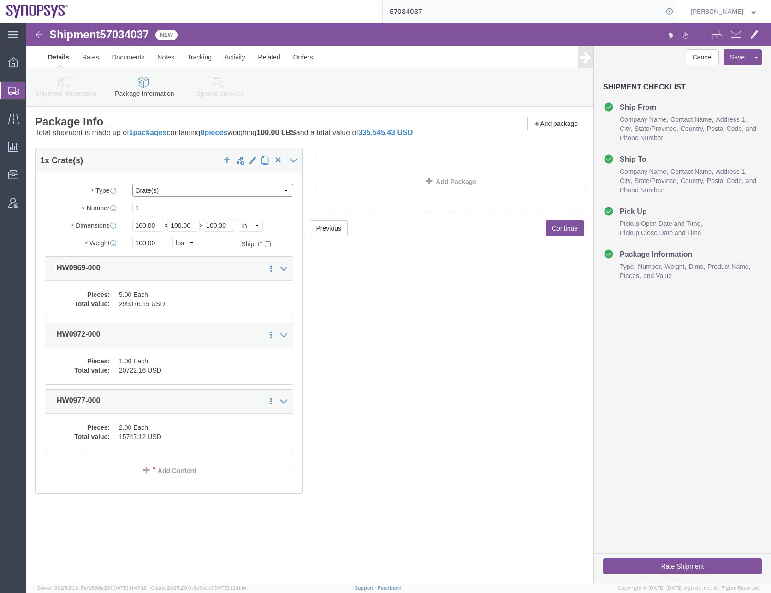
click select "Select Bale(s) Basket(s) Bolt(s) Bottle(s) Buckets Bulk Bundle(s) Can(s) Cardbo…"
select select "PSNS"
click select "Select Bale(s) Basket(s) Bolt(s) Bottle(s) Buckets Bulk Bundle(s) Can(s) Cardbo…"
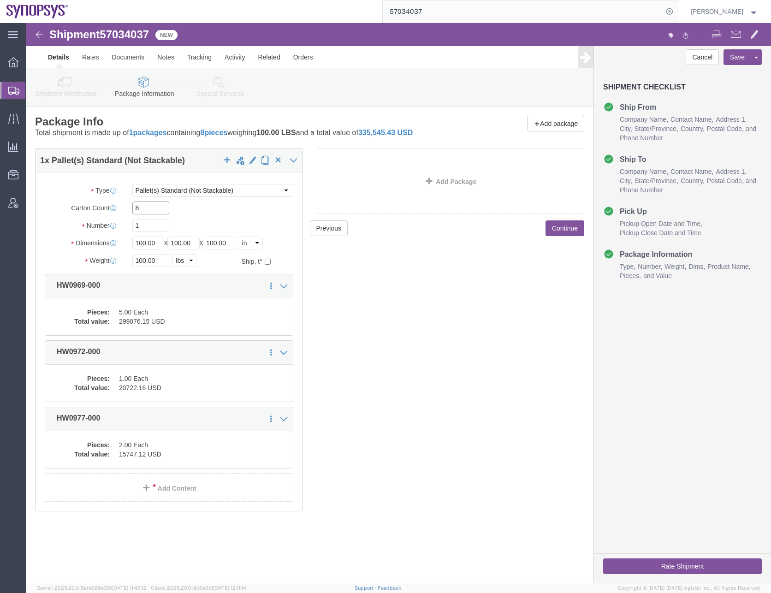
type input "8"
type input "48"
type input "40"
type input "43"
type input "371"
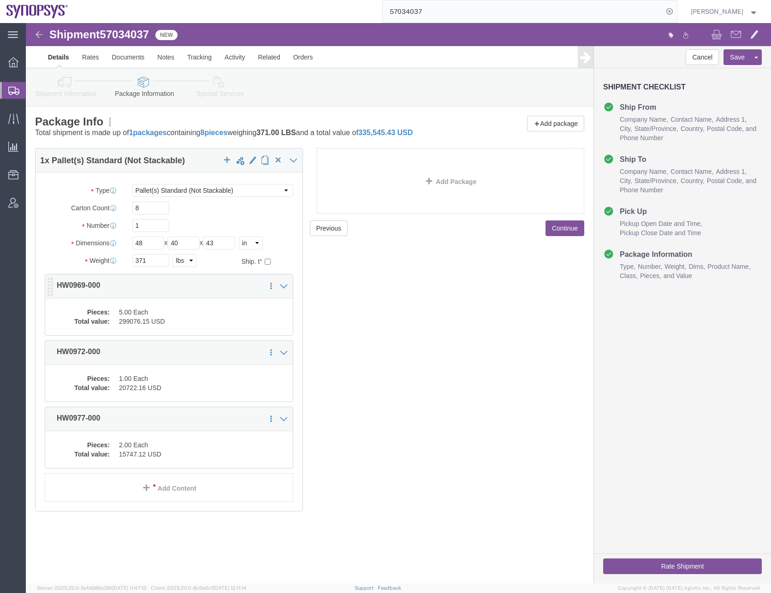
click dd "299076.15 USD"
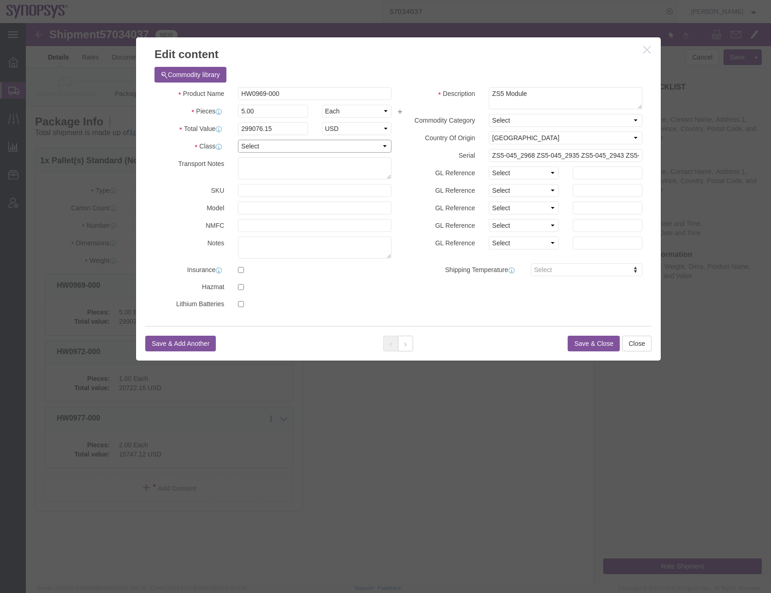
click select "Select 50 55 60 65 70 85 92.5 100 125 175 250 300 400"
select select "50"
click select "Select 50 55 60 65 70 85 92.5 100 125 175 250 300 400"
click button "Save & Close"
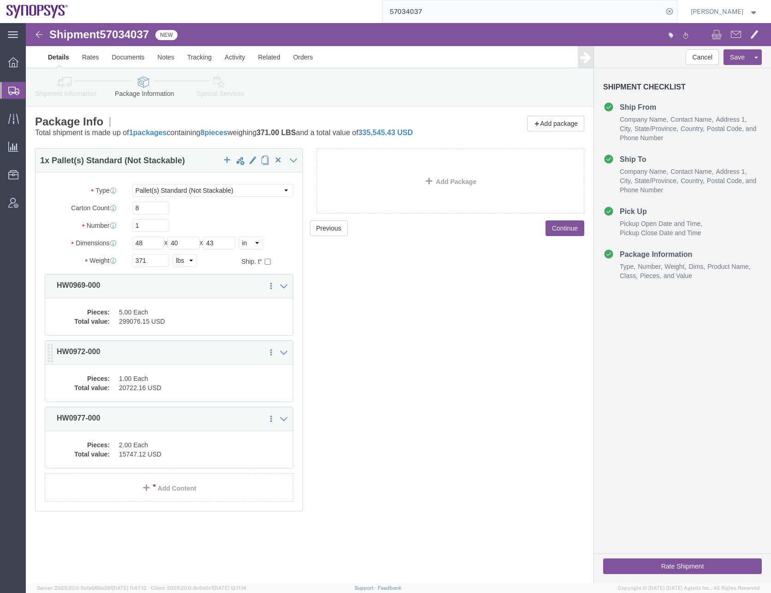
click dd "1.00 Each"
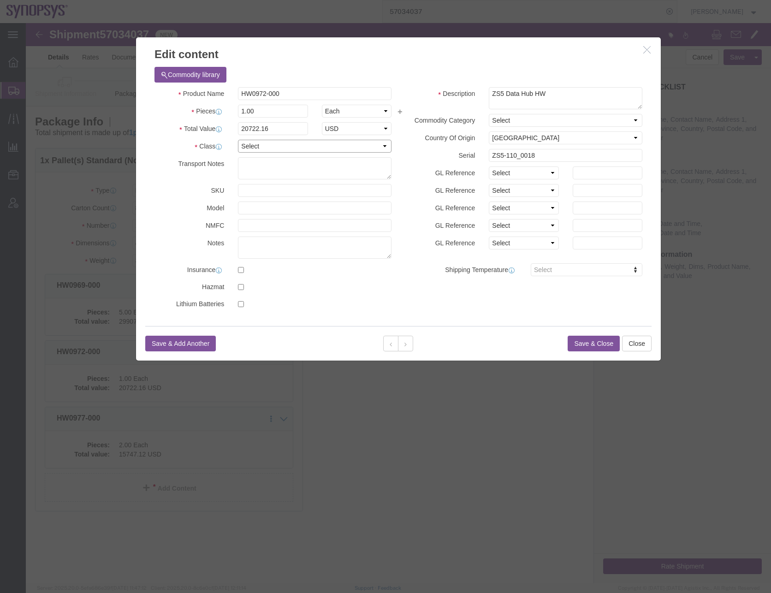
click select "Select 50 55 60 65 70 85 92.5 100 125 175 250 300 400"
select select "50"
click select "Select 50 55 60 65 70 85 92.5 100 125 175 250 300 400"
click button "Save & Close"
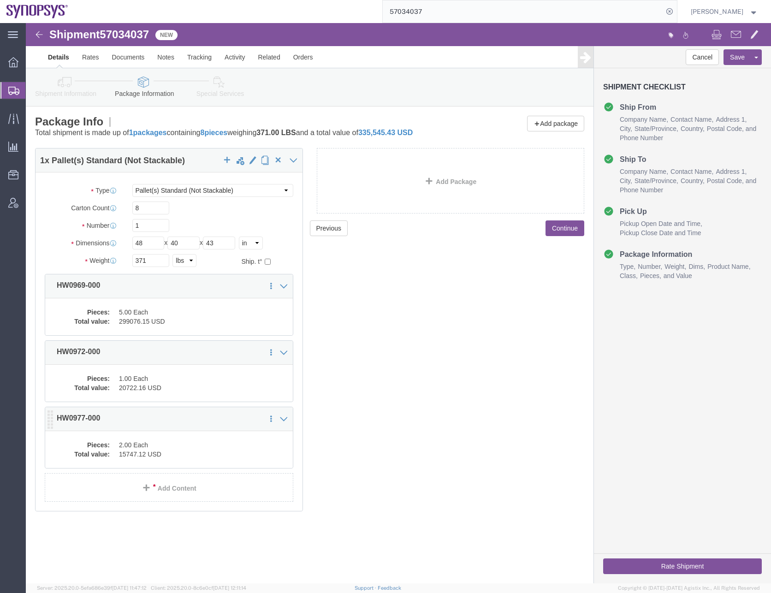
click dd "2.00 Each"
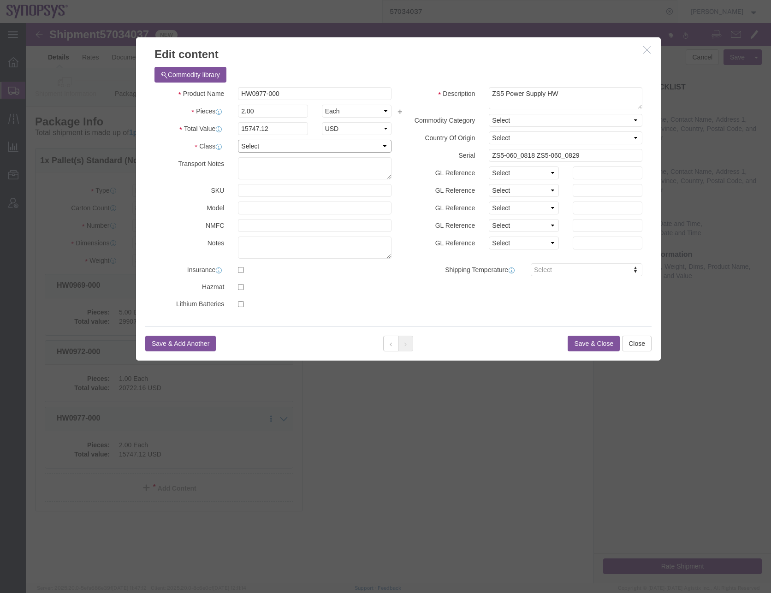
click select "Select 50 55 60 65 70 85 92.5 100 125 175 250 300 400"
select select "50"
click select "Select 50 55 60 65 70 85 92.5 100 125 175 250 300 400"
click button "Save & Close"
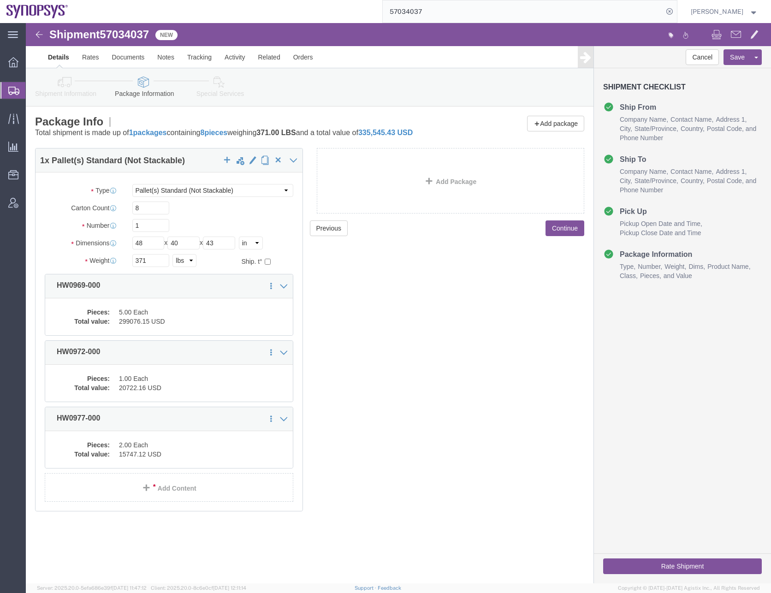
click div "Previous Continue"
click button "Continue"
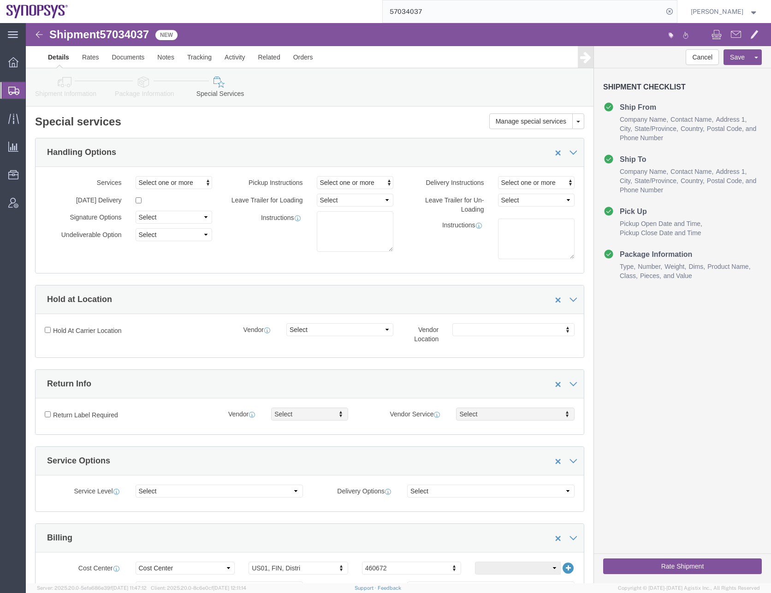
click div "Instructions"
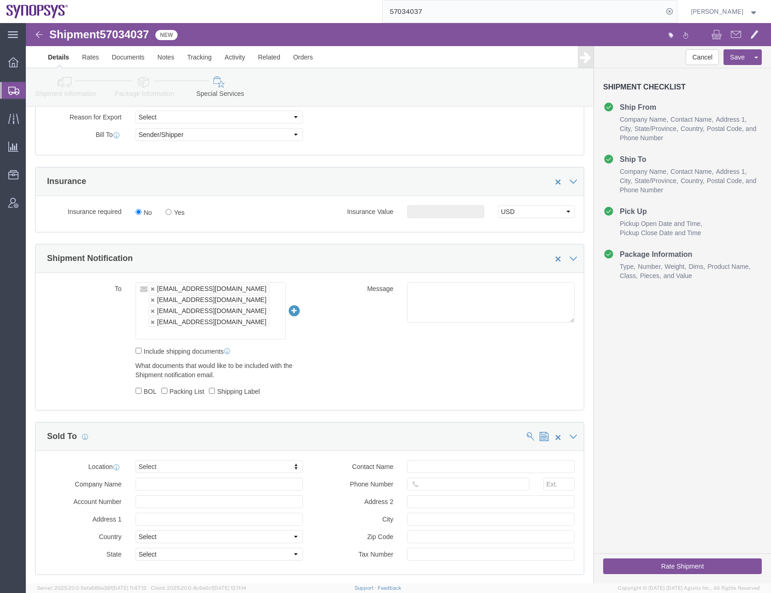
scroll to position [507, 0]
click ul "[EMAIL_ADDRESS][DOMAIN_NAME] [EMAIL_ADDRESS][DOMAIN_NAME] [EMAIL_ADDRESS][DOMAI…"
type input "[EMAIL_ADDRESS][DOMAIN_NAME]"
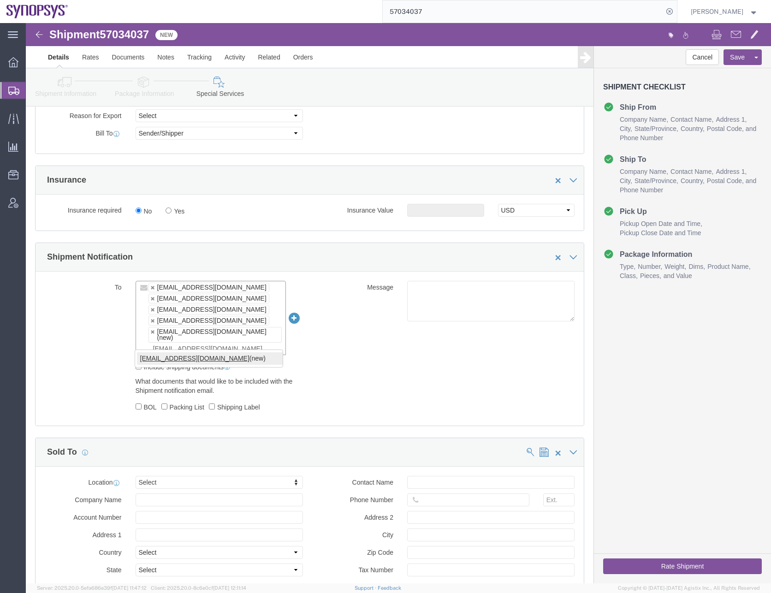
type input "[EMAIL_ADDRESS][DOMAIN_NAME]"
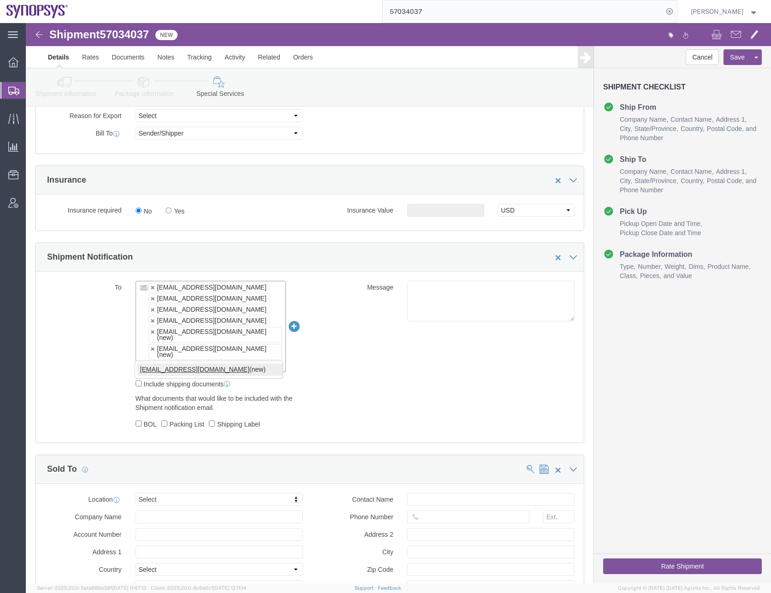
type input "[EMAIL_ADDRESS][DOMAIN_NAME]"
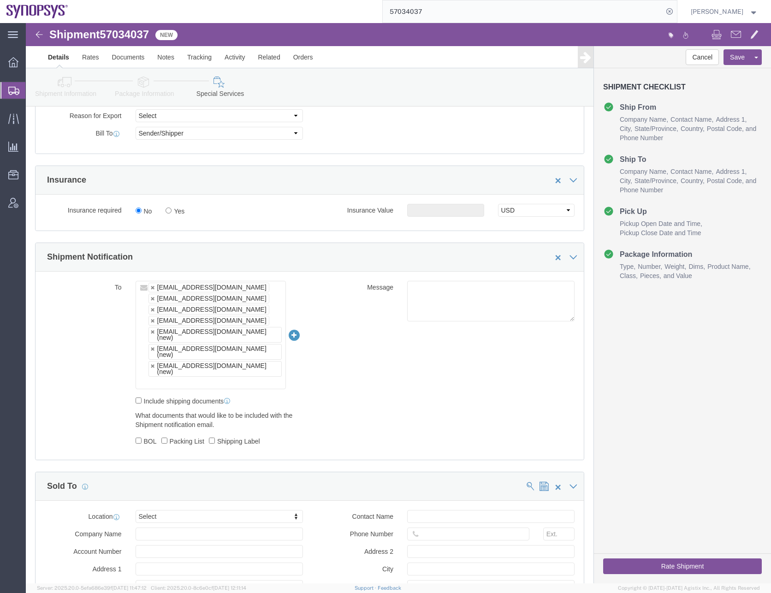
click div "To [EMAIL_ADDRESS][DOMAIN_NAME] [EMAIL_ADDRESS][DOMAIN_NAME] [EMAIL_ADDRESS][DO…"
click input "text"
type input "[EMAIL_ADDRESS][DOMAIN_NAME]"
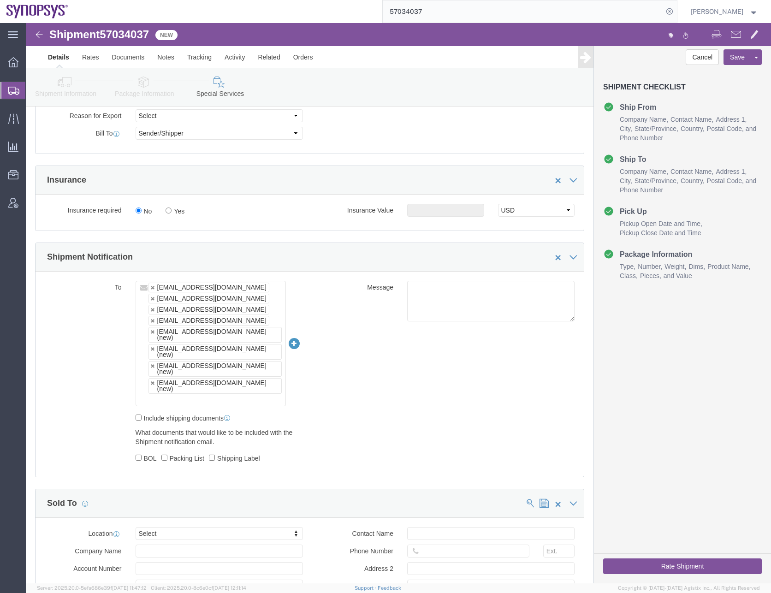
click div "To [EMAIL_ADDRESS][DOMAIN_NAME] [EMAIL_ADDRESS][DOMAIN_NAME] [EMAIL_ADDRESS][DO…"
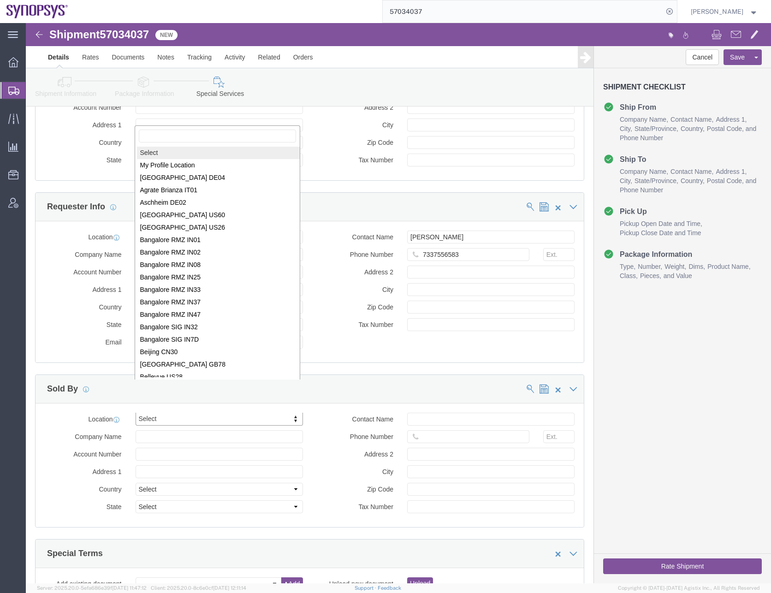
scroll to position [1, 0]
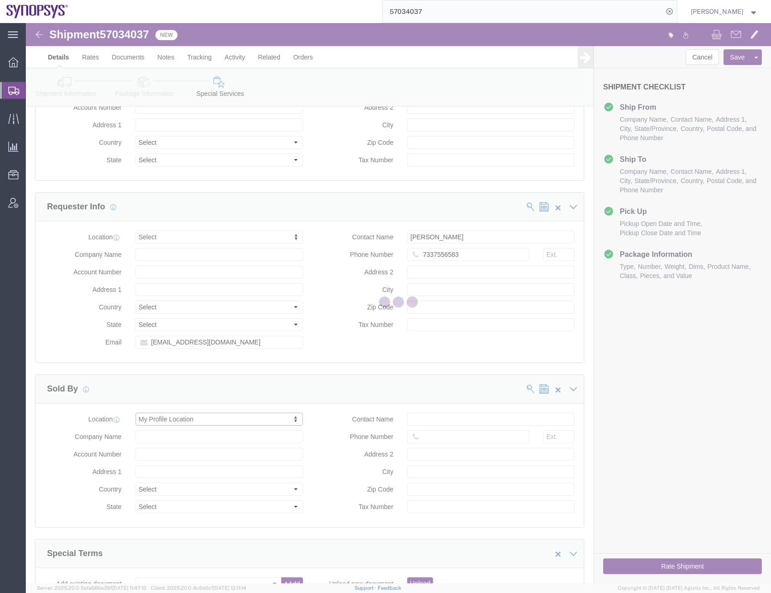
select select "CA"
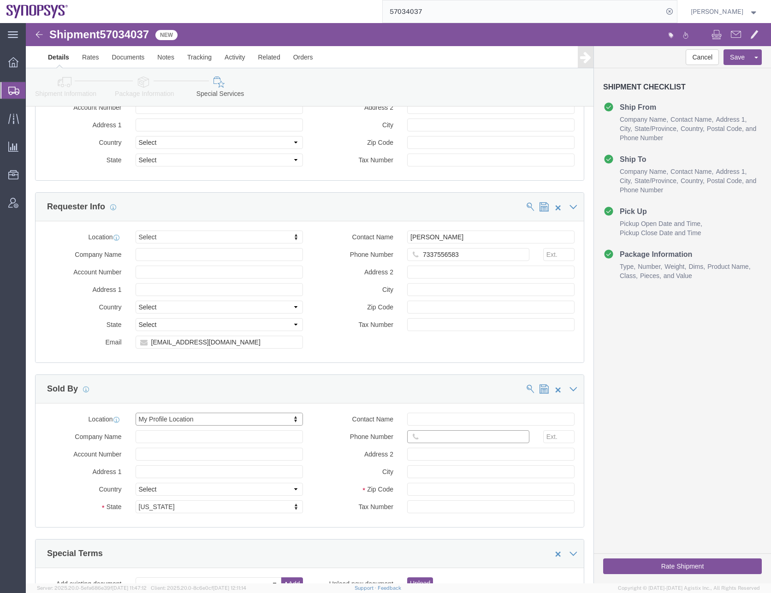
click input "Phone Number"
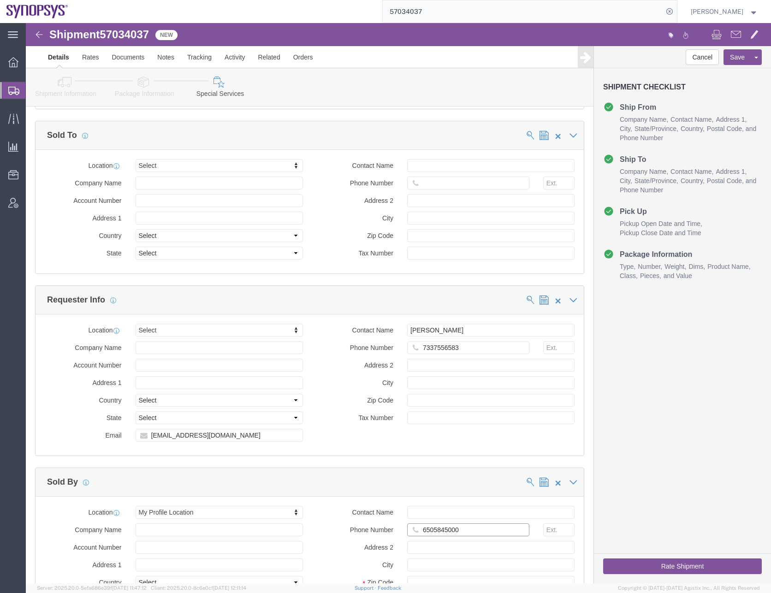
scroll to position [784, 0]
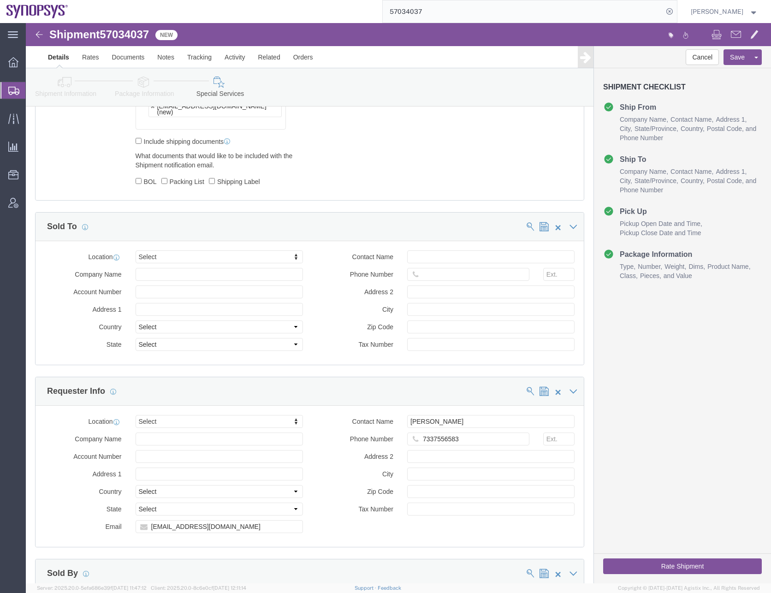
type input "6505845000"
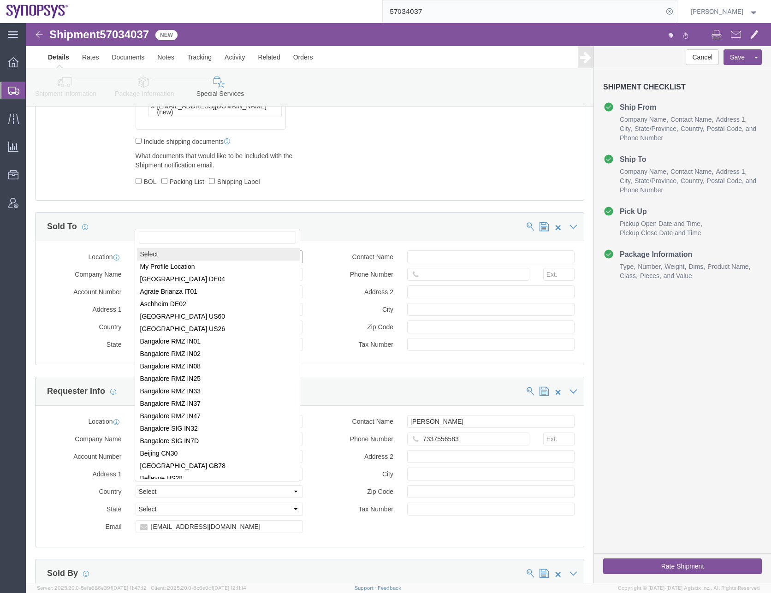
drag, startPoint x: 21, startPoint y: 216, endPoint x: 0, endPoint y: 195, distance: 29.7
click at [21, 216] on ul "Overview Shipments Shipment Manager Create Shipment Create from Template Estima…" at bounding box center [13, 137] width 26 height 169
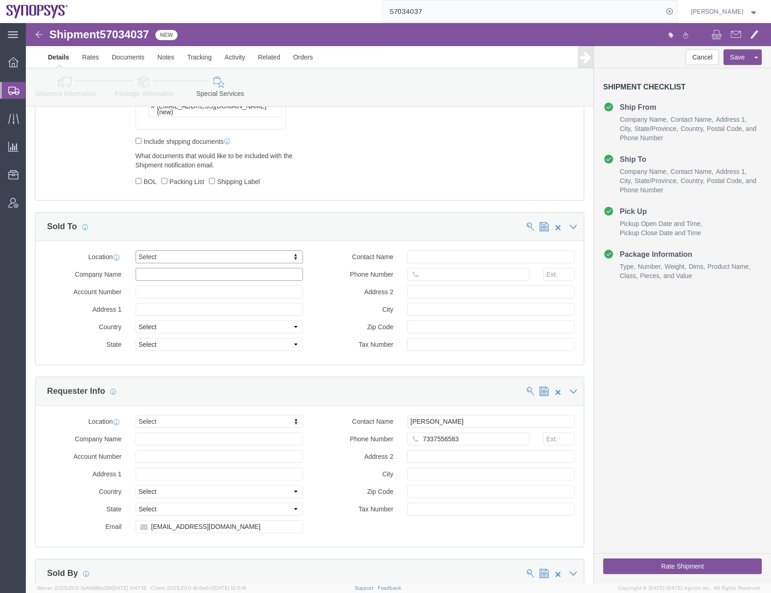
click input "text"
type input "intel"
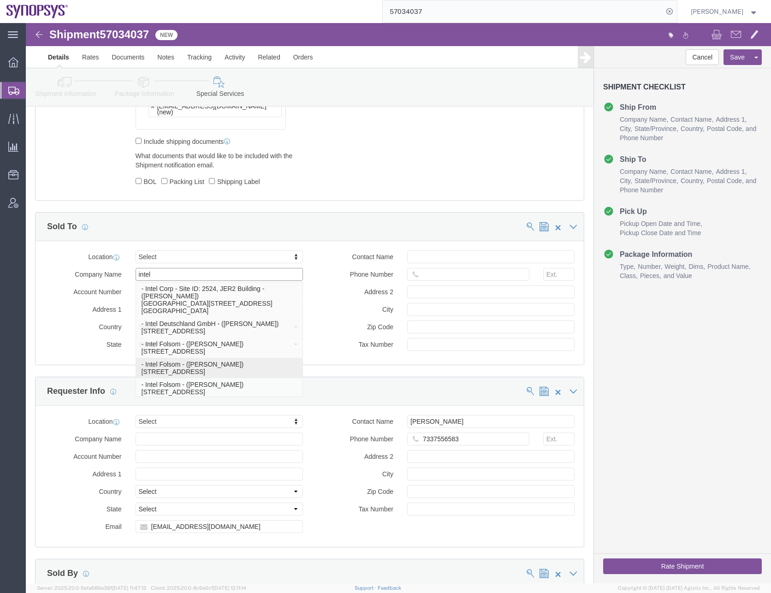
click p "- Intel Folsom - ([PERSON_NAME]) [STREET_ADDRESS]"
select select "CA"
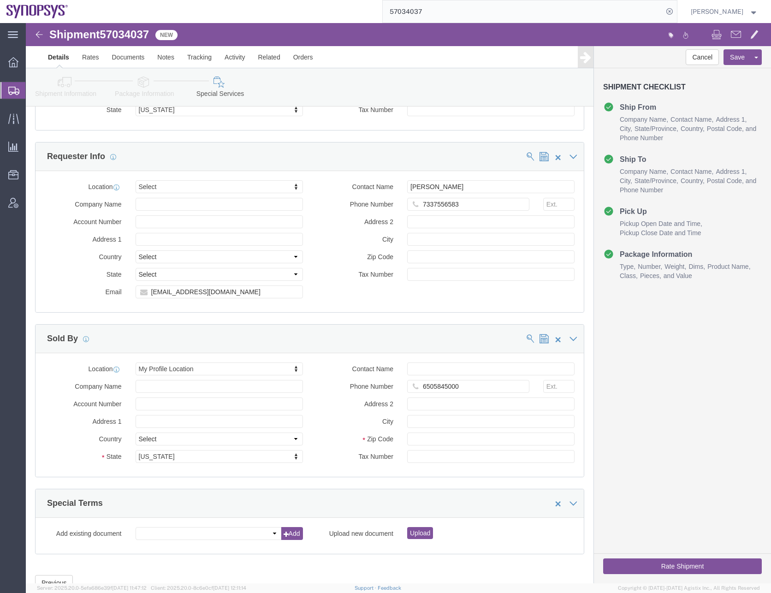
scroll to position [1019, 0]
type input "Intel Folsom"
click button "Rate Shipment"
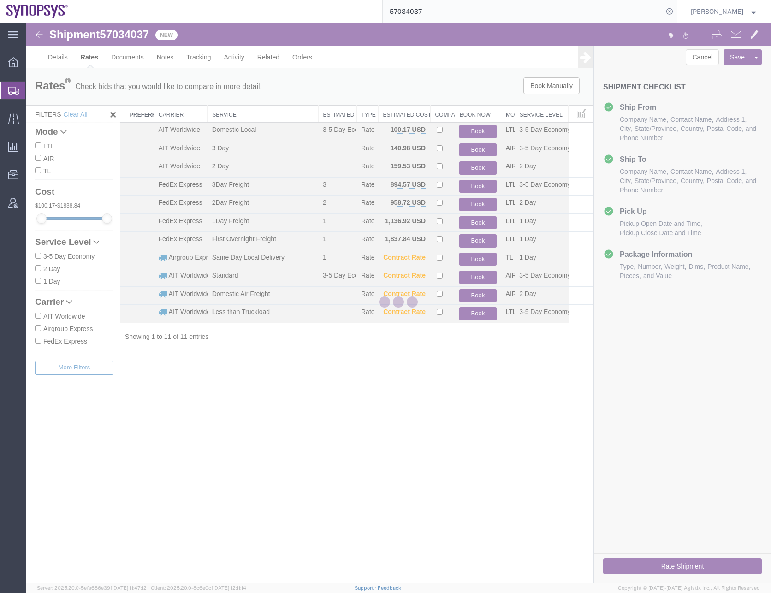
scroll to position [0, 0]
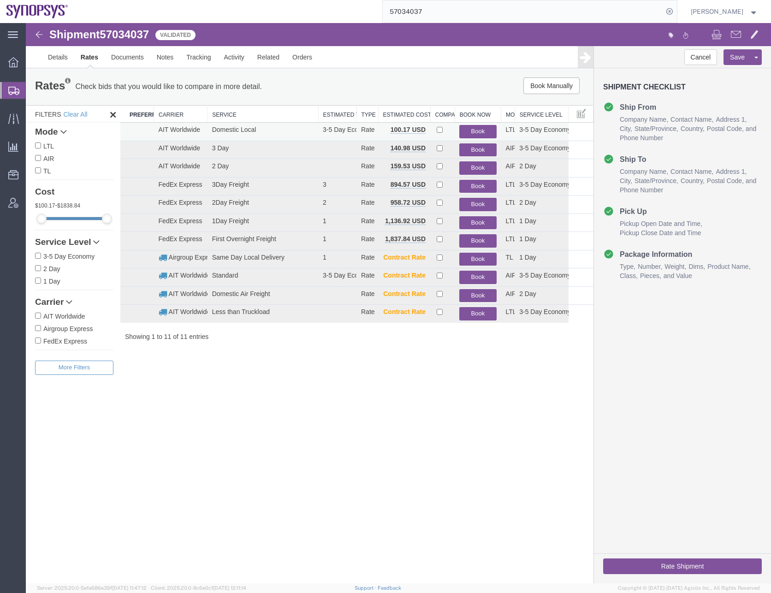
click at [482, 127] on button "Book" at bounding box center [477, 131] width 37 height 13
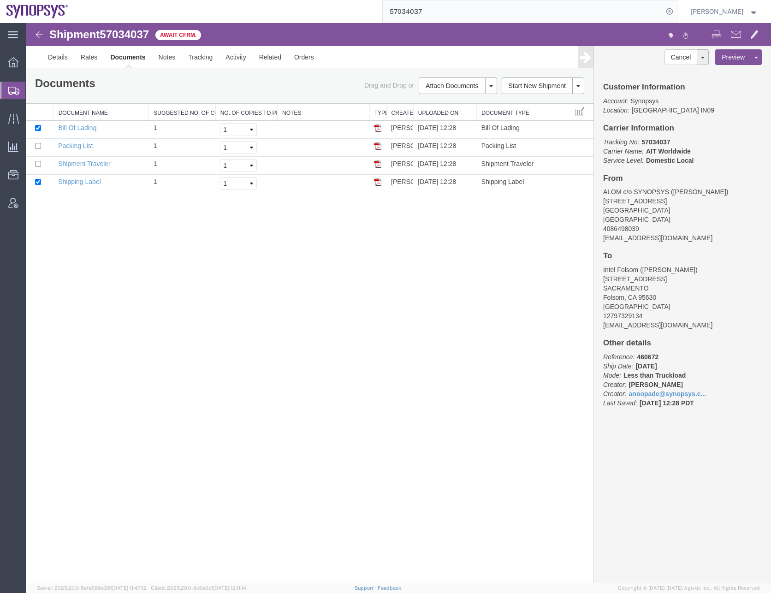
click at [147, 320] on div "Shipment 57034037 4 of 4 Await Cfrm. Details Rates Documents Notes Tracking Act…" at bounding box center [398, 303] width 745 height 560
drag, startPoint x: 162, startPoint y: 275, endPoint x: 162, endPoint y: 283, distance: 7.8
click at [162, 275] on div "Shipment 57034037 4 of 4 Await Cfrm. Details Rates Documents Notes Tracking Act…" at bounding box center [398, 303] width 745 height 560
